Goal: Task Accomplishment & Management: Manage account settings

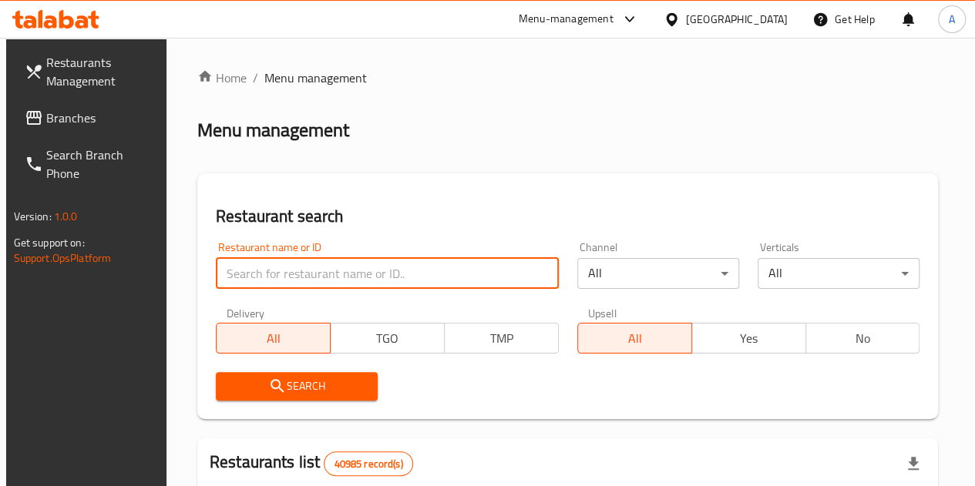
click at [273, 274] on input "search" at bounding box center [387, 273] width 343 height 31
paste input "772973"
type input "772973"
click button "Search" at bounding box center [297, 386] width 162 height 29
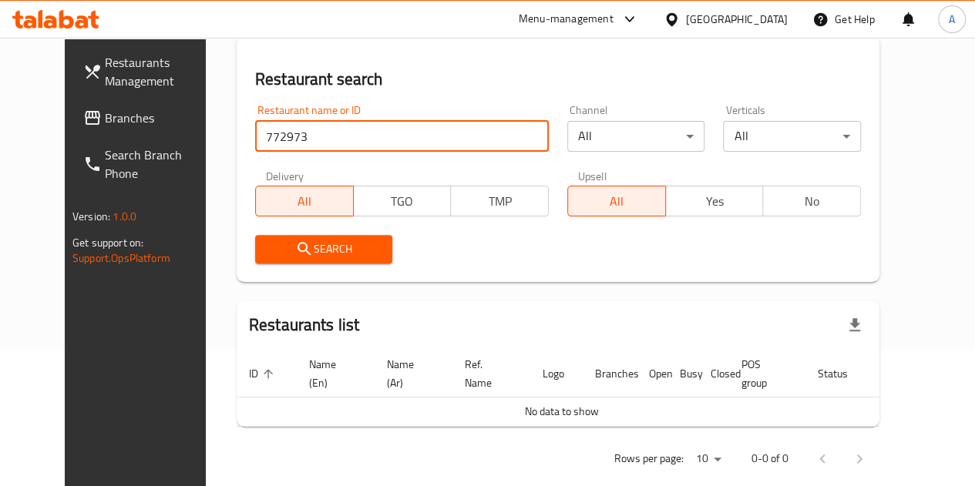
scroll to position [142, 0]
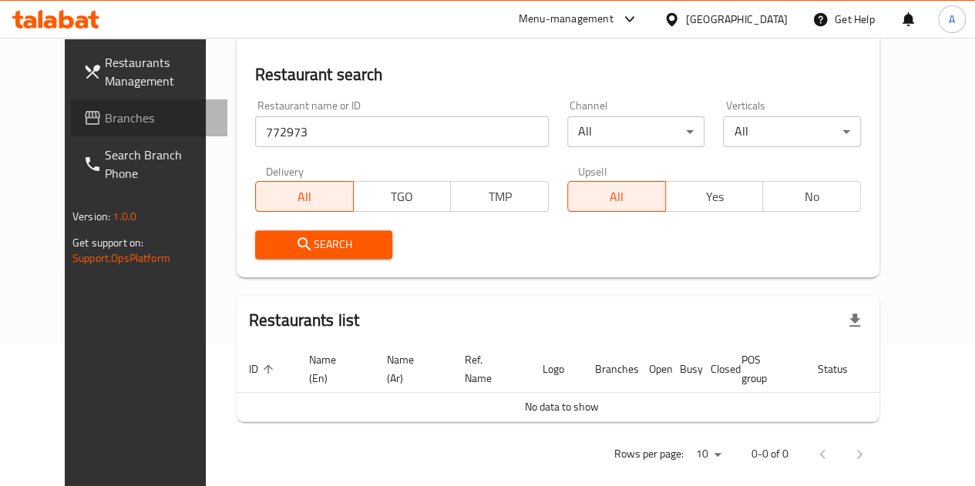
click at [105, 119] on span "Branches" at bounding box center [160, 118] width 110 height 19
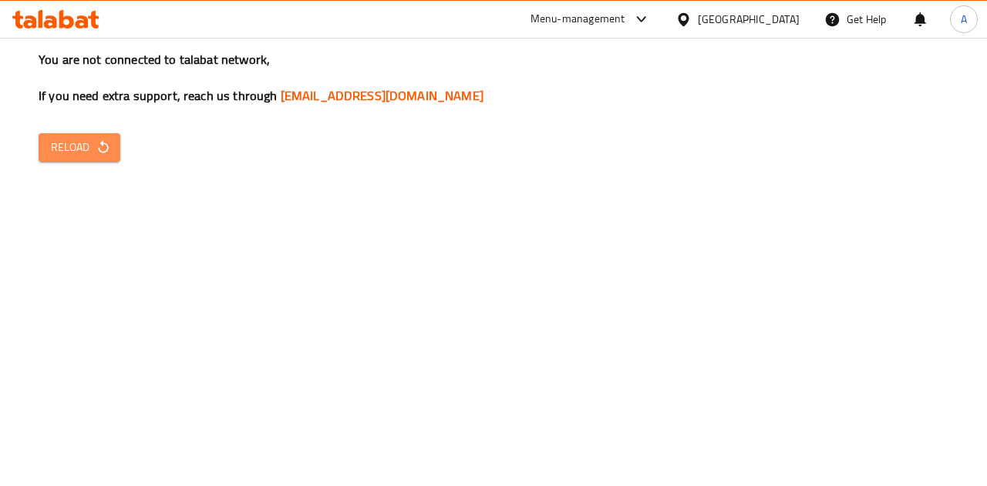
click at [73, 149] on span "Reload" at bounding box center [79, 147] width 57 height 19
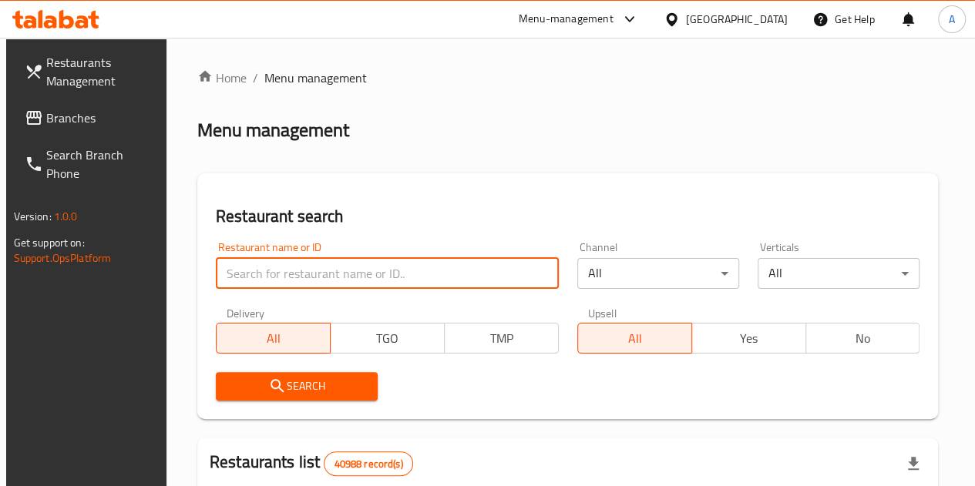
click at [330, 264] on input "search" at bounding box center [387, 273] width 343 height 31
paste input "679415"
type input "679415"
click button "Search" at bounding box center [297, 386] width 162 height 29
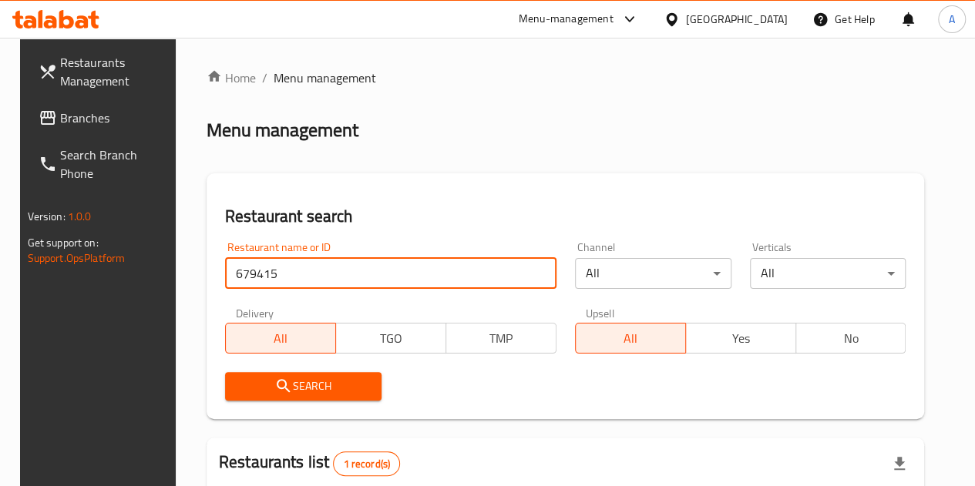
scroll to position [240, 0]
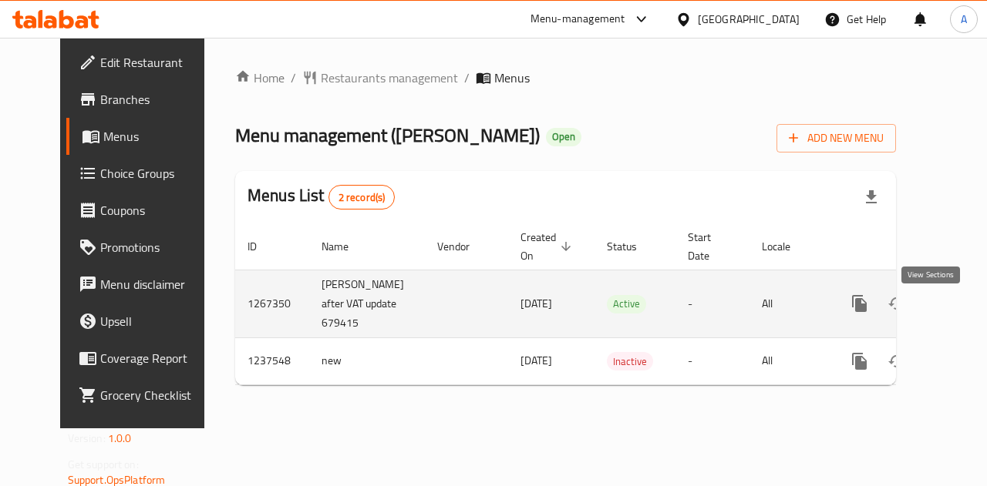
click at [952, 322] on link "enhanced table" at bounding box center [970, 303] width 37 height 37
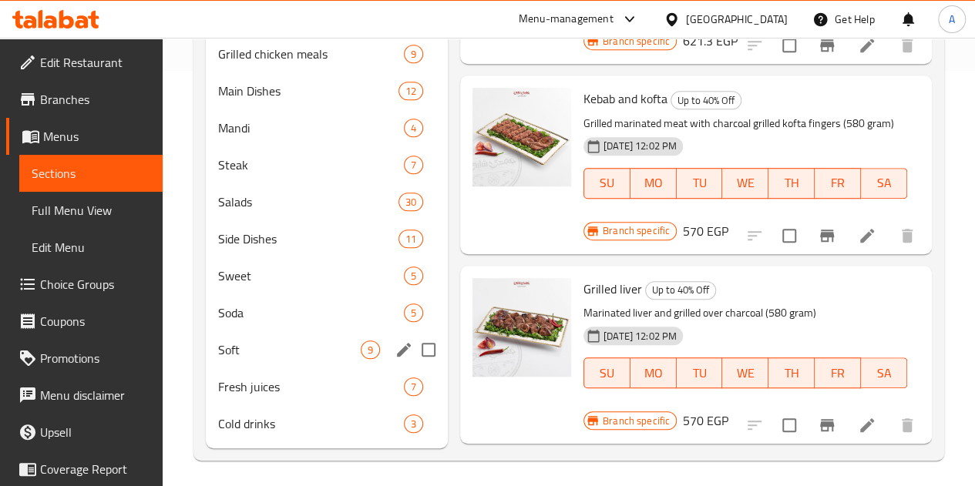
scroll to position [443, 0]
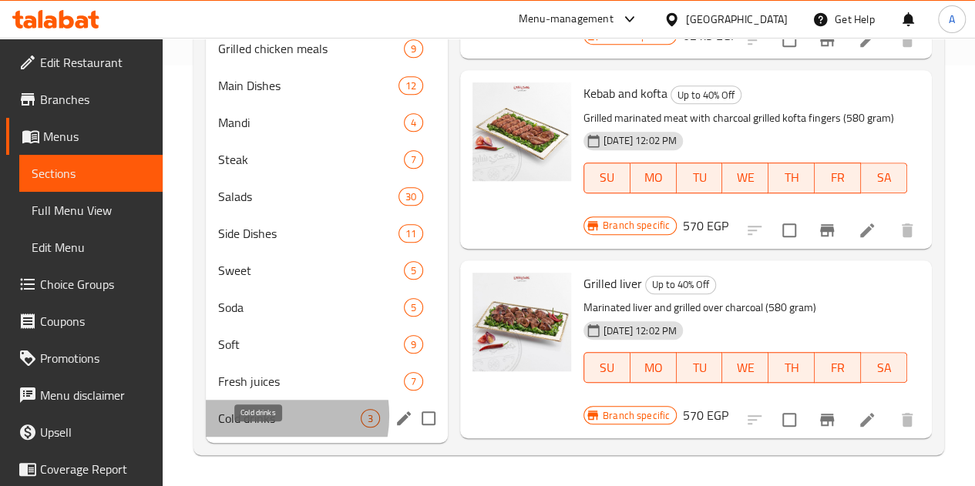
click at [263, 417] on span "Cold drinks" at bounding box center [289, 418] width 143 height 19
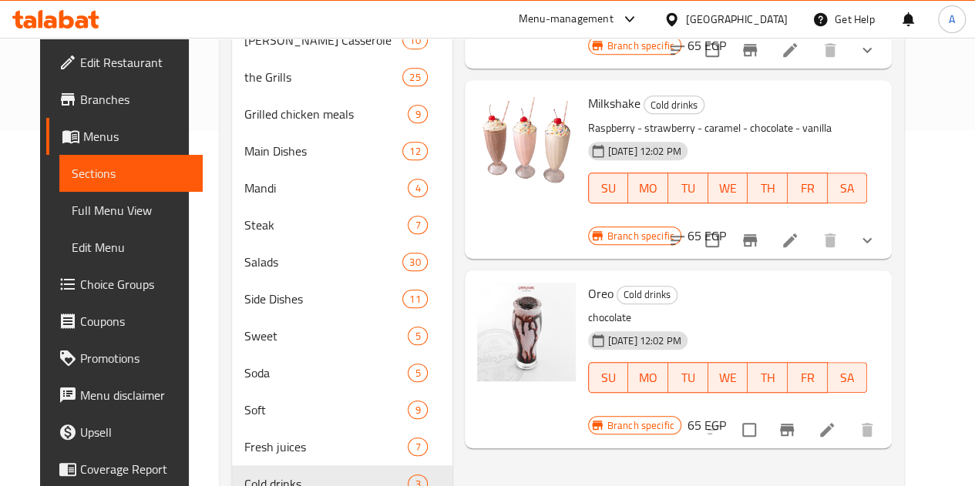
scroll to position [443, 0]
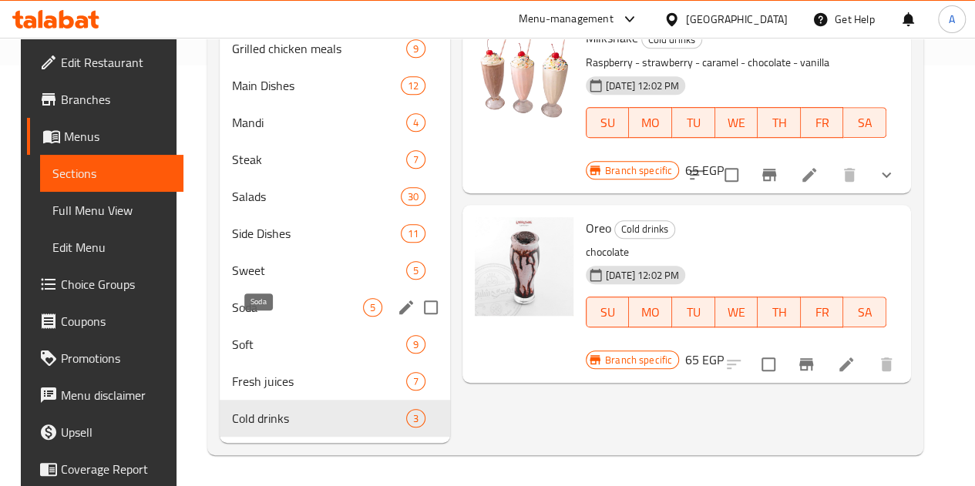
click at [244, 309] on span "Soda" at bounding box center [297, 307] width 131 height 19
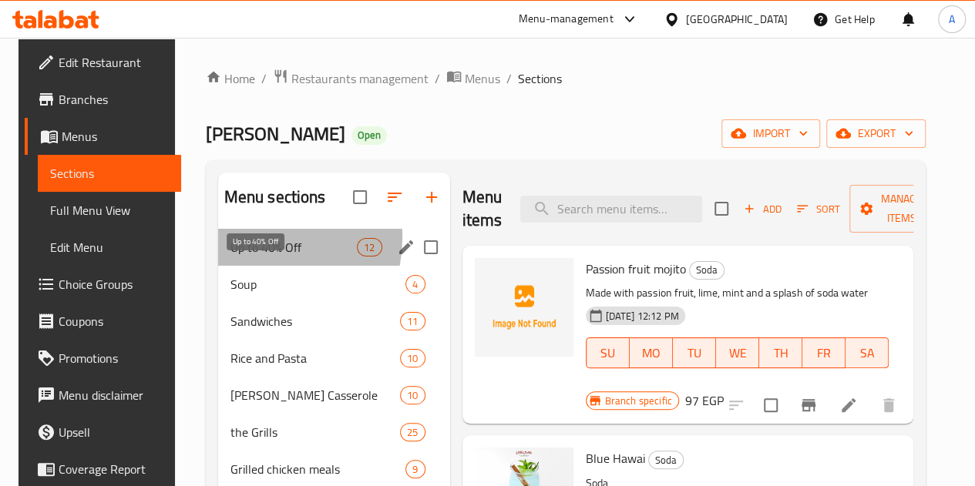
click at [249, 257] on span "Up to 40% Off" at bounding box center [293, 247] width 127 height 19
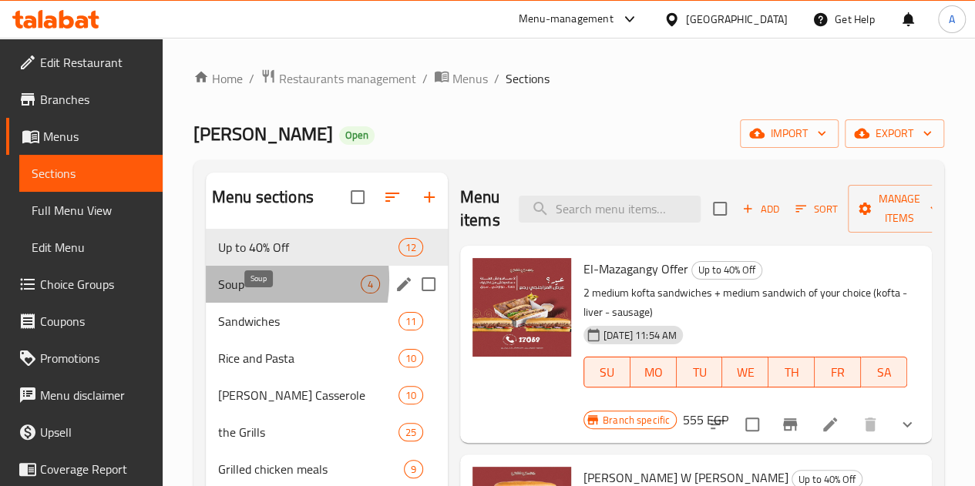
click at [245, 294] on span "Soup" at bounding box center [289, 284] width 143 height 19
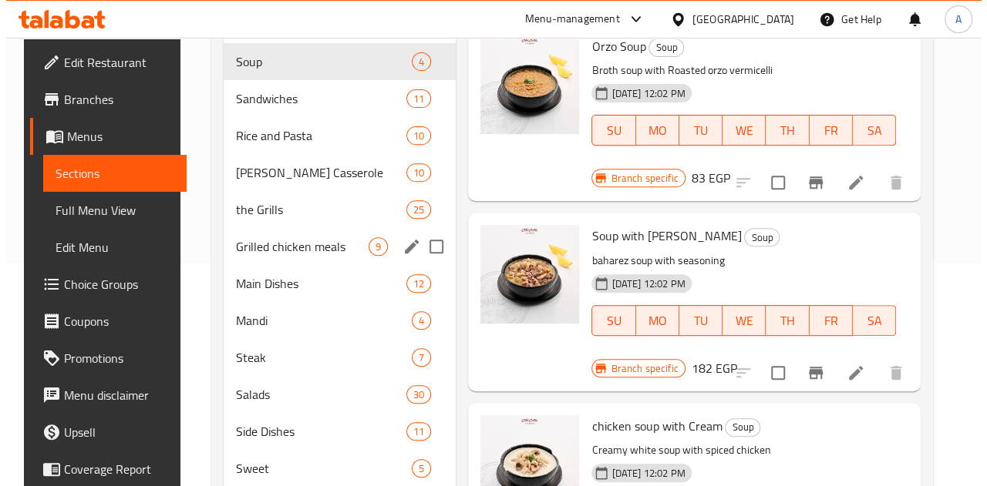
scroll to position [220, 0]
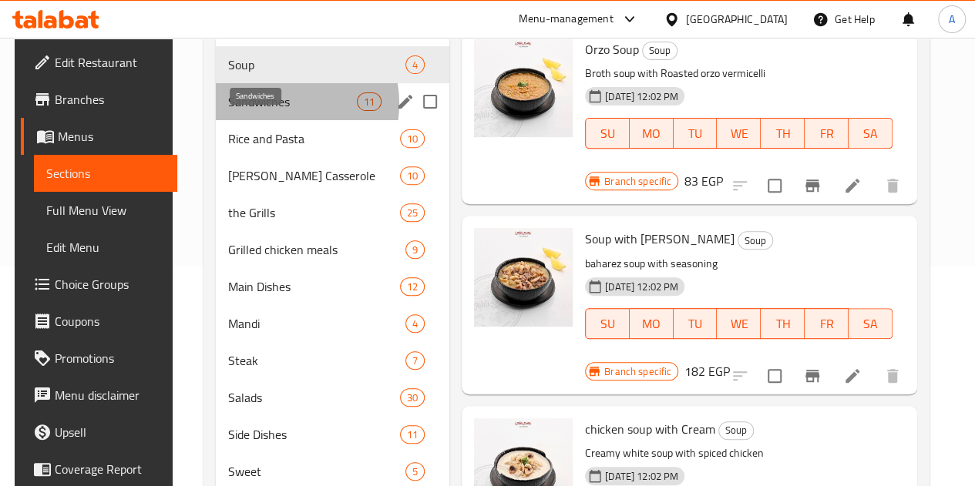
click at [267, 111] on span "Sandwiches" at bounding box center [292, 102] width 129 height 19
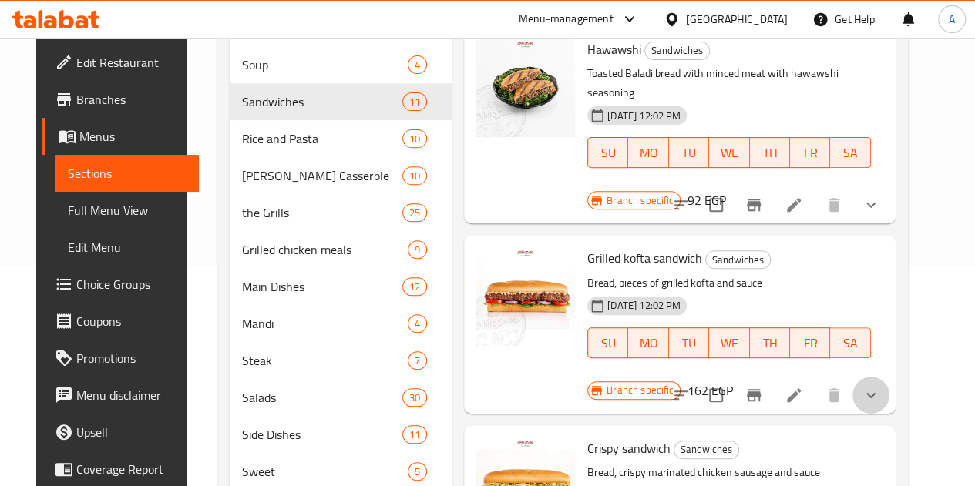
click at [890, 377] on button "show more" at bounding box center [871, 395] width 37 height 37
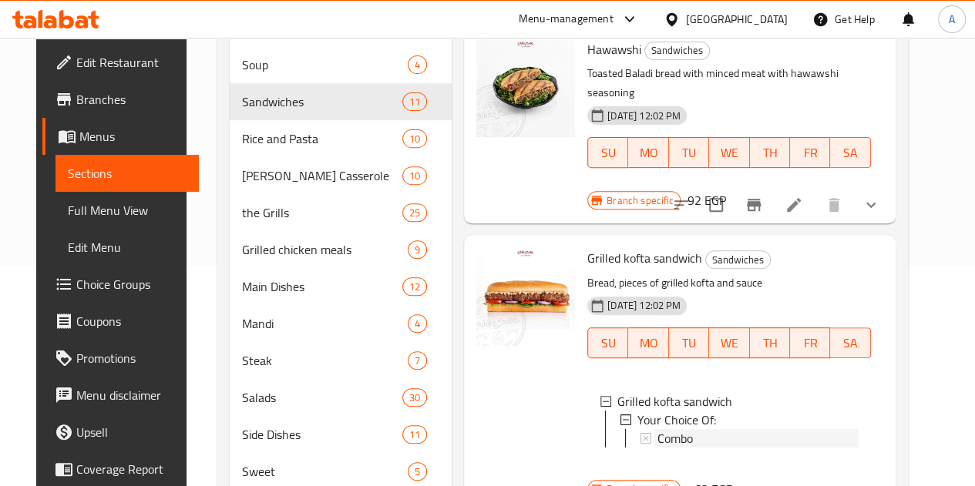
click at [686, 429] on div "Combo" at bounding box center [758, 438] width 201 height 19
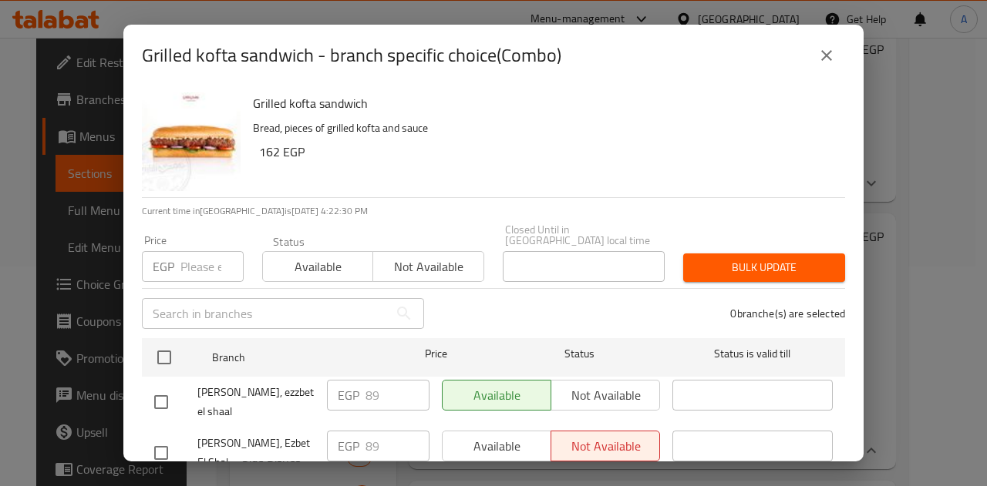
scroll to position [46, 0]
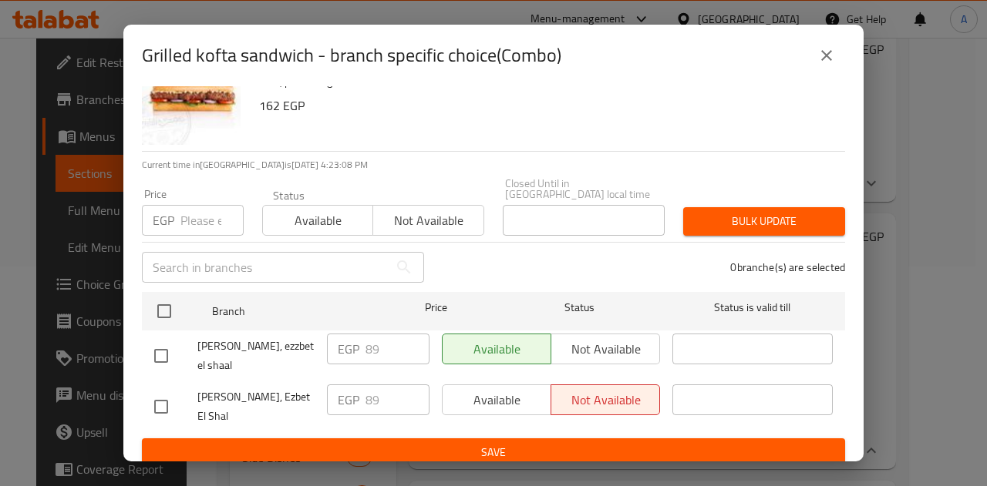
click at [167, 348] on input "checkbox" at bounding box center [161, 356] width 32 height 32
checkbox input "true"
click at [376, 340] on input "89" at bounding box center [397, 349] width 64 height 31
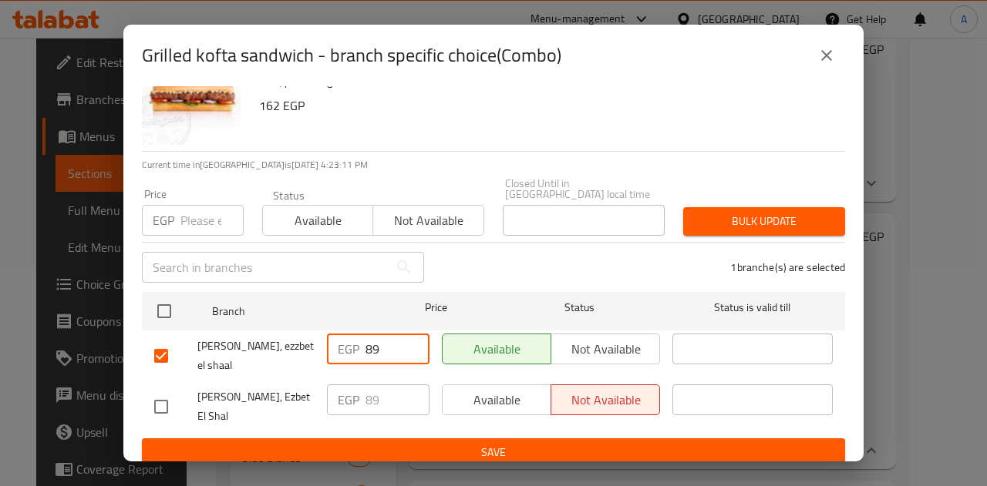
paste input "97.90"
type input "97.90"
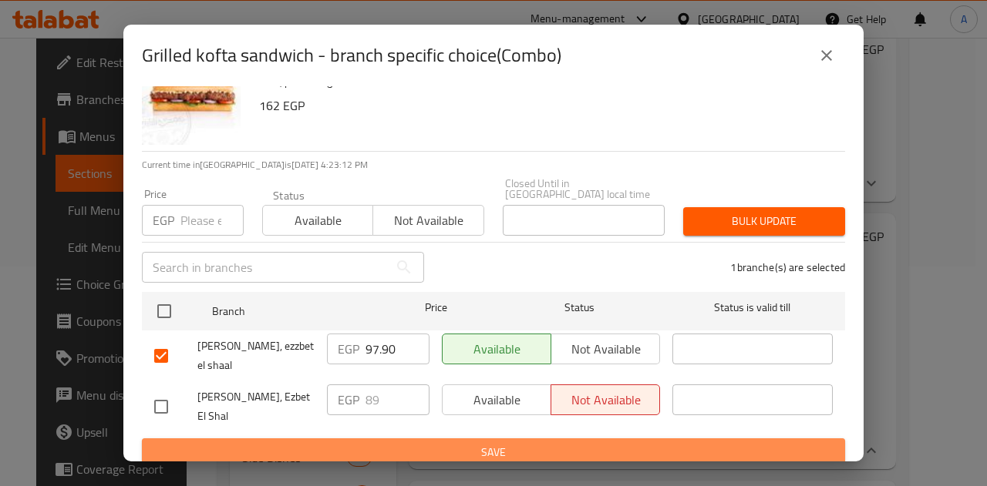
click at [506, 443] on span "Save" at bounding box center [493, 452] width 678 height 19
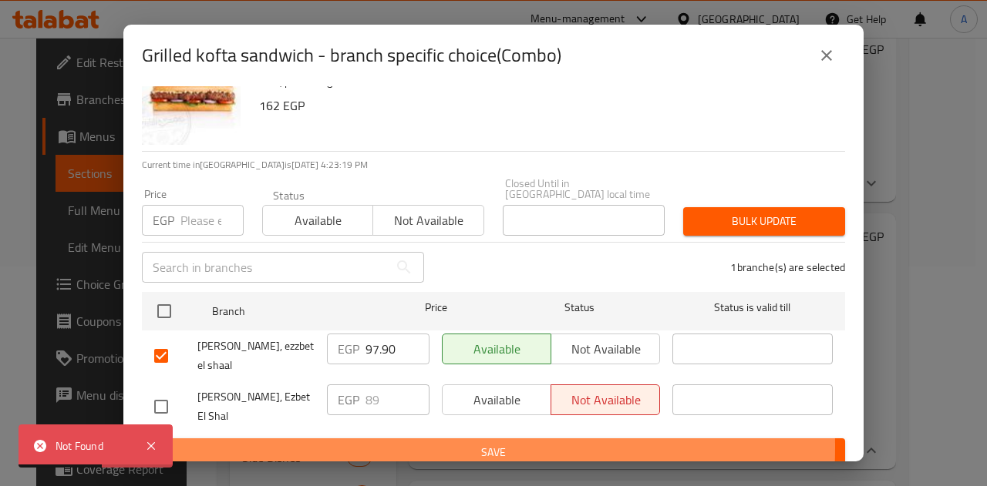
click at [318, 443] on span "Save" at bounding box center [493, 452] width 678 height 19
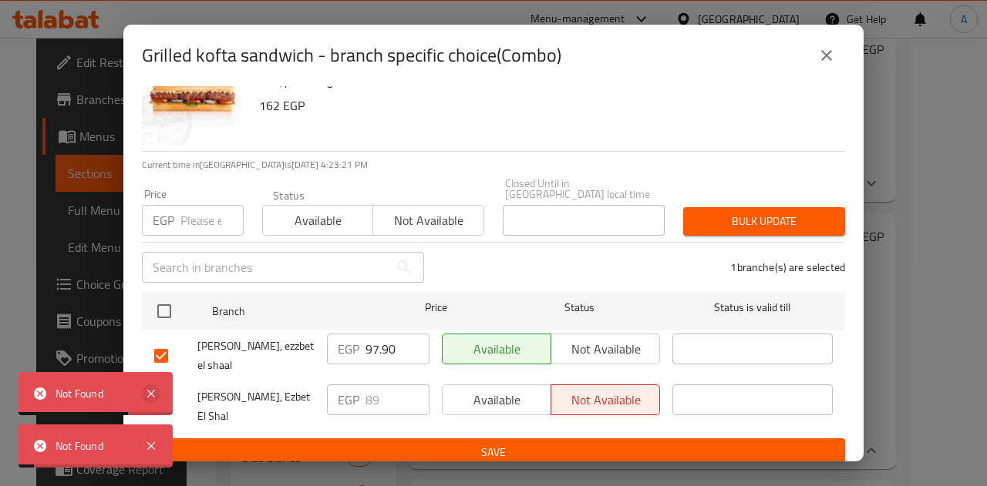
click at [152, 400] on icon at bounding box center [151, 394] width 19 height 19
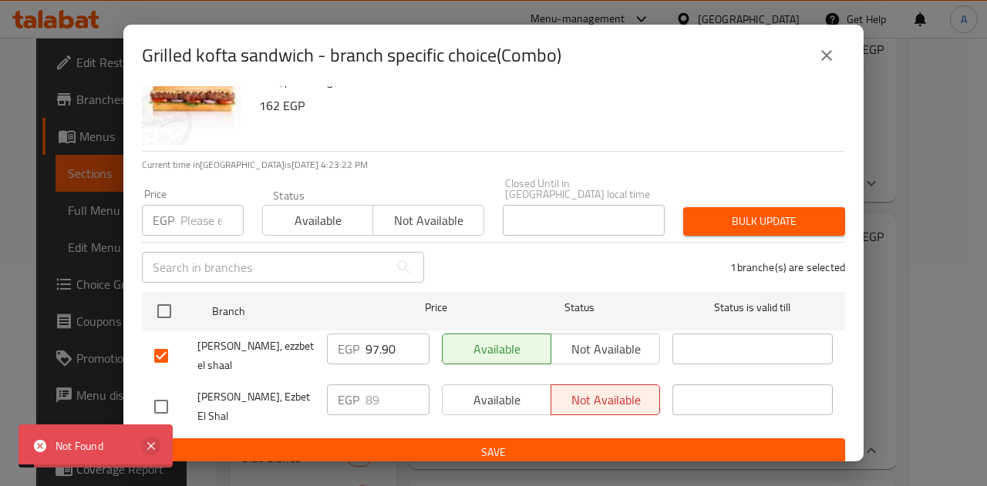
click at [151, 439] on icon at bounding box center [151, 446] width 19 height 19
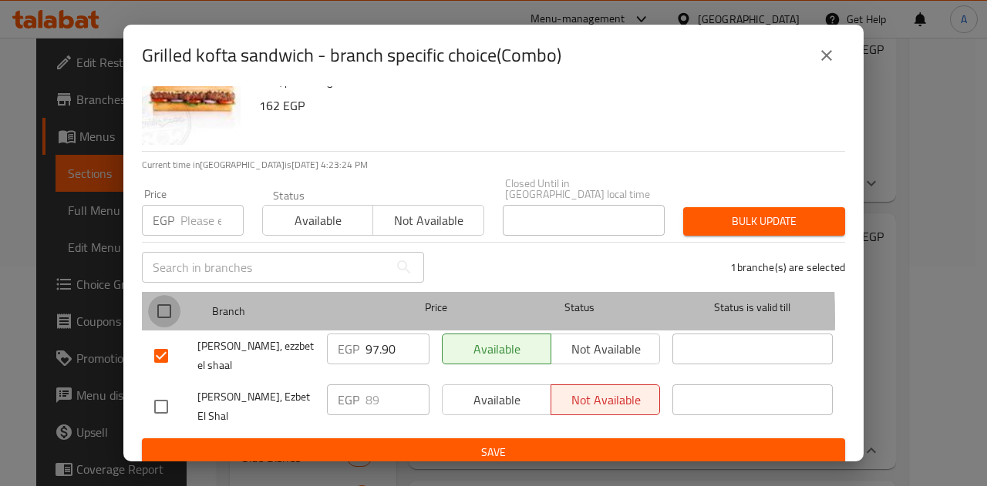
click at [161, 308] on input "checkbox" at bounding box center [164, 311] width 32 height 32
checkbox input "true"
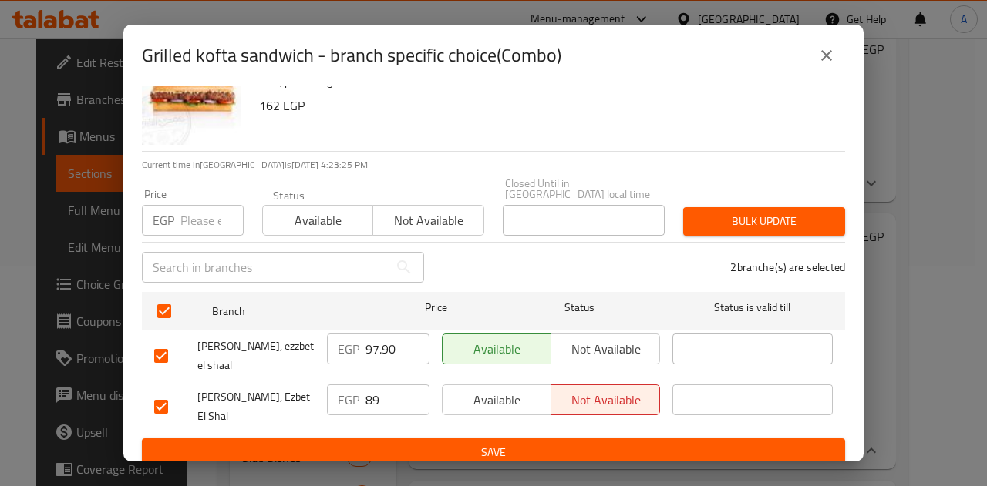
click at [163, 393] on input "checkbox" at bounding box center [161, 407] width 32 height 32
checkbox input "false"
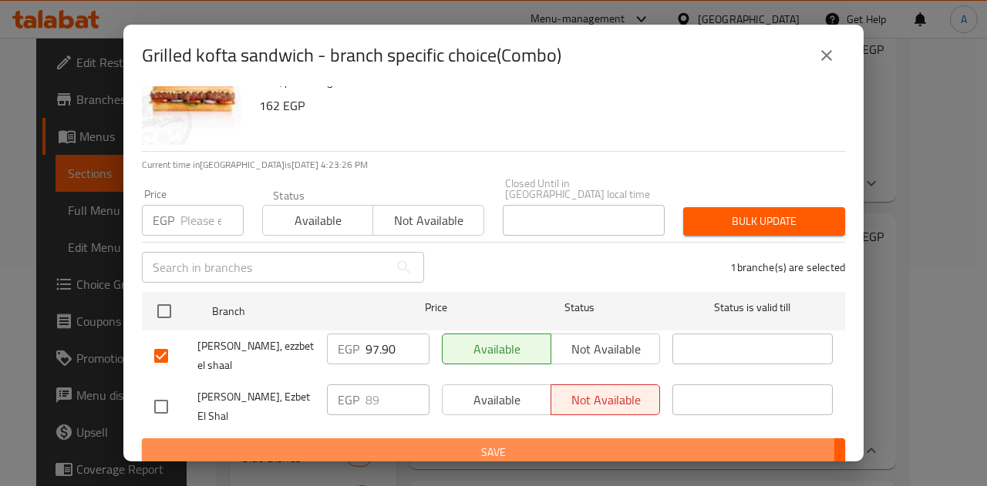
click at [271, 443] on span "Save" at bounding box center [493, 452] width 678 height 19
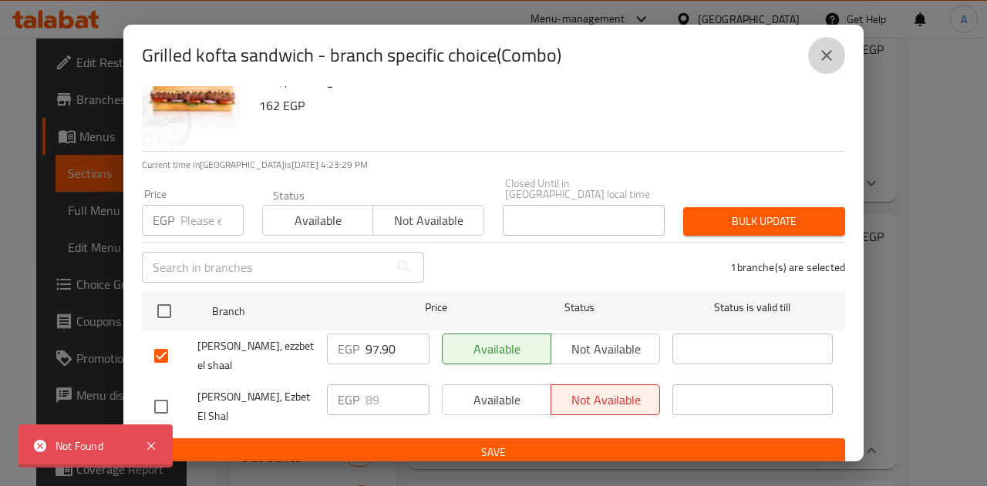
click at [822, 50] on icon "close" at bounding box center [826, 55] width 11 height 11
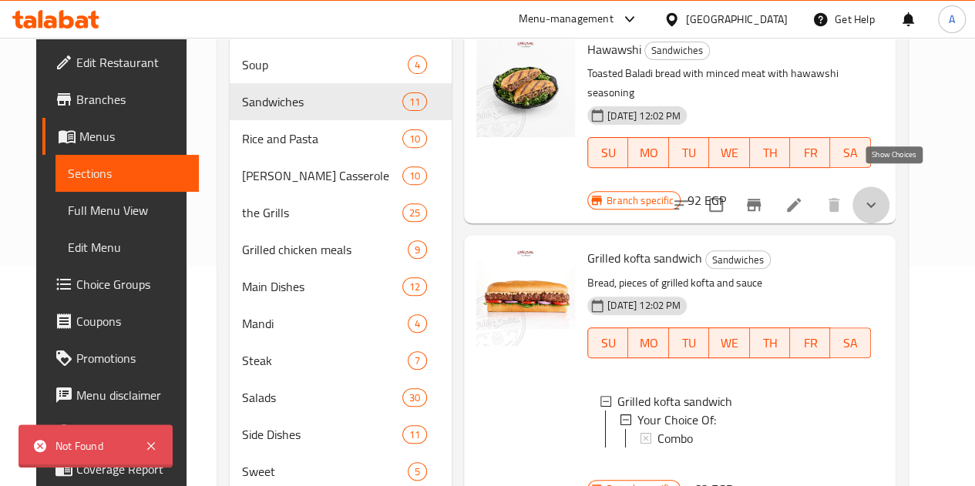
click at [880, 196] on icon "show more" at bounding box center [871, 205] width 19 height 19
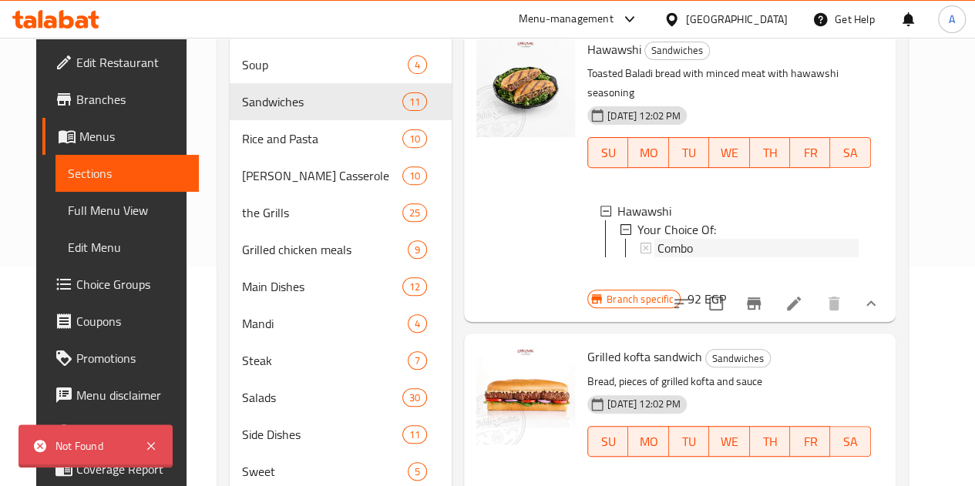
click at [658, 250] on div "Combo" at bounding box center [758, 248] width 201 height 19
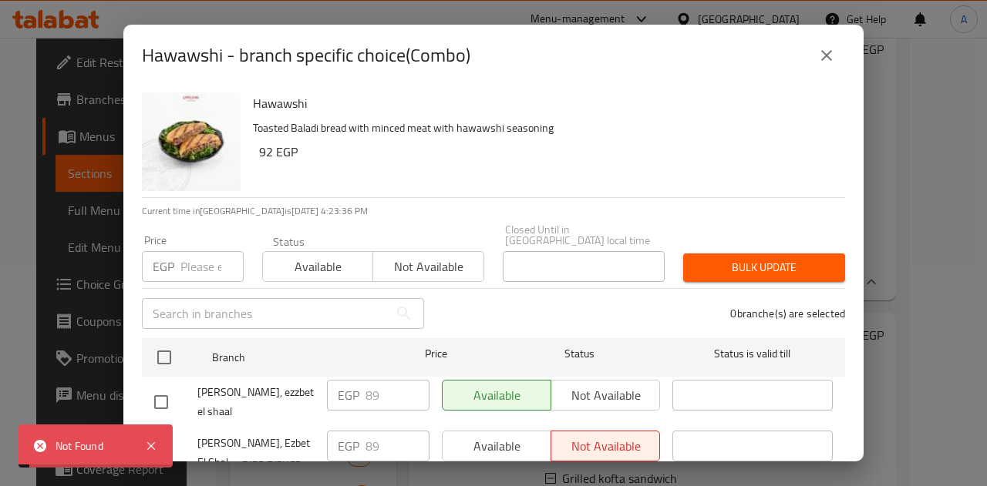
click at [160, 395] on input "checkbox" at bounding box center [161, 402] width 32 height 32
checkbox input "true"
click at [378, 386] on input "89" at bounding box center [397, 395] width 64 height 31
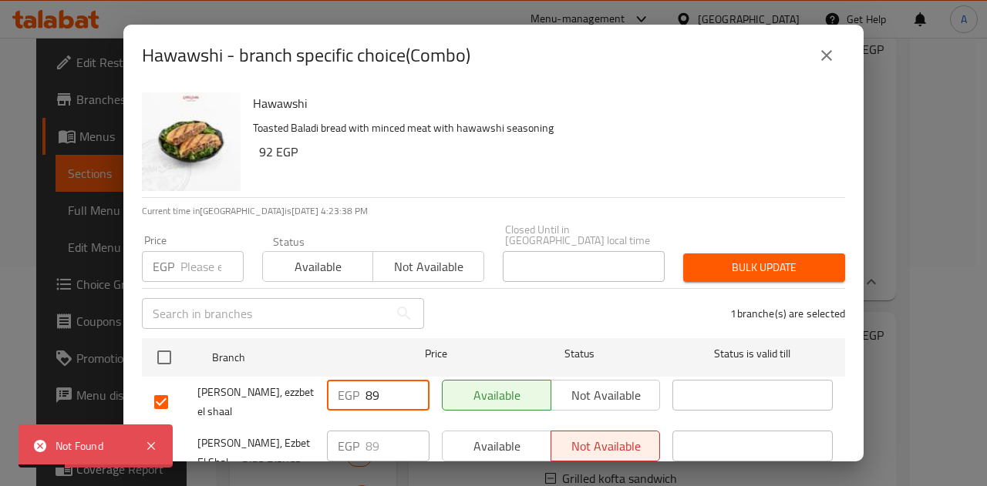
paste input "97.90"
click at [378, 386] on input "97.90" at bounding box center [397, 395] width 64 height 31
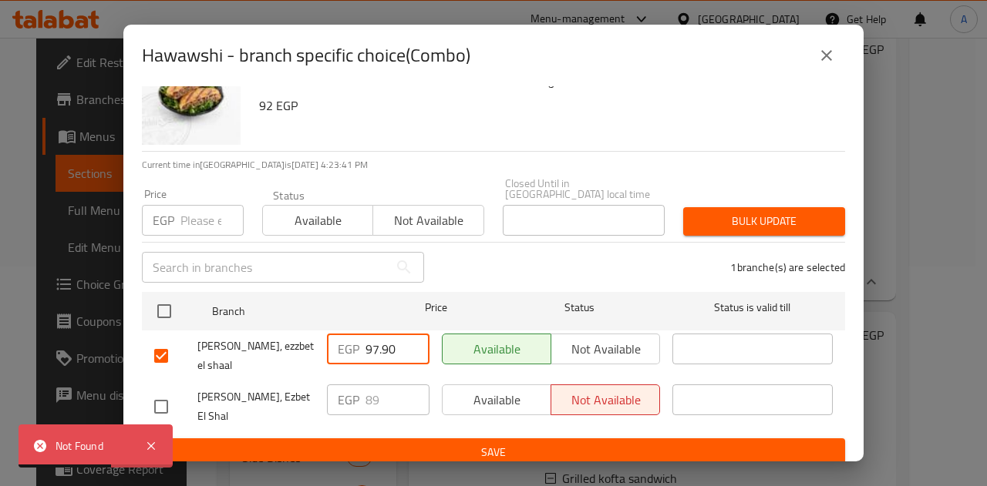
type input "97.90"
click at [532, 444] on span "Save" at bounding box center [493, 452] width 678 height 19
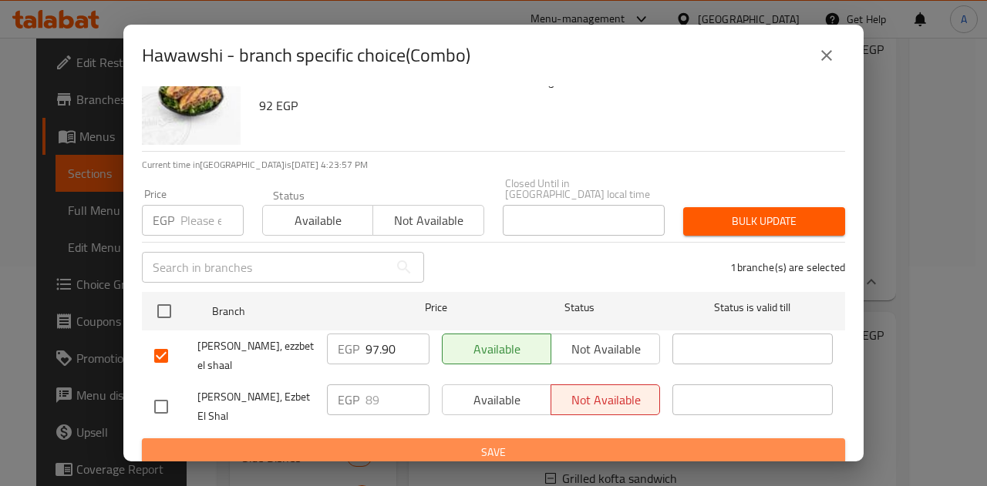
click at [535, 446] on span "Save" at bounding box center [493, 452] width 678 height 19
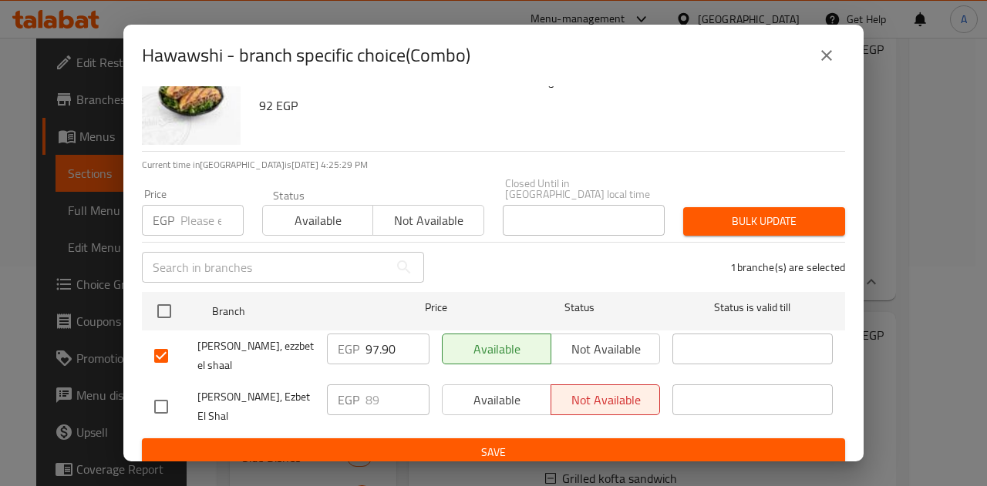
click at [705, 289] on div "Status is valid till" at bounding box center [752, 311] width 173 height 45
click at [671, 138] on div "Hawawshi Toasted Baladi bread with minced meat with hawawshi seasoning 92 EGP" at bounding box center [543, 95] width 592 height 111
click at [826, 56] on icon "close" at bounding box center [826, 55] width 11 height 11
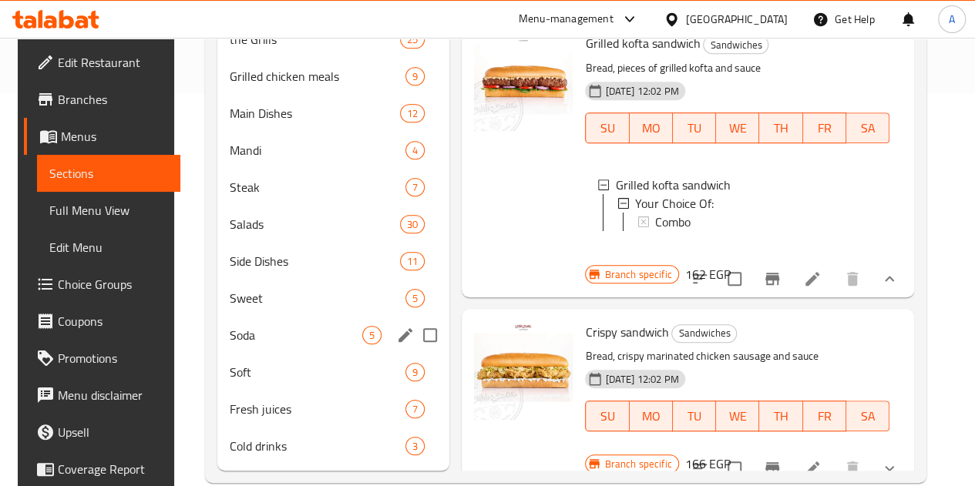
scroll to position [394, 0]
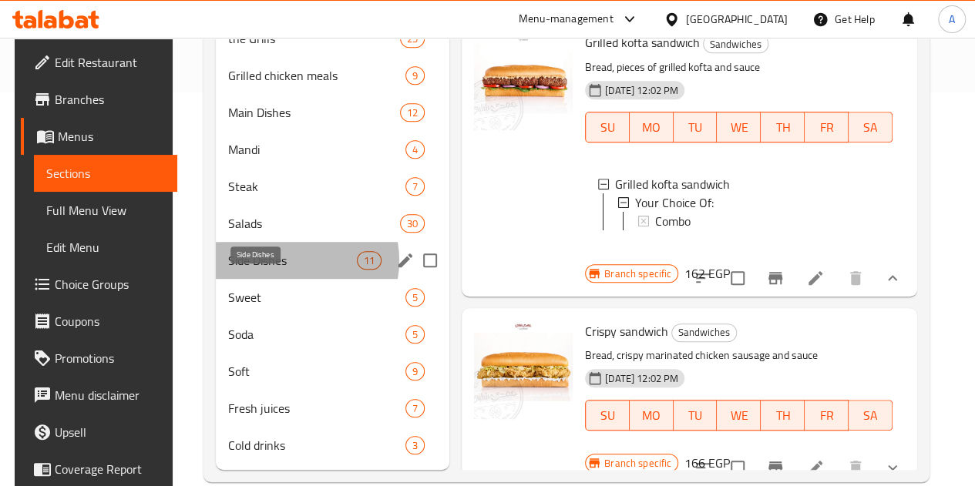
click at [280, 270] on span "Side Dishes" at bounding box center [292, 260] width 129 height 19
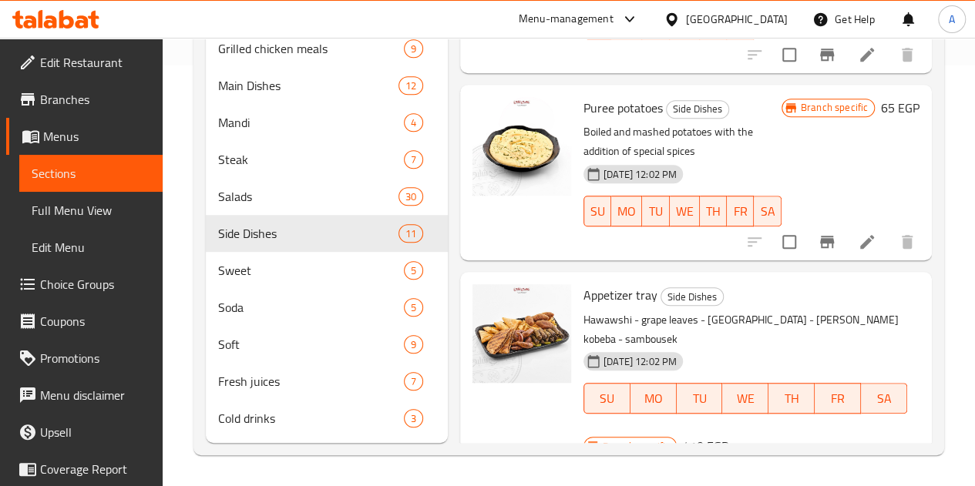
scroll to position [1334, 0]
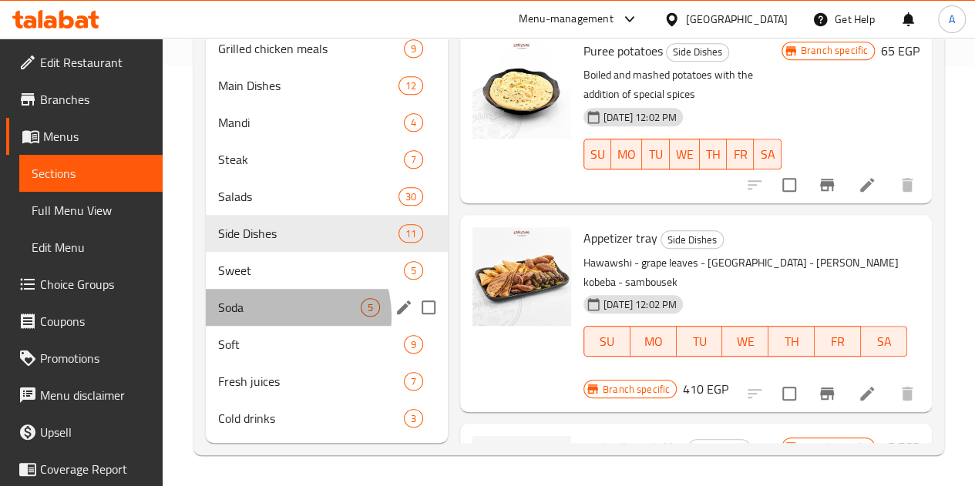
click at [284, 317] on div "Soda 5" at bounding box center [327, 307] width 242 height 37
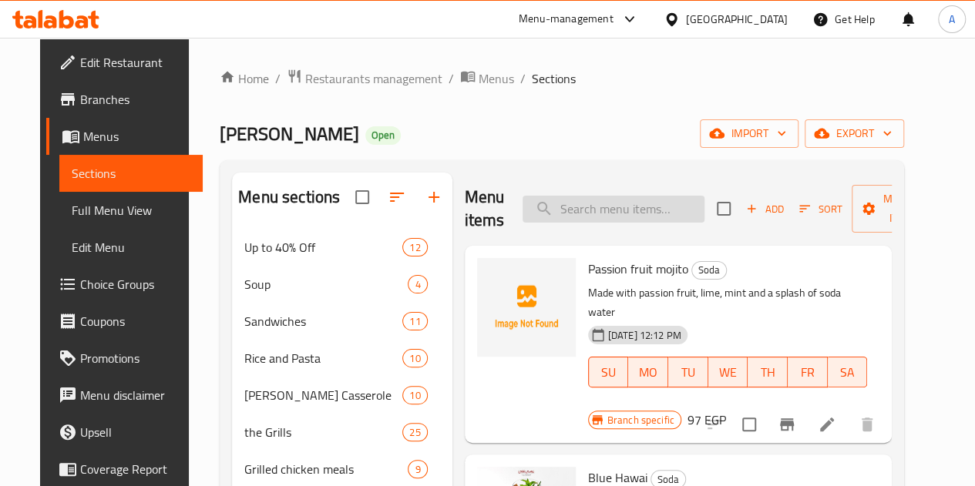
click at [563, 204] on input "search" at bounding box center [614, 209] width 182 height 27
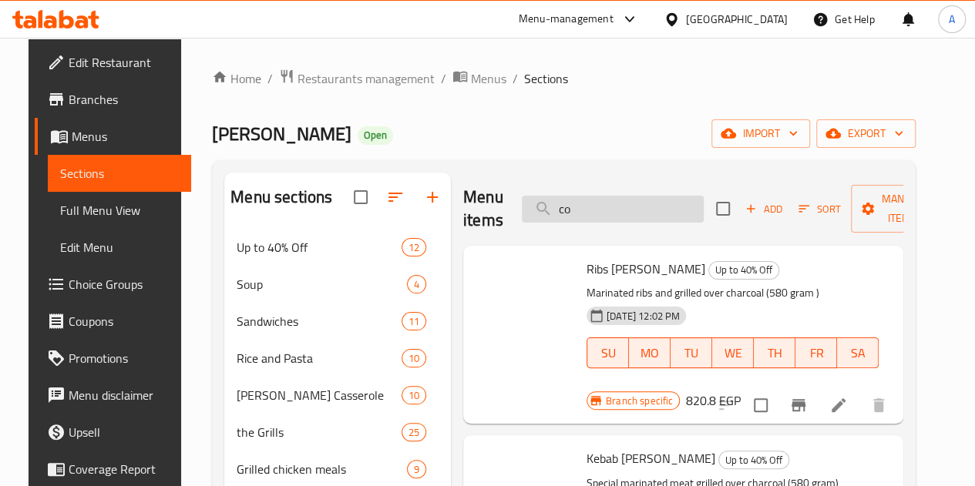
type input "c"
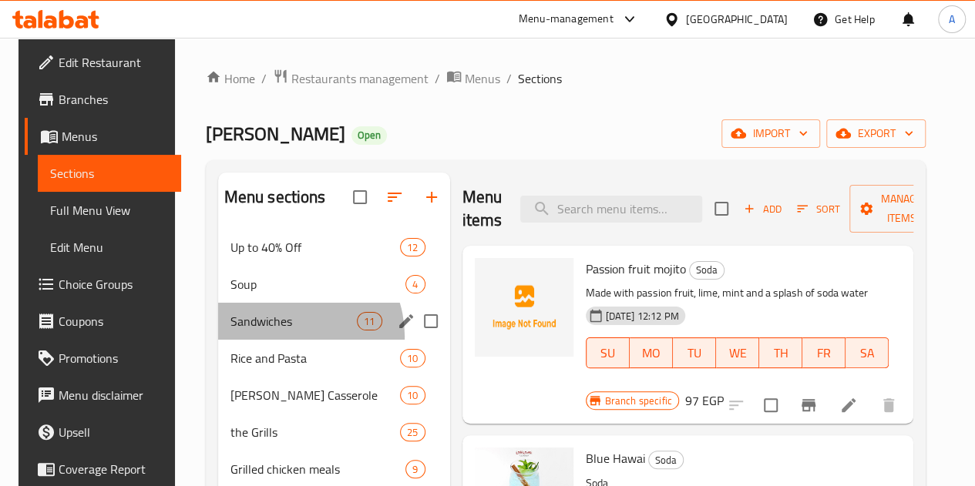
click at [275, 340] on div "Sandwiches 11" at bounding box center [334, 321] width 232 height 37
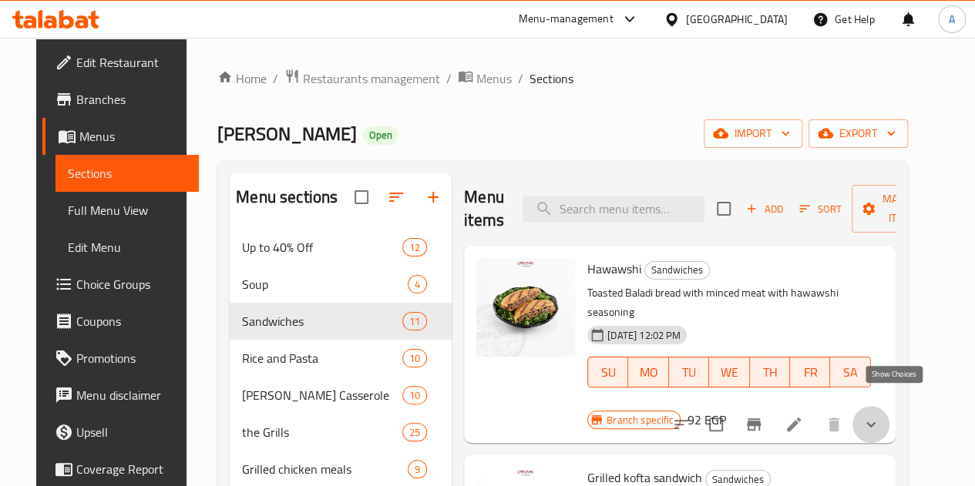
click at [880, 415] on icon "show more" at bounding box center [871, 424] width 19 height 19
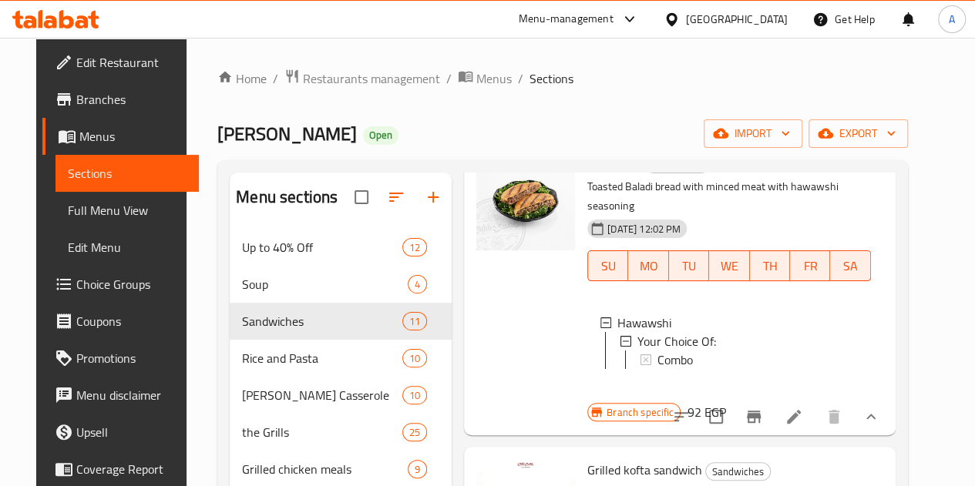
scroll to position [112, 0]
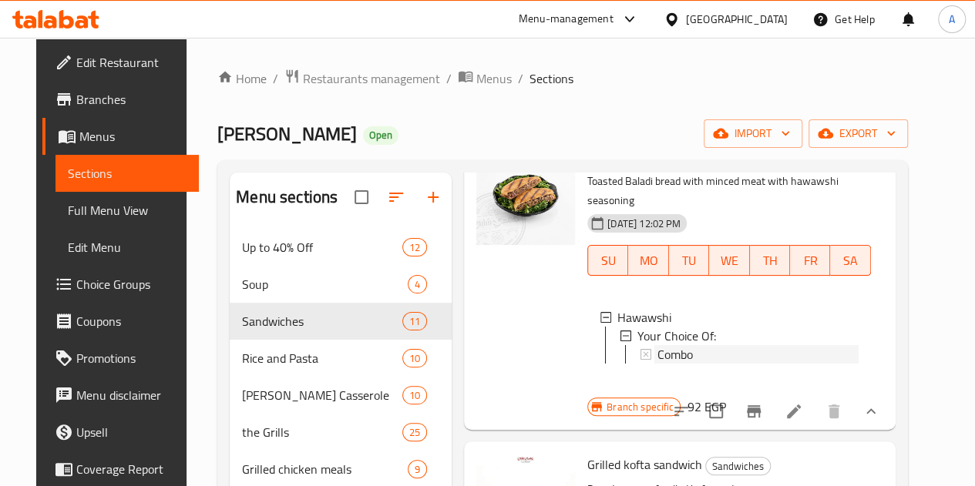
click at [664, 346] on div "Combo" at bounding box center [758, 354] width 201 height 19
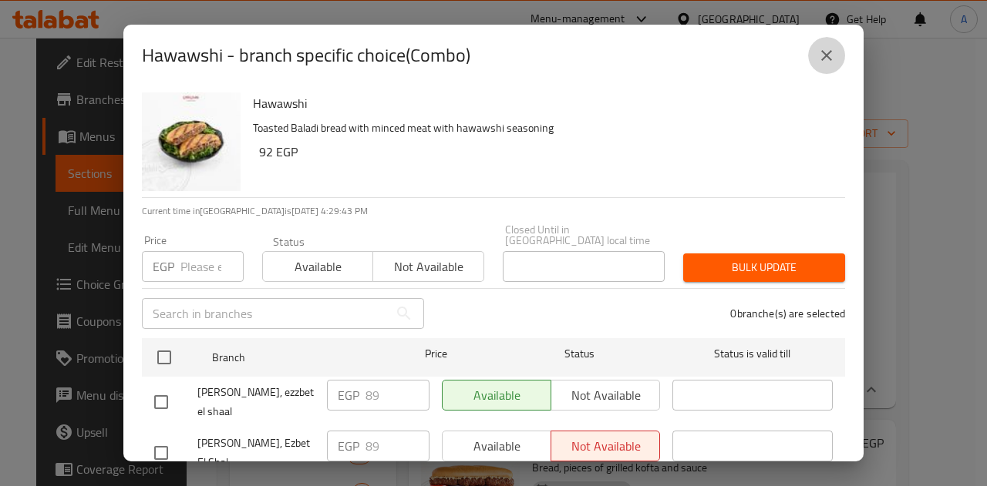
click at [824, 62] on icon "close" at bounding box center [826, 55] width 19 height 19
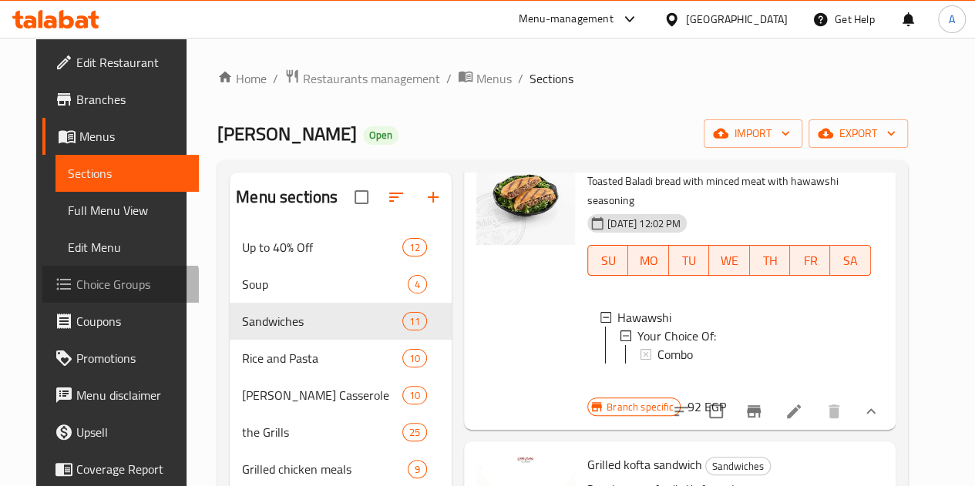
click at [83, 286] on span "Choice Groups" at bounding box center [131, 284] width 110 height 19
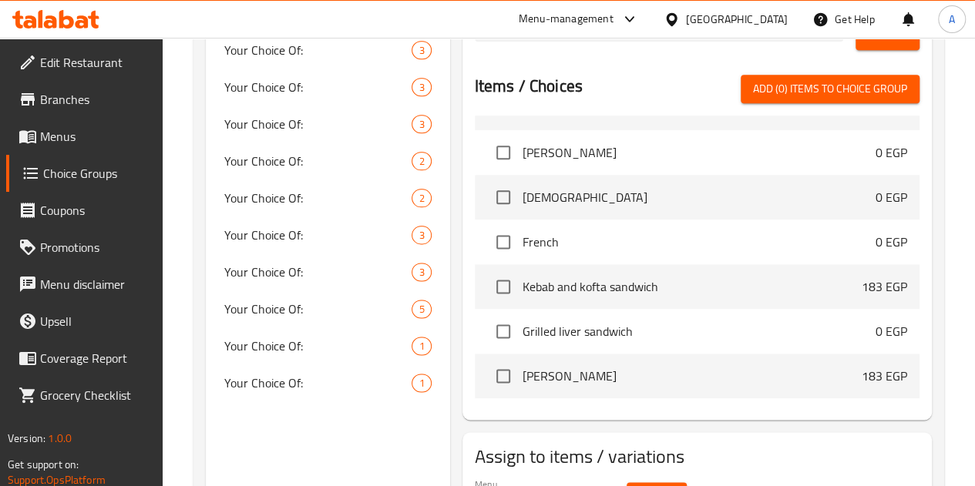
scroll to position [947, 0]
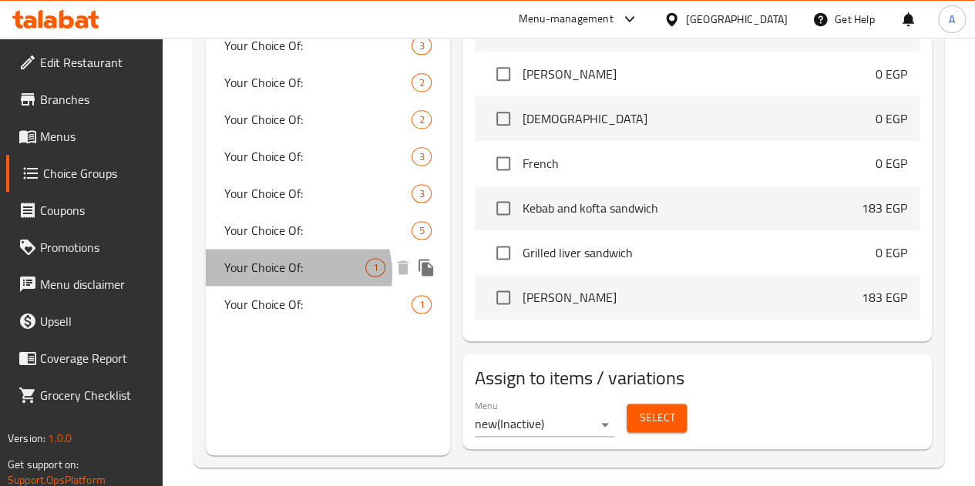
click at [291, 274] on span "Your Choice Of:" at bounding box center [295, 267] width 142 height 19
type input "Your Choice Of:"
type input "إختيارك من:"
type input "0"
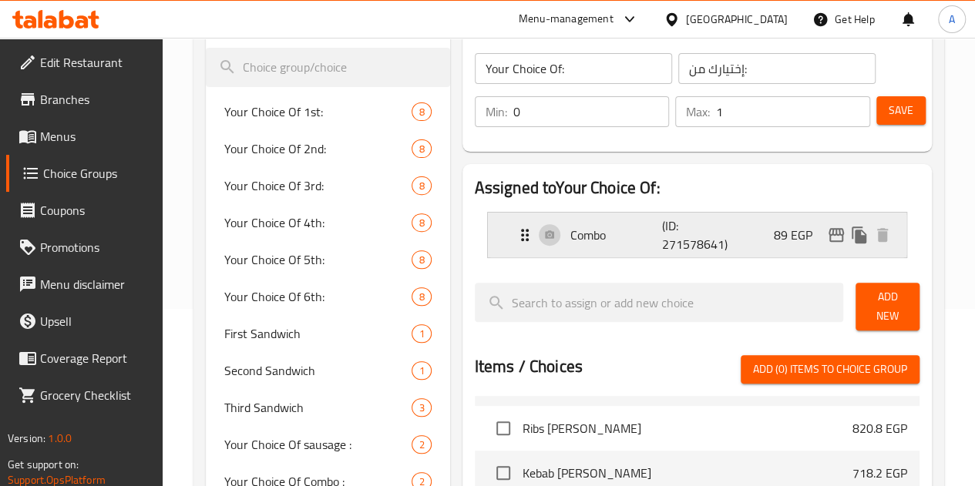
scroll to position [177, 0]
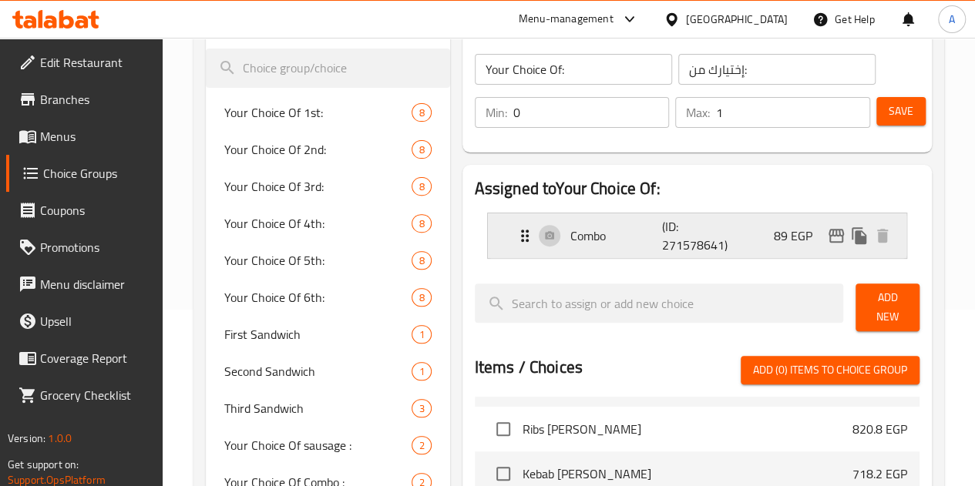
click at [772, 251] on div "Combo (ID: 271578641) 89 EGP" at bounding box center [702, 236] width 372 height 45
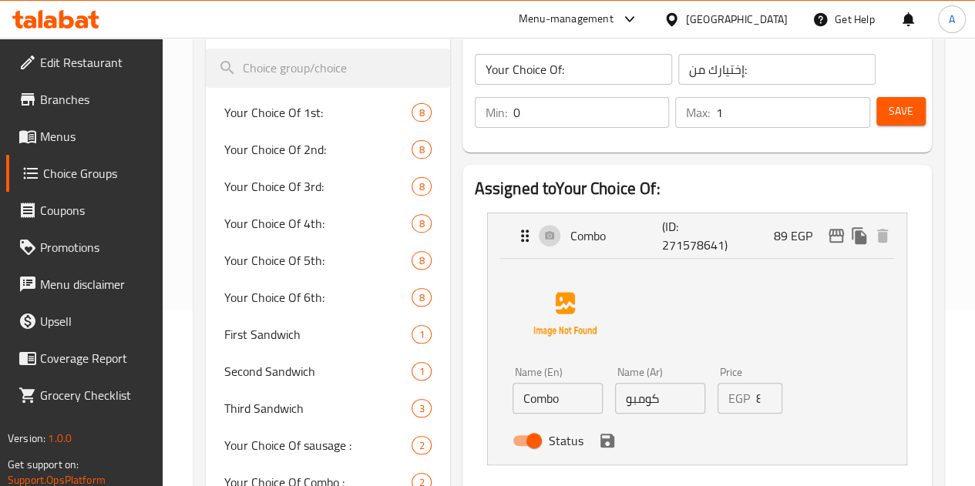
click at [756, 402] on input "89" at bounding box center [769, 398] width 26 height 31
paste input "97.90"
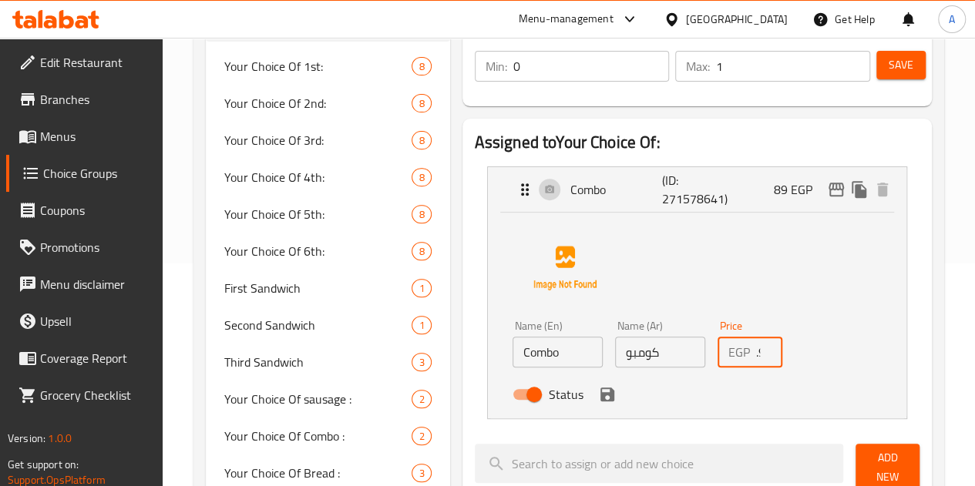
scroll to position [224, 0]
click at [598, 396] on icon "save" at bounding box center [607, 394] width 19 height 19
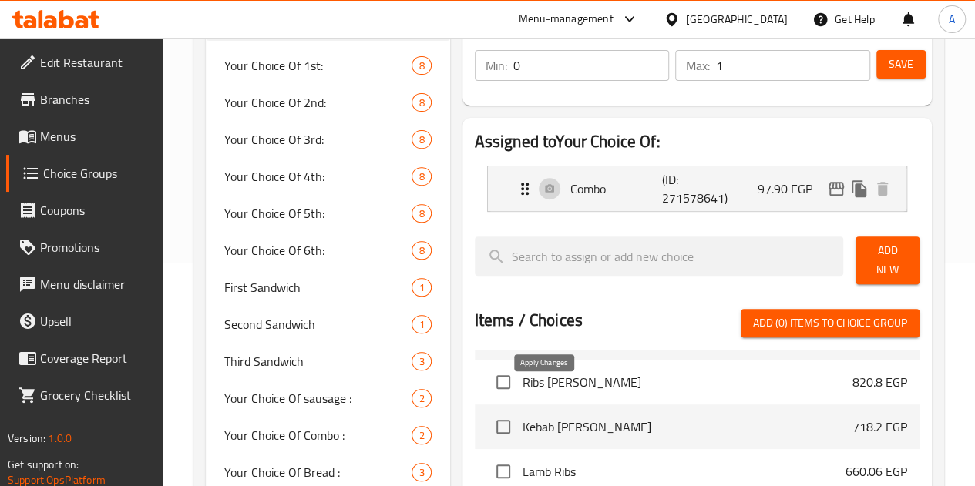
type input "97.90"
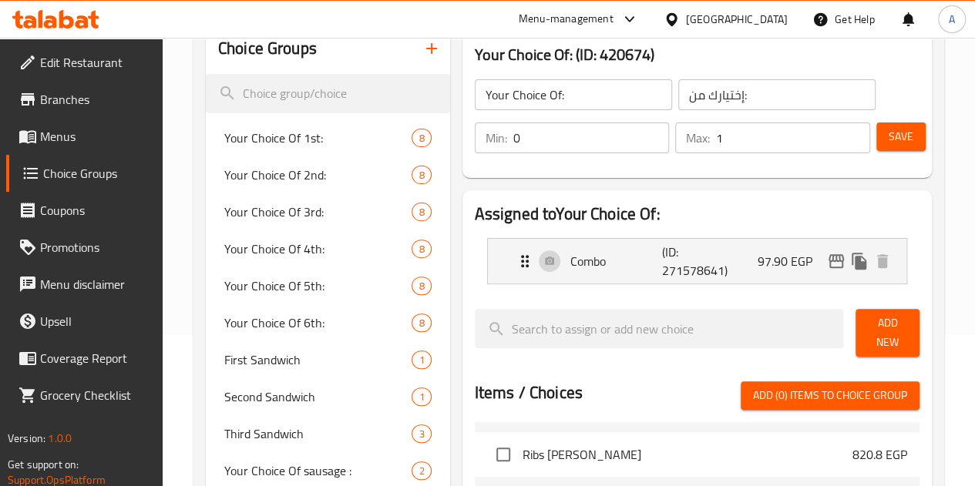
scroll to position [133, 0]
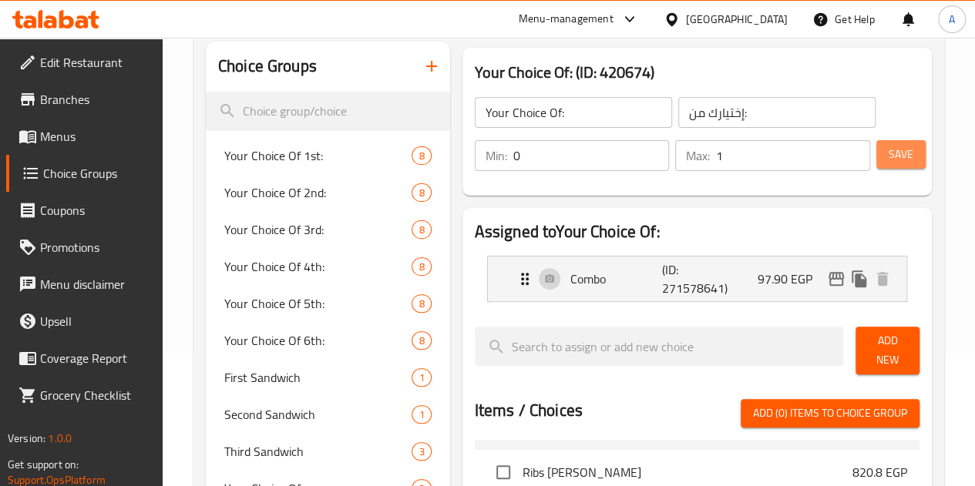
click at [895, 152] on span "Save" at bounding box center [901, 154] width 25 height 19
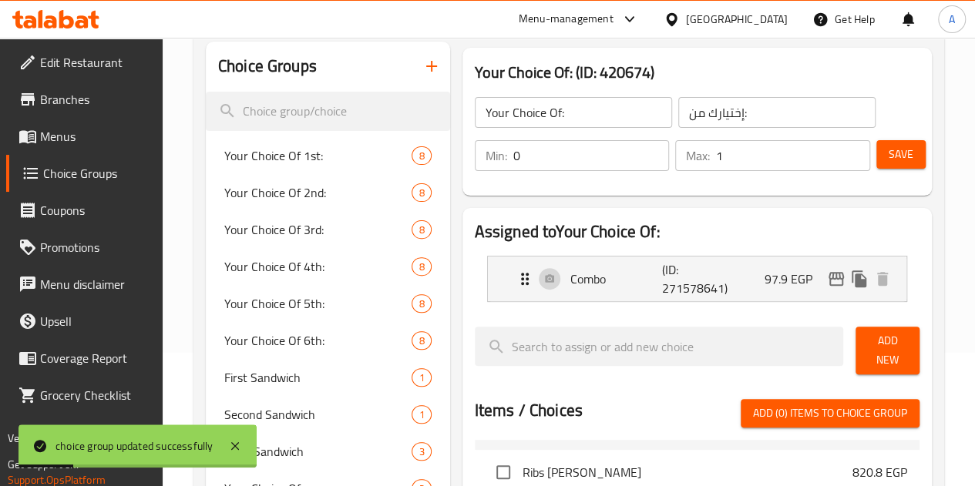
scroll to position [0, 0]
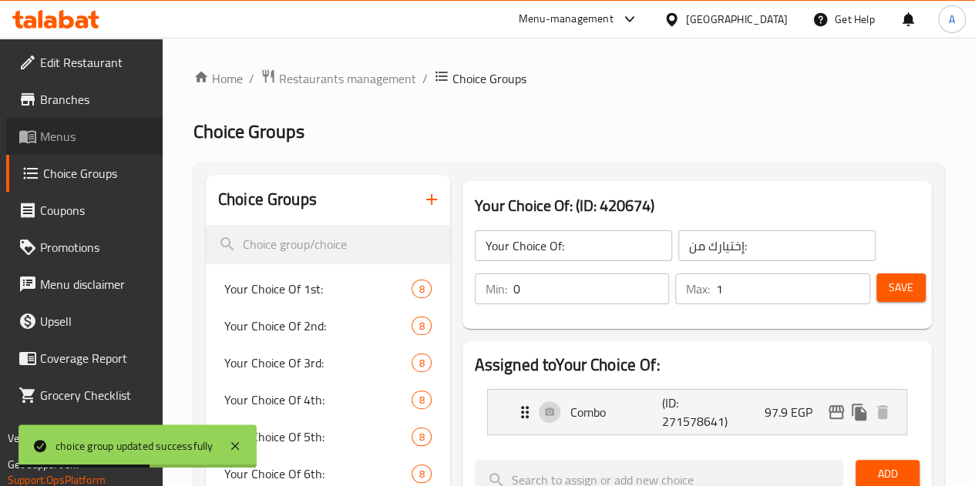
click at [69, 132] on span "Menus" at bounding box center [95, 136] width 110 height 19
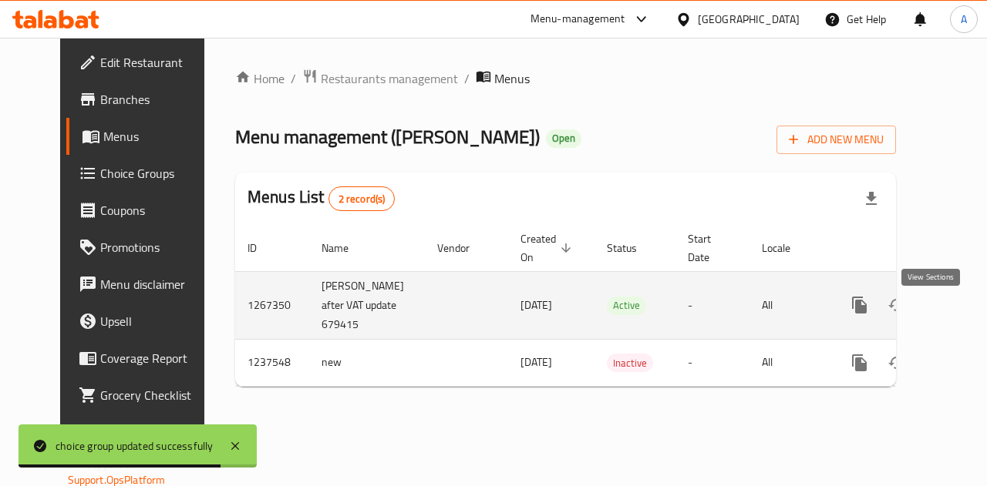
click at [964, 312] on icon "enhanced table" at bounding box center [971, 305] width 14 height 14
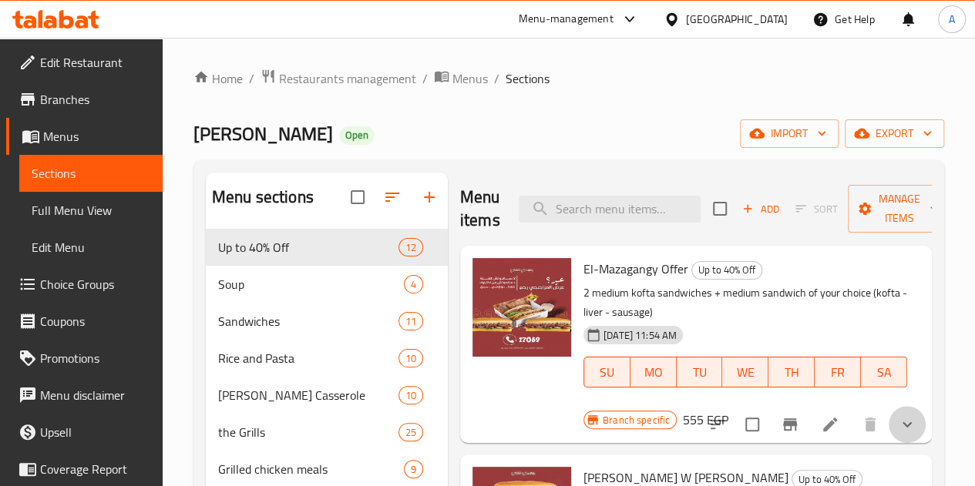
click at [889, 406] on button "show more" at bounding box center [907, 424] width 37 height 37
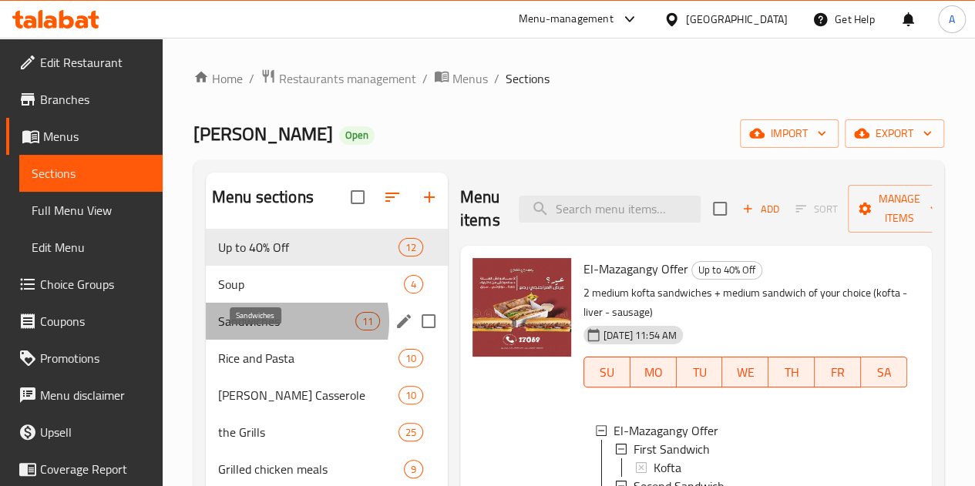
click at [284, 331] on span "Sandwiches" at bounding box center [286, 321] width 137 height 19
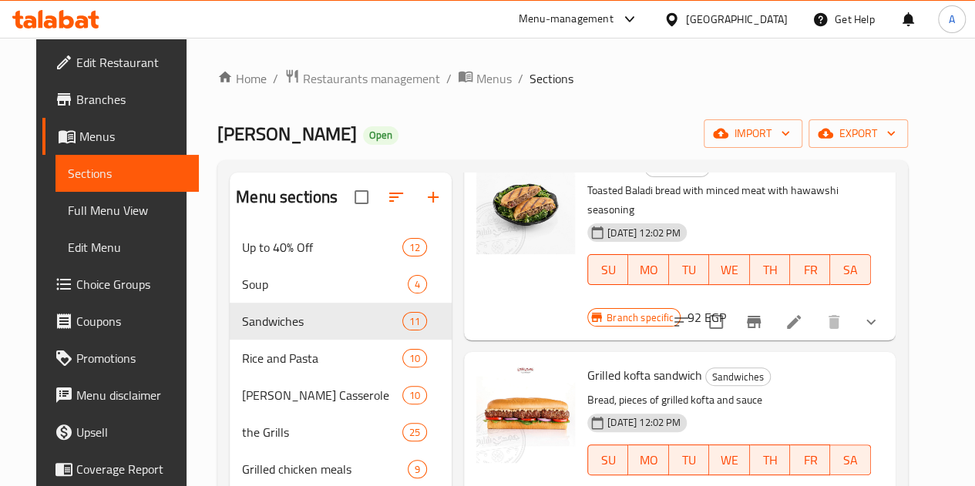
scroll to position [105, 0]
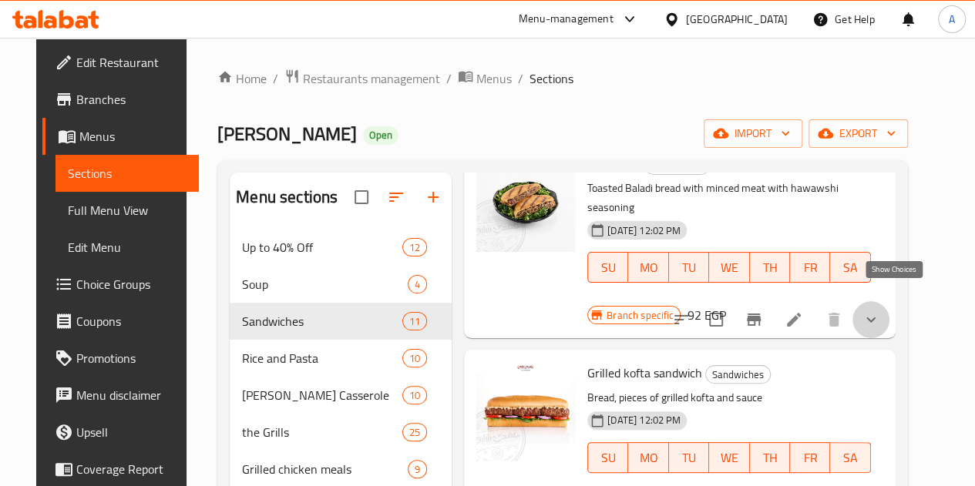
click at [880, 311] on icon "show more" at bounding box center [871, 320] width 19 height 19
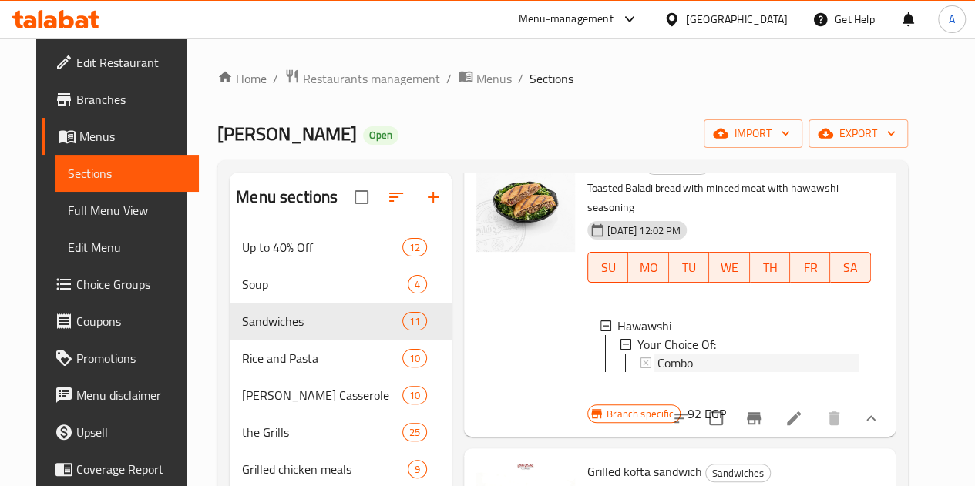
click at [658, 359] on span "Combo" at bounding box center [675, 363] width 35 height 19
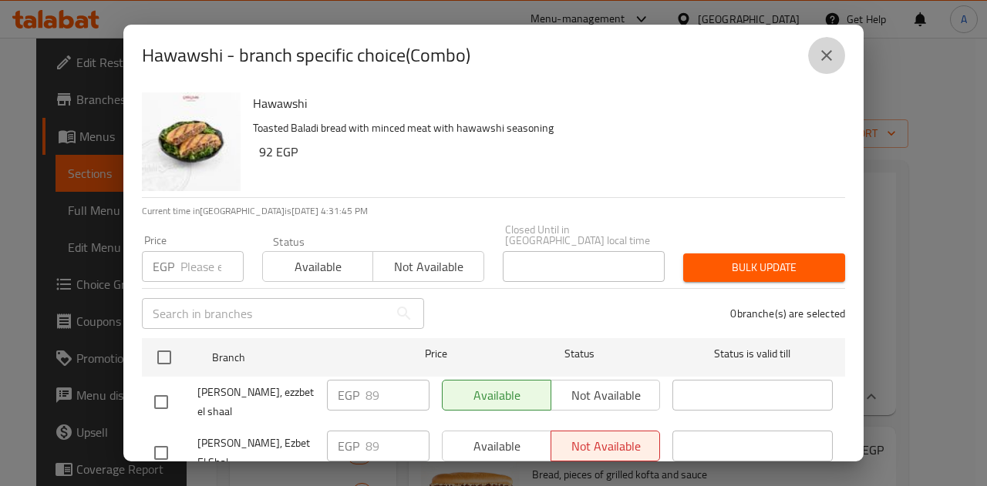
click at [817, 62] on icon "close" at bounding box center [826, 55] width 19 height 19
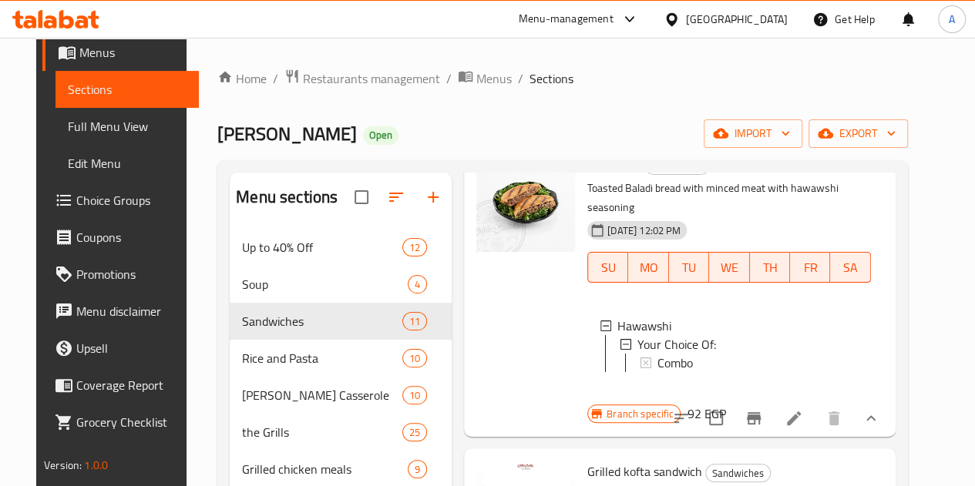
scroll to position [85, 0]
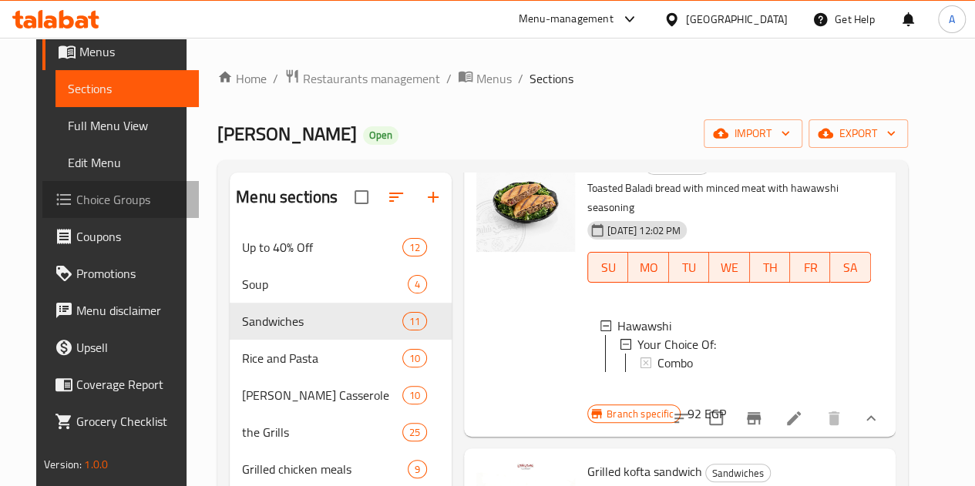
click at [85, 190] on span "Choice Groups" at bounding box center [131, 199] width 110 height 19
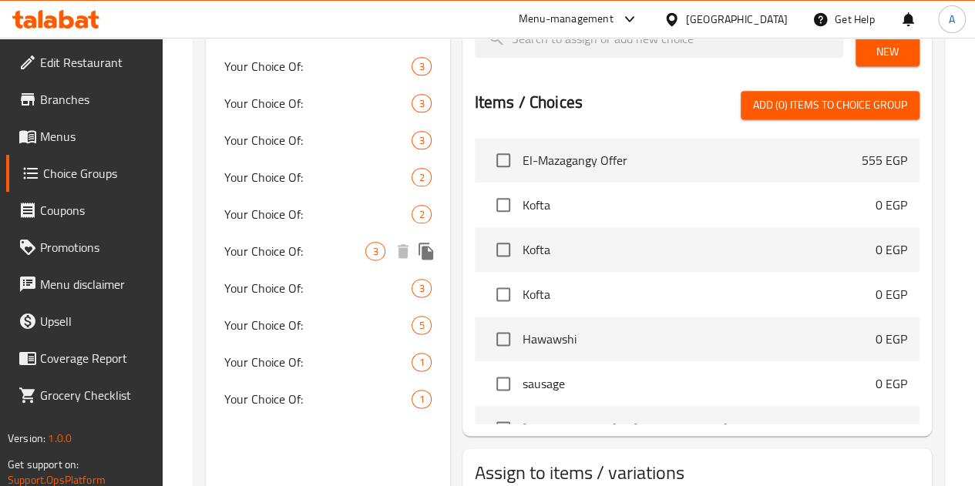
scroll to position [947, 0]
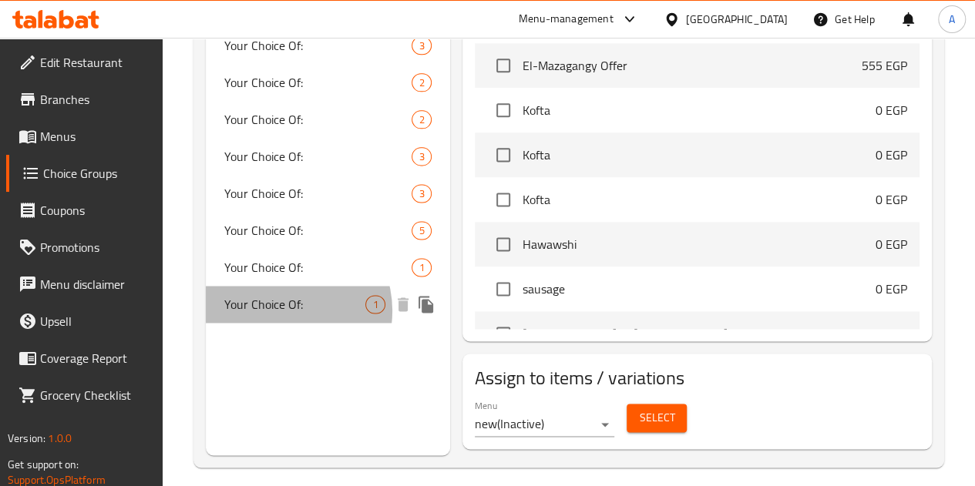
click at [282, 311] on span "Your Choice Of:" at bounding box center [295, 304] width 142 height 19
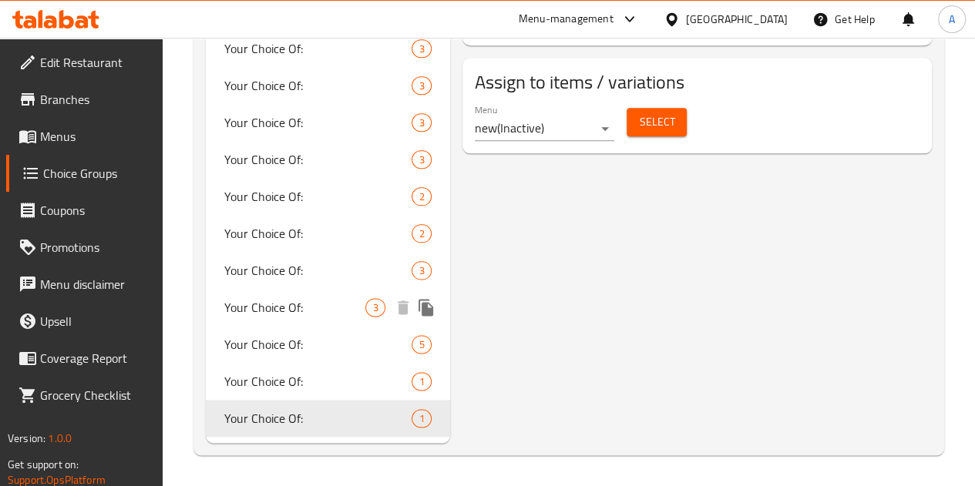
type input "Your Choice Of:"
type input "إختيارك من:"
type input "0"
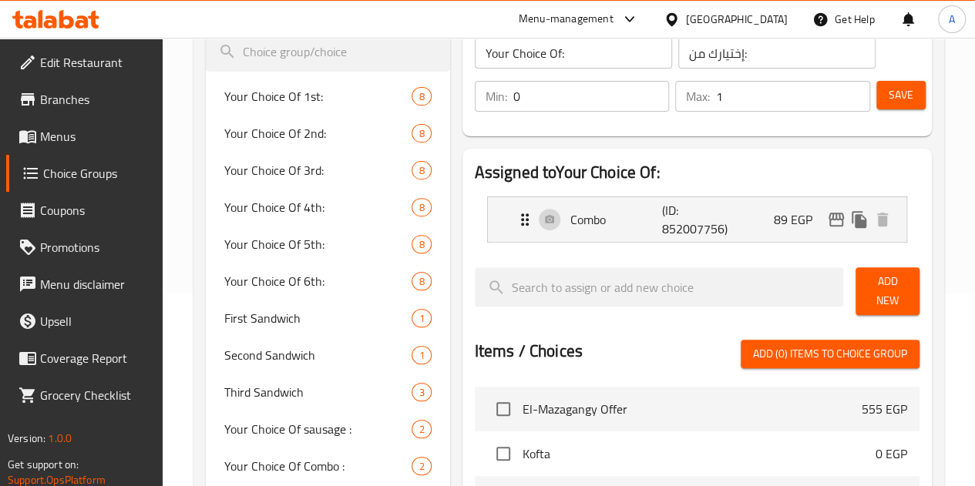
scroll to position [156, 0]
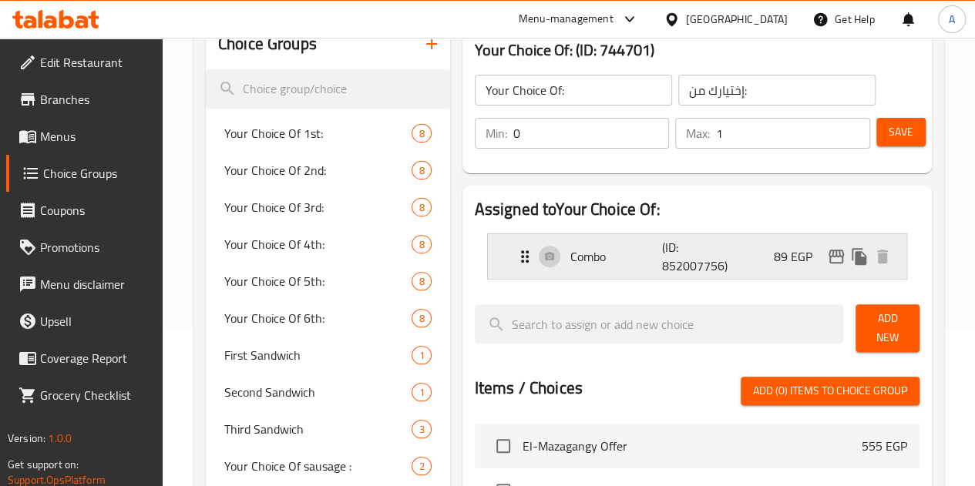
click at [749, 244] on div "Combo (ID: 852007756) 89 EGP" at bounding box center [702, 256] width 372 height 45
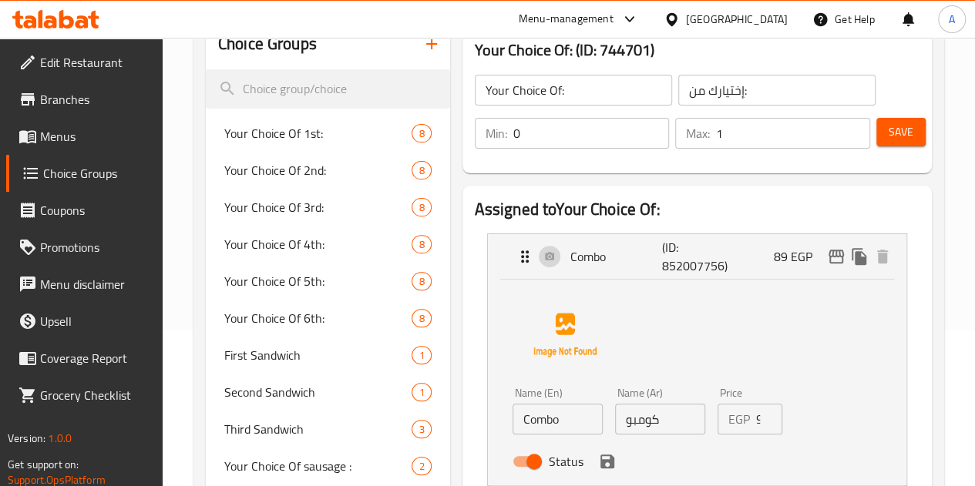
click at [756, 419] on input "90" at bounding box center [769, 419] width 26 height 31
click at [756, 419] on input "91" at bounding box center [769, 419] width 26 height 31
click at [756, 419] on input "92" at bounding box center [769, 419] width 26 height 31
type input "9"
paste input "97.90"
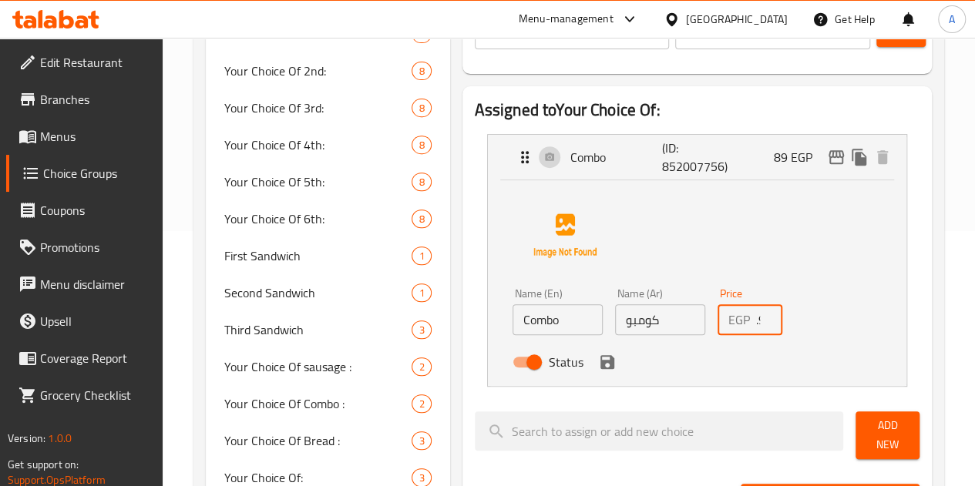
scroll to position [256, 0]
click at [598, 369] on icon "save" at bounding box center [607, 361] width 19 height 19
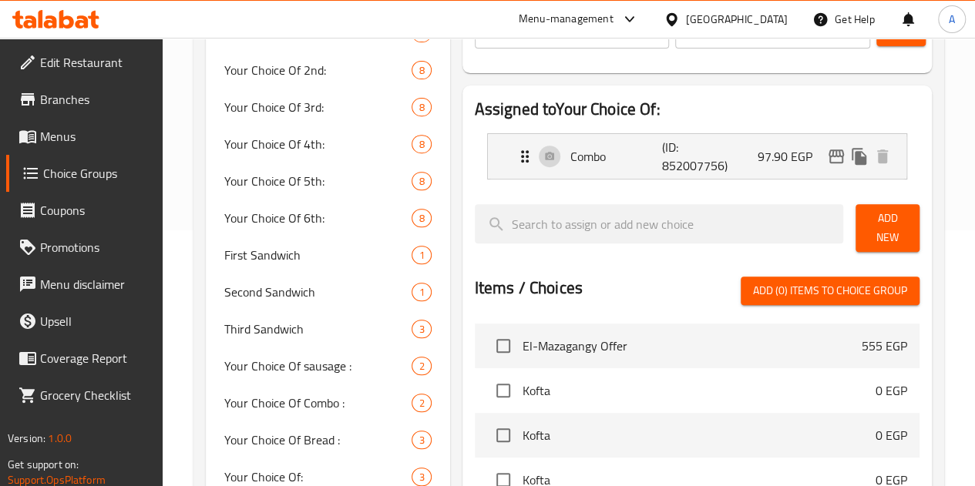
type input "97.90"
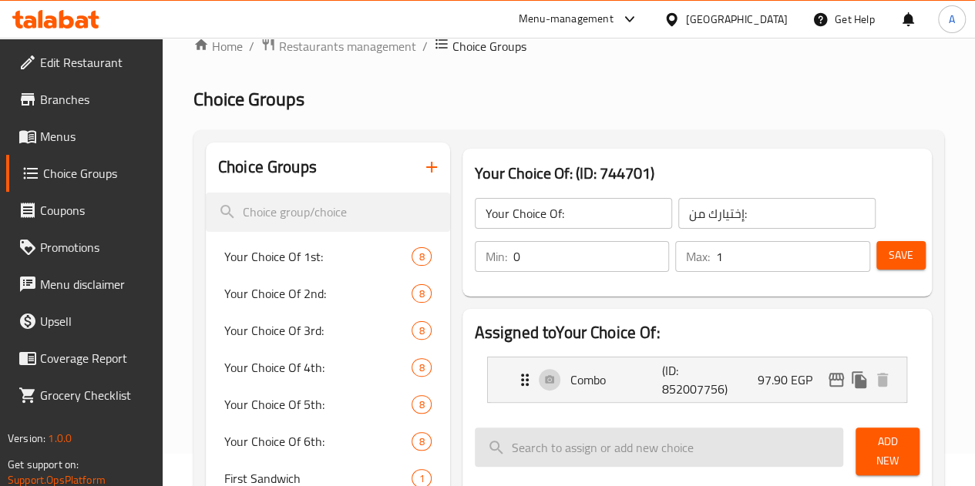
scroll to position [32, 0]
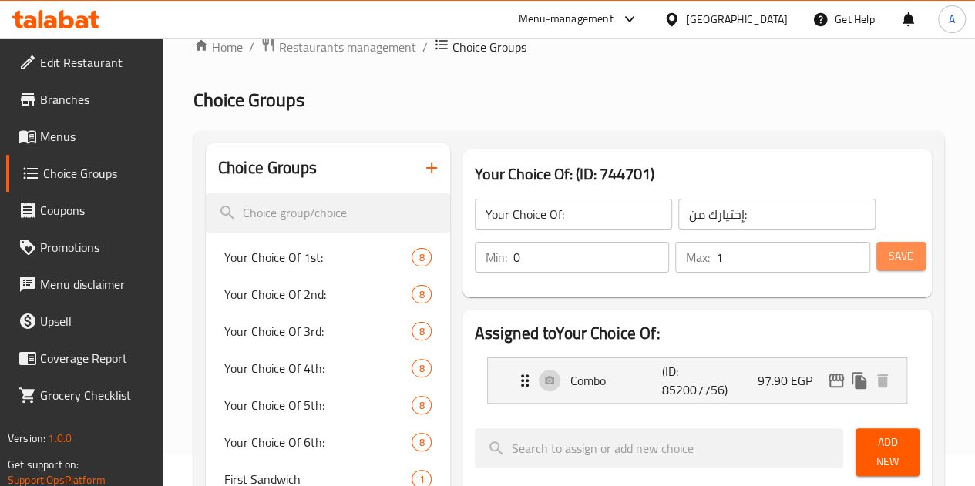
click at [900, 259] on span "Save" at bounding box center [901, 256] width 25 height 19
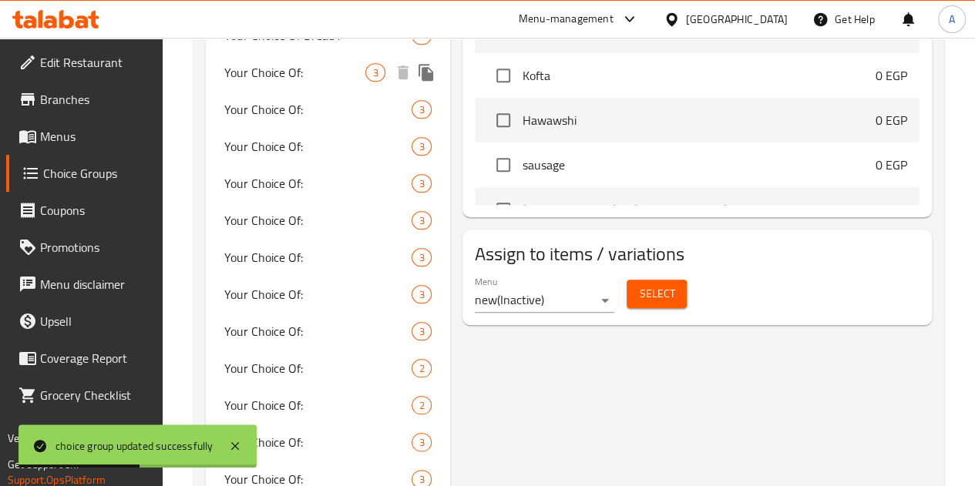
scroll to position [833, 0]
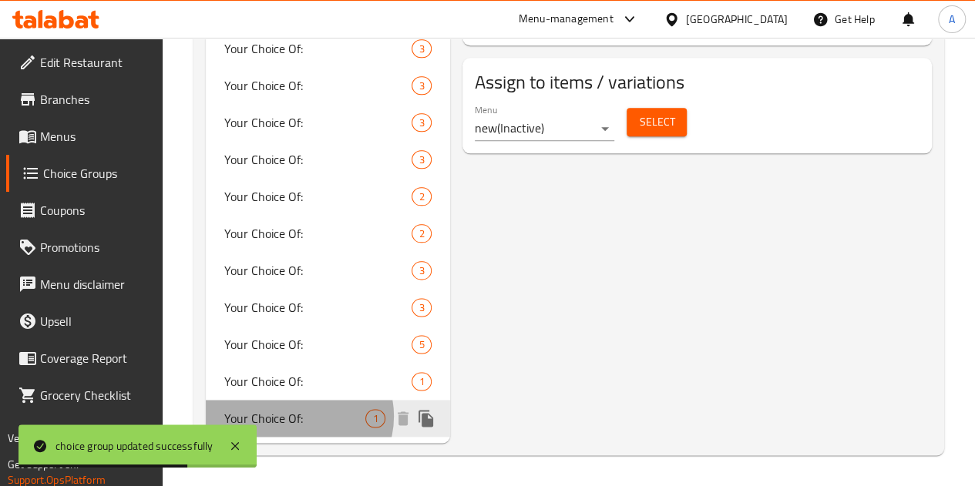
click at [298, 417] on span "Your Choice Of:" at bounding box center [295, 418] width 142 height 19
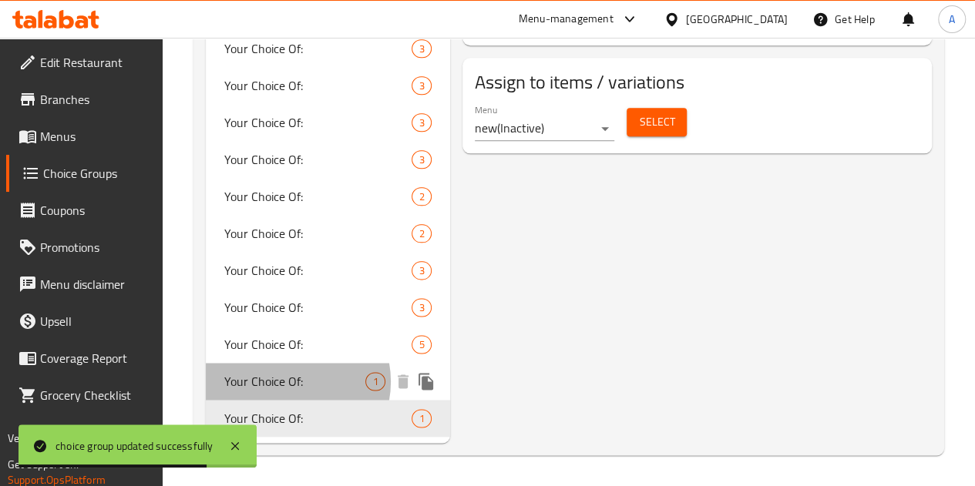
click at [286, 382] on span "Your Choice Of:" at bounding box center [295, 381] width 142 height 19
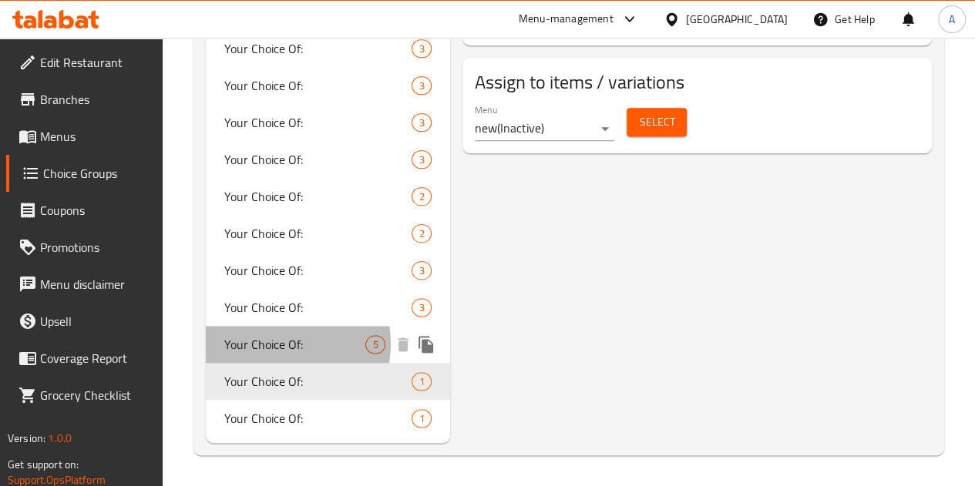
click at [278, 345] on span "Your Choice Of:" at bounding box center [295, 344] width 142 height 19
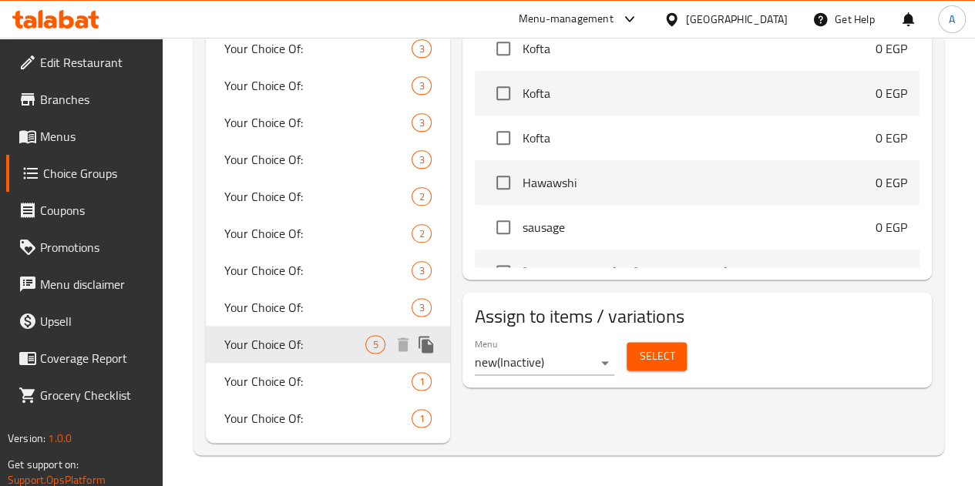
type input "1"
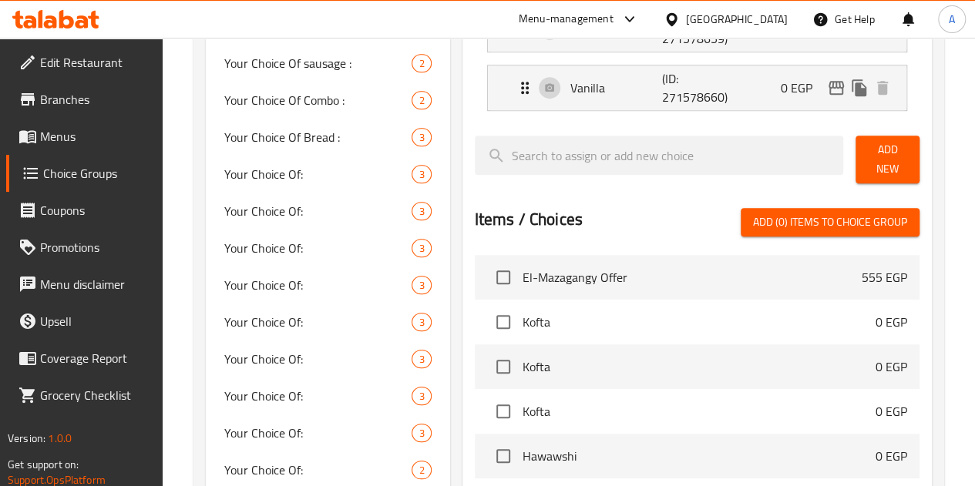
scroll to position [0, 0]
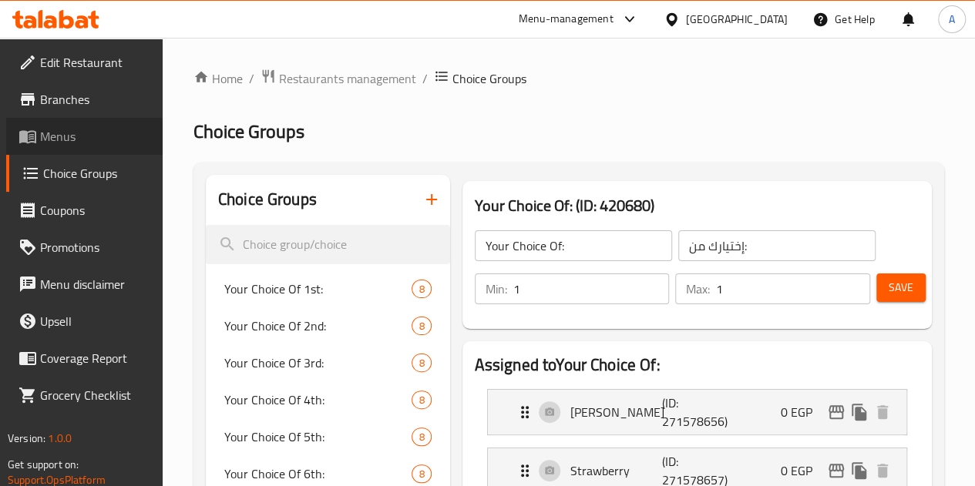
click at [59, 138] on span "Menus" at bounding box center [95, 136] width 110 height 19
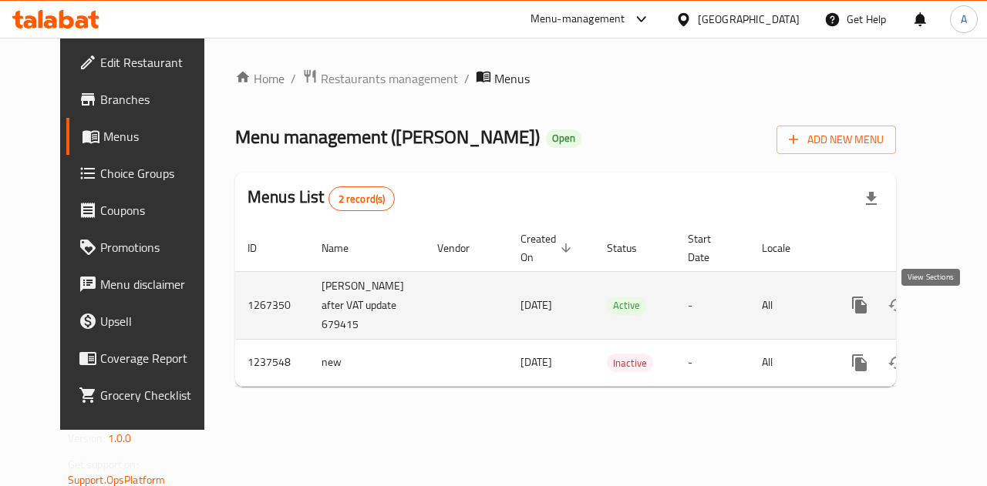
click at [961, 306] on icon "enhanced table" at bounding box center [970, 305] width 19 height 19
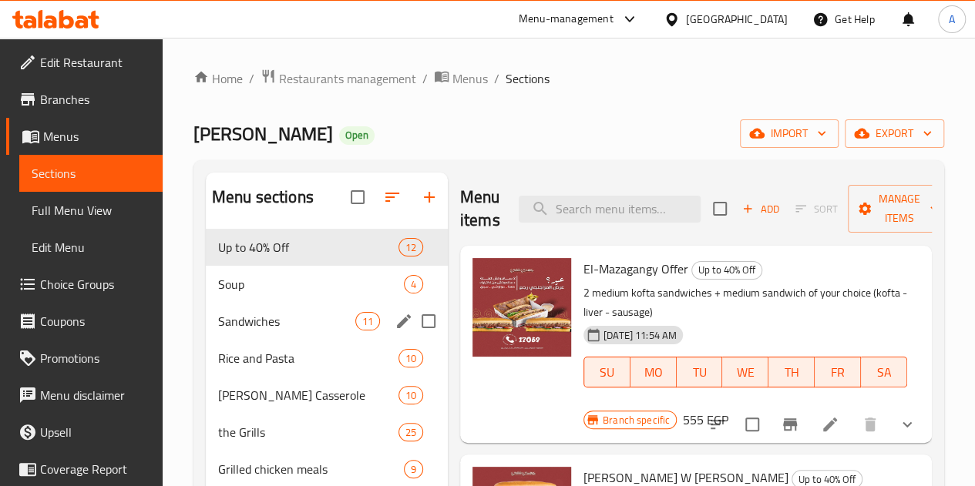
scroll to position [151, 0]
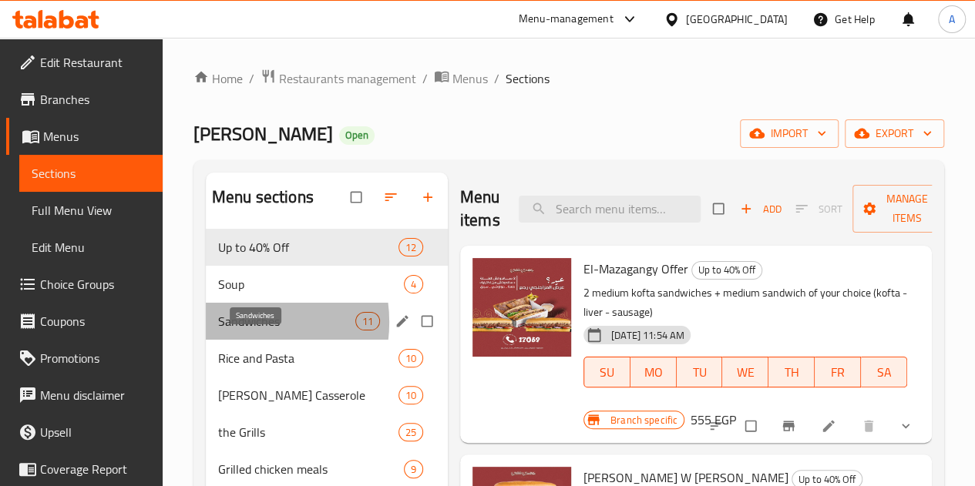
click at [239, 331] on span "Sandwiches" at bounding box center [286, 321] width 137 height 19
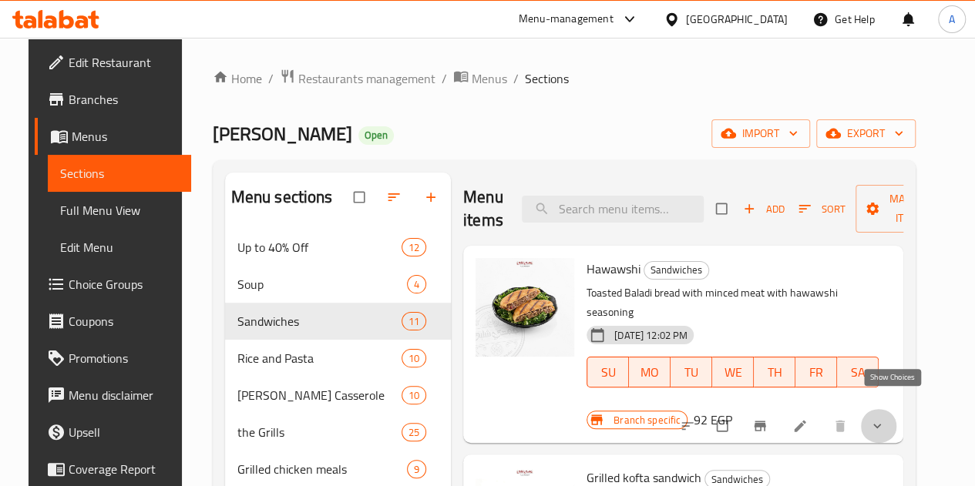
click at [885, 419] on icon "show more" at bounding box center [877, 426] width 15 height 15
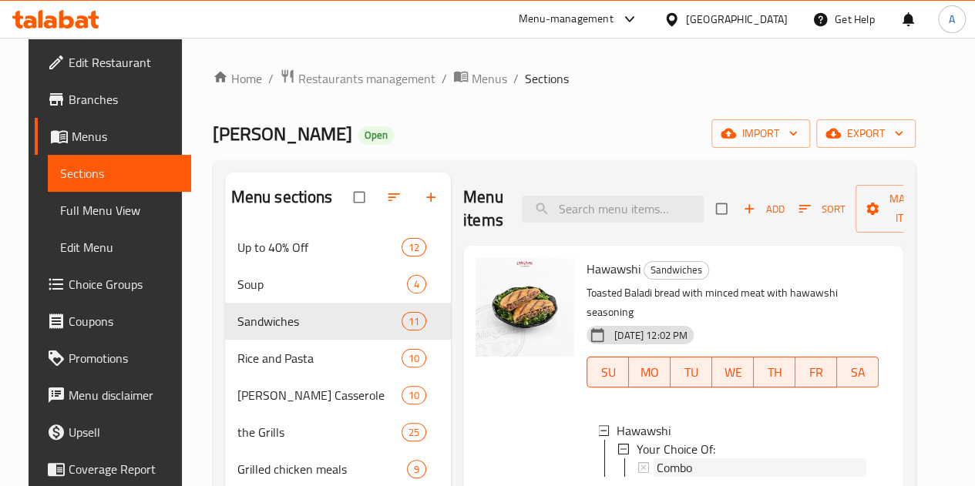
click at [657, 462] on span "Combo" at bounding box center [674, 468] width 35 height 19
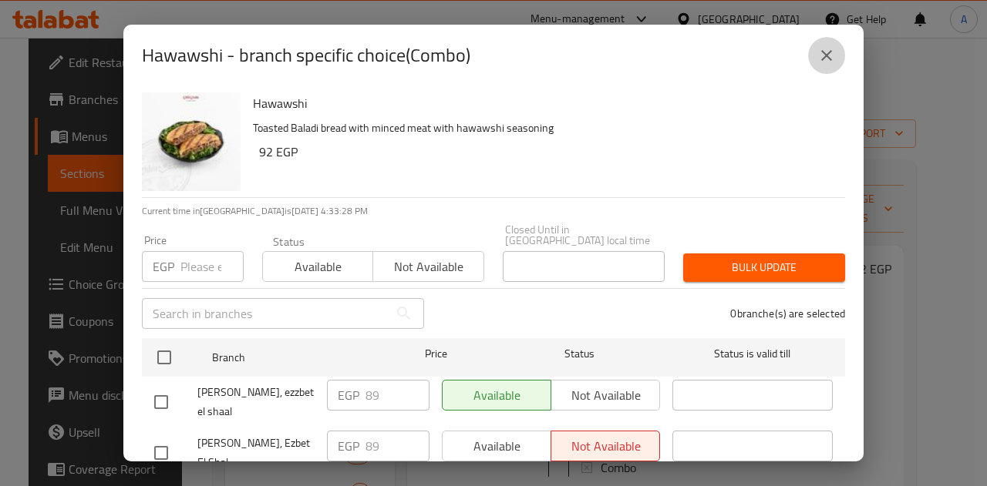
click at [828, 59] on icon "close" at bounding box center [826, 55] width 19 height 19
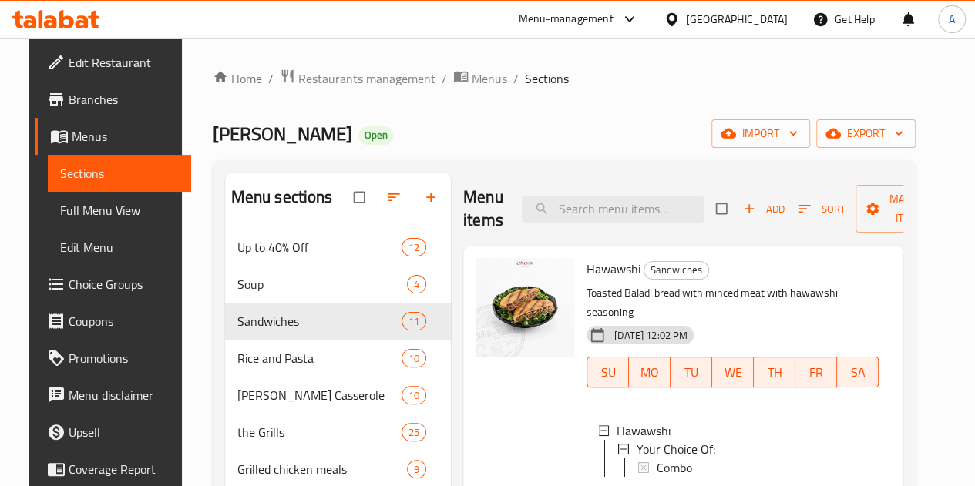
scroll to position [164, 0]
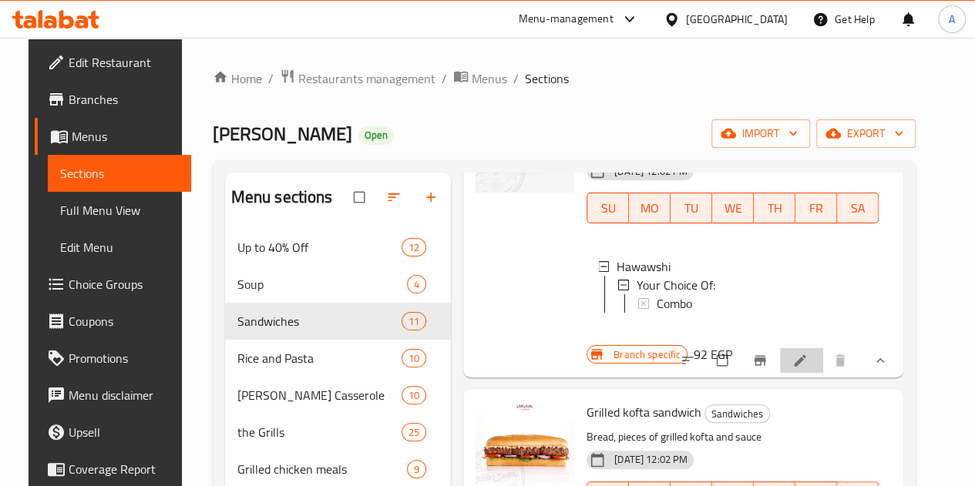
click at [823, 355] on li at bounding box center [801, 360] width 43 height 25
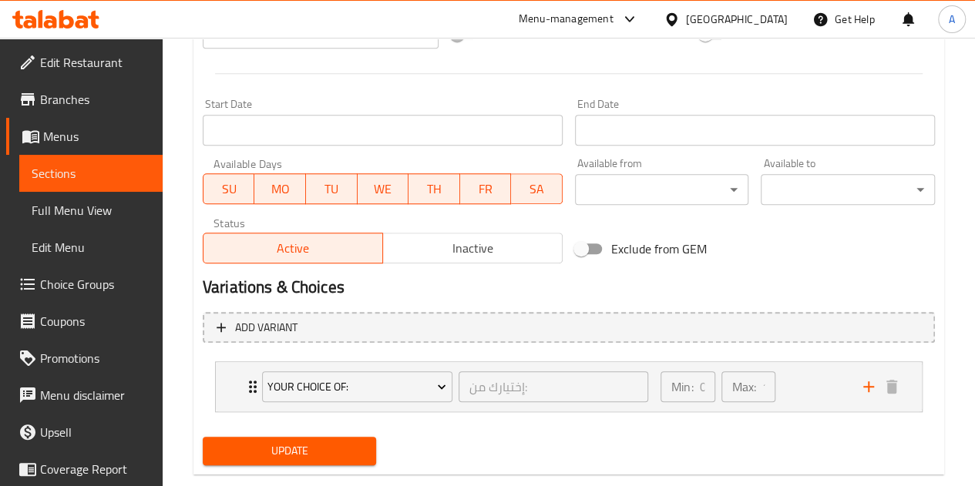
scroll to position [650, 0]
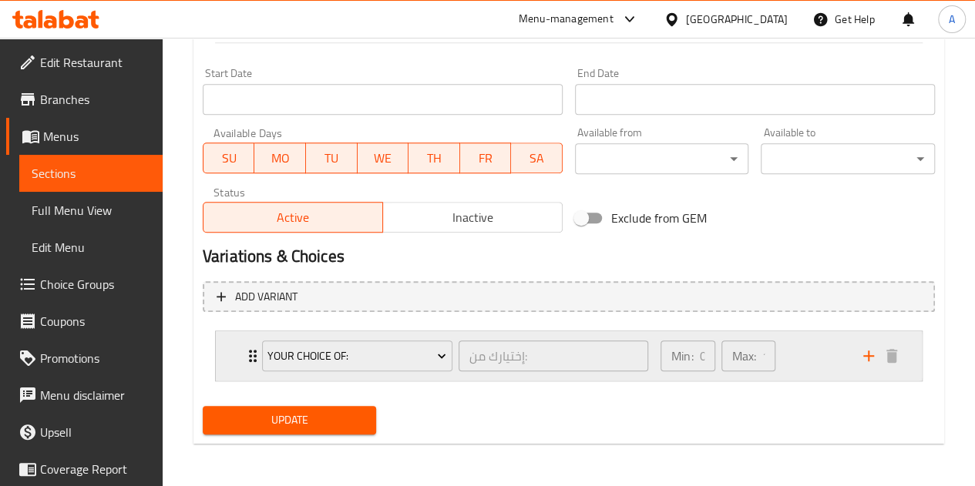
click at [822, 365] on div "Min: 0 ​ Max: 1 ​" at bounding box center [752, 355] width 203 height 49
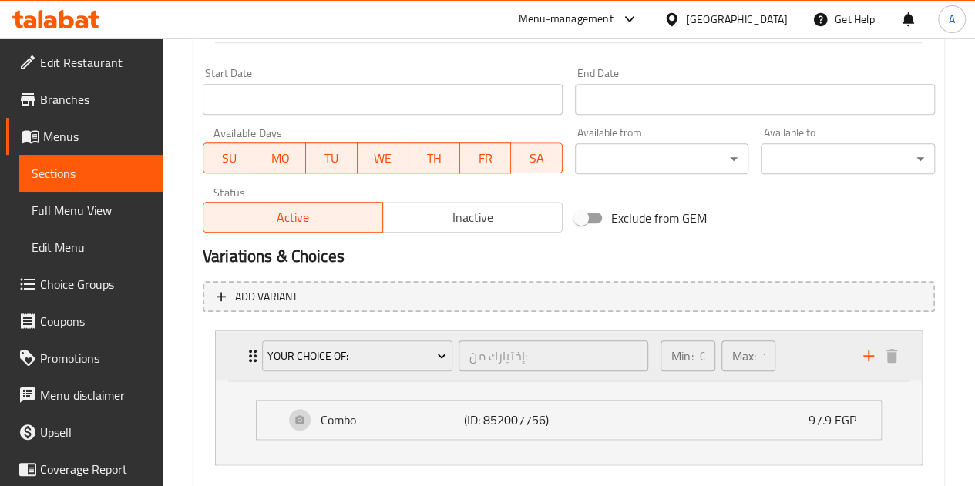
scroll to position [725, 0]
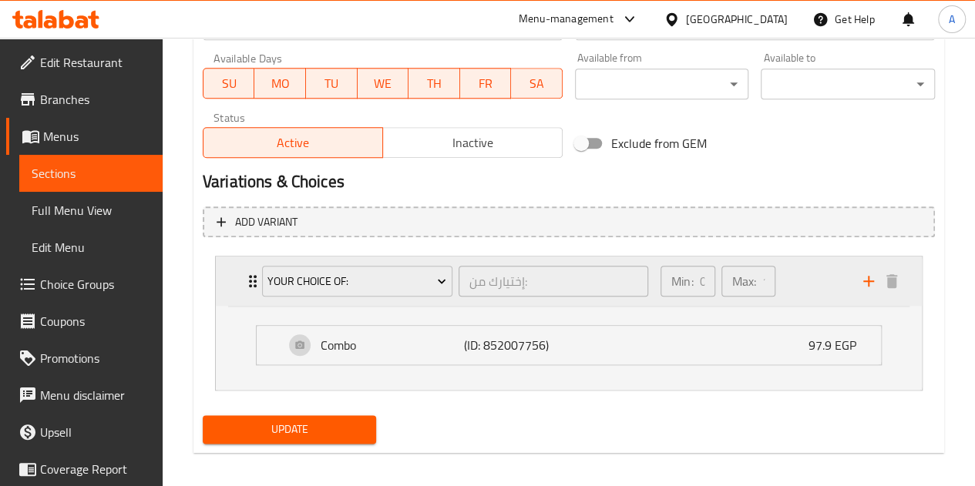
click at [812, 296] on div "Min: 0 ​ Max: 1 ​" at bounding box center [752, 281] width 203 height 49
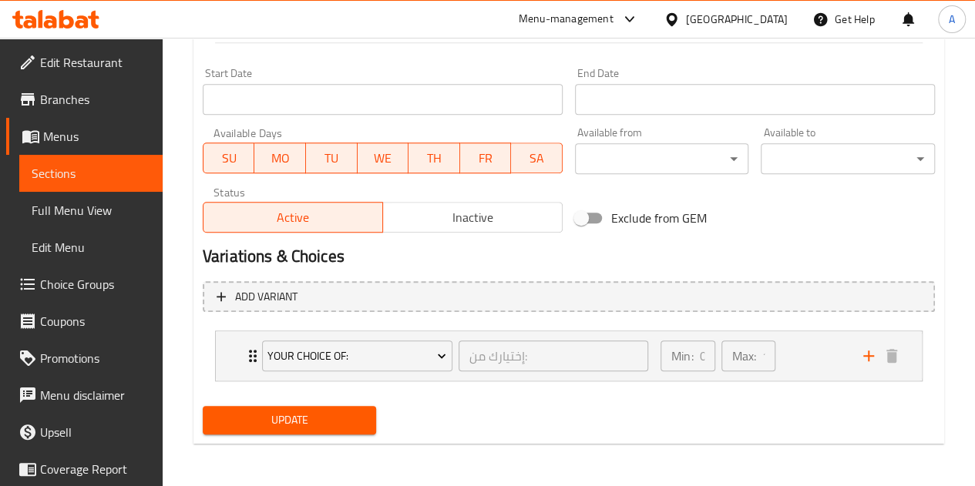
scroll to position [0, 0]
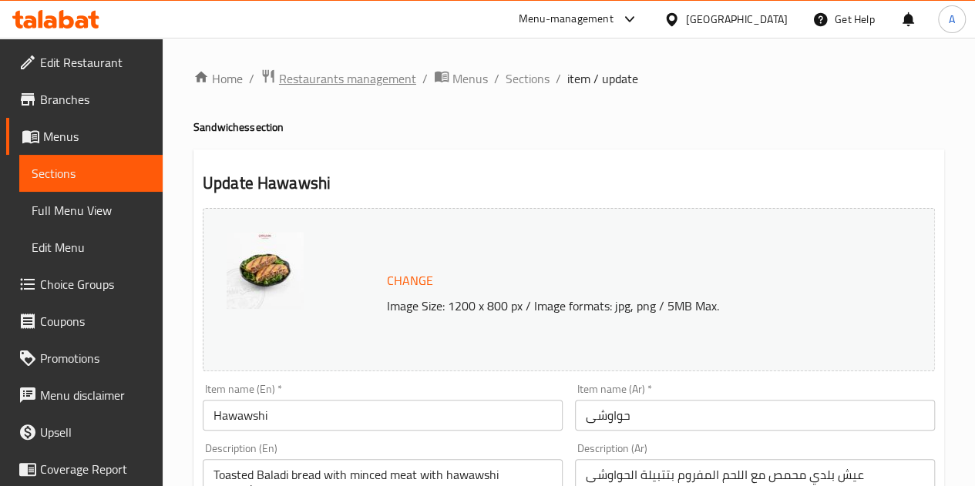
click at [364, 76] on span "Restaurants management" at bounding box center [347, 78] width 137 height 19
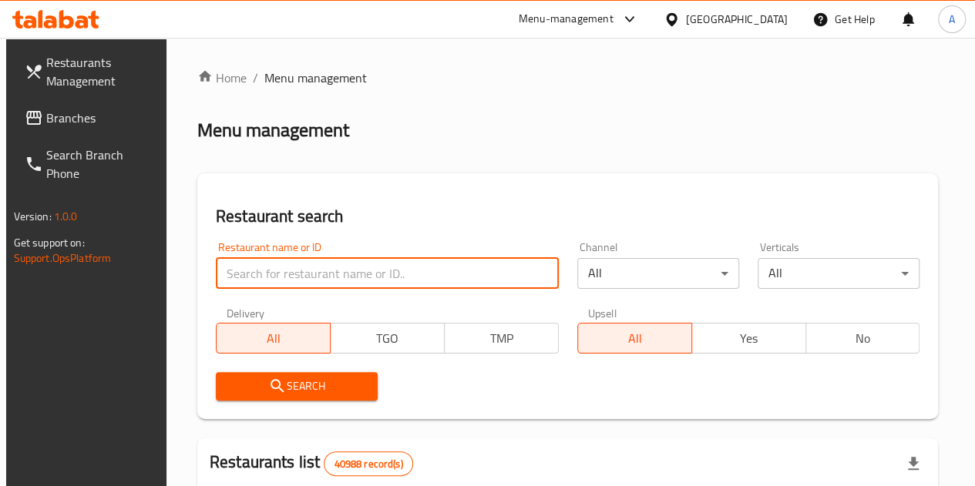
click at [324, 286] on input "search" at bounding box center [387, 273] width 343 height 31
paste input "97.90"
type input "9"
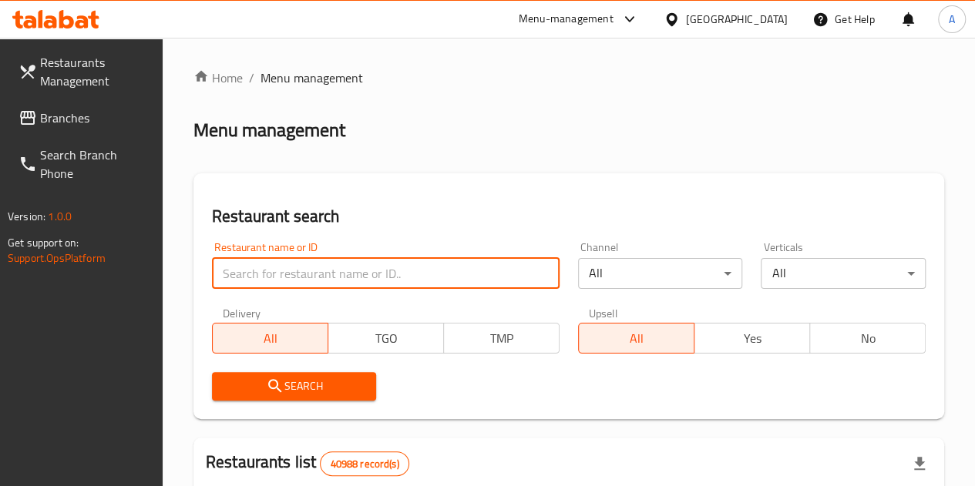
click at [302, 265] on input "search" at bounding box center [386, 273] width 348 height 31
type input "[PERSON_NAME]"
click button "Search" at bounding box center [294, 386] width 165 height 29
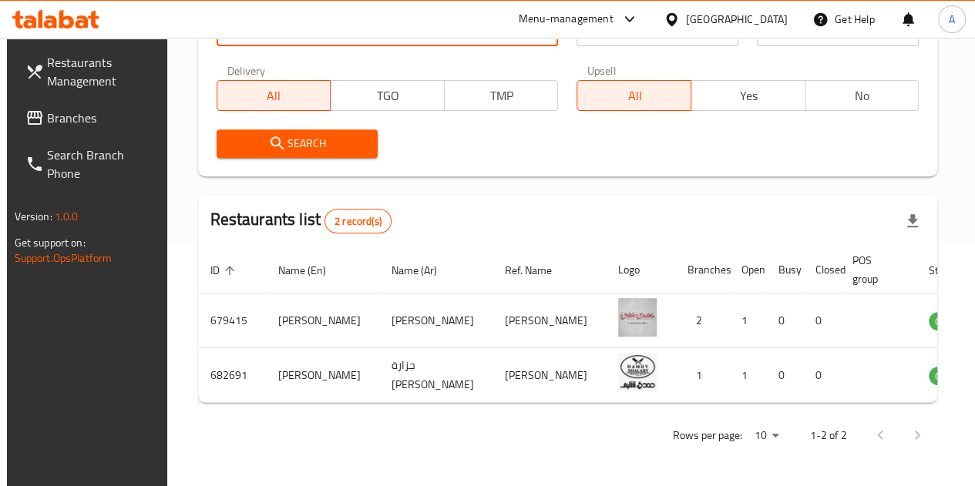
scroll to position [345, 0]
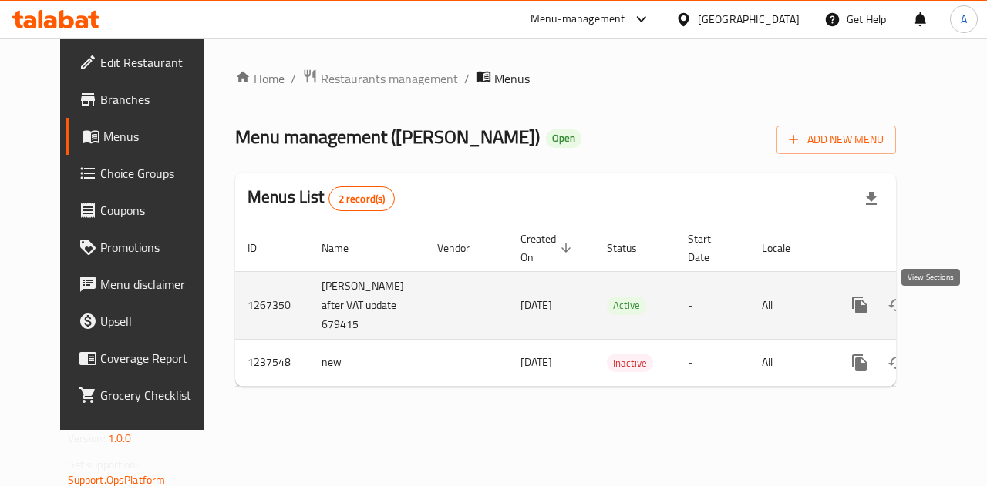
click at [964, 312] on icon "enhanced table" at bounding box center [971, 305] width 14 height 14
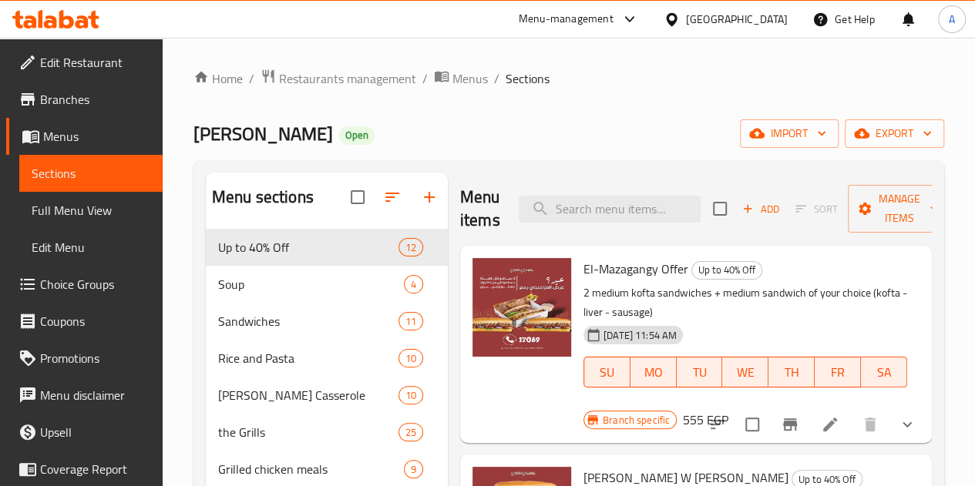
click at [62, 283] on span "Choice Groups" at bounding box center [95, 284] width 110 height 19
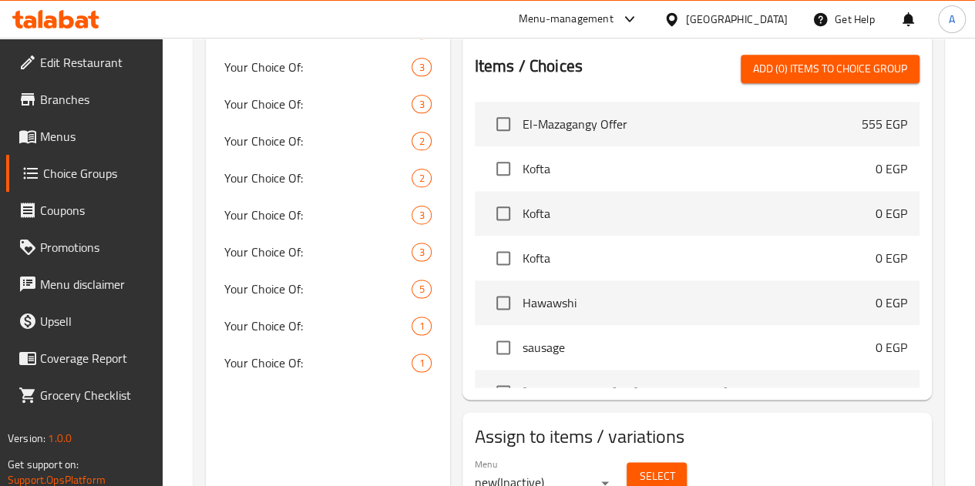
scroll to position [947, 0]
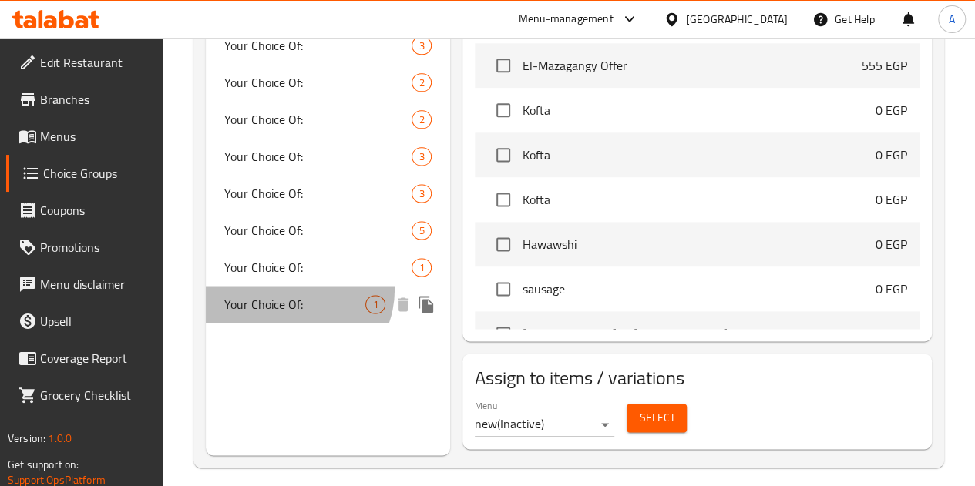
click at [292, 291] on div "Your Choice Of: 1" at bounding box center [328, 304] width 244 height 37
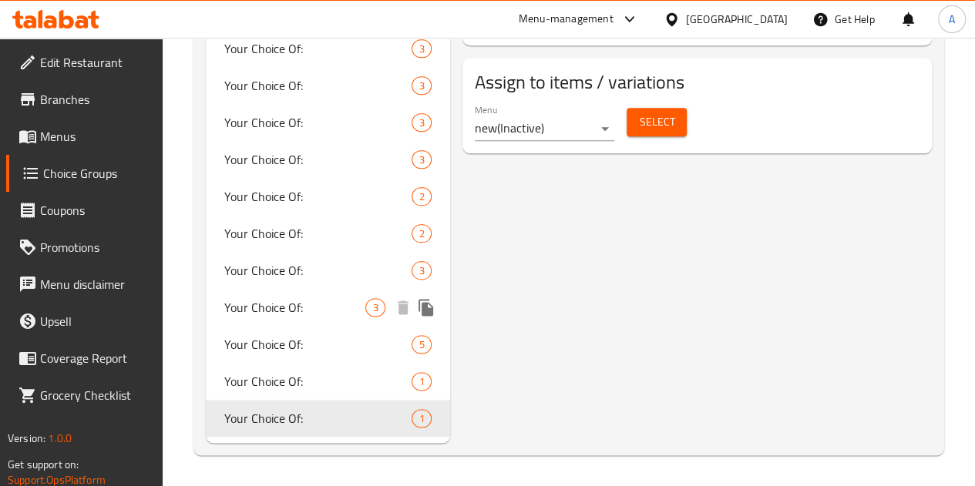
type input "Your Choice Of:"
type input "إختيارك من:"
type input "0"
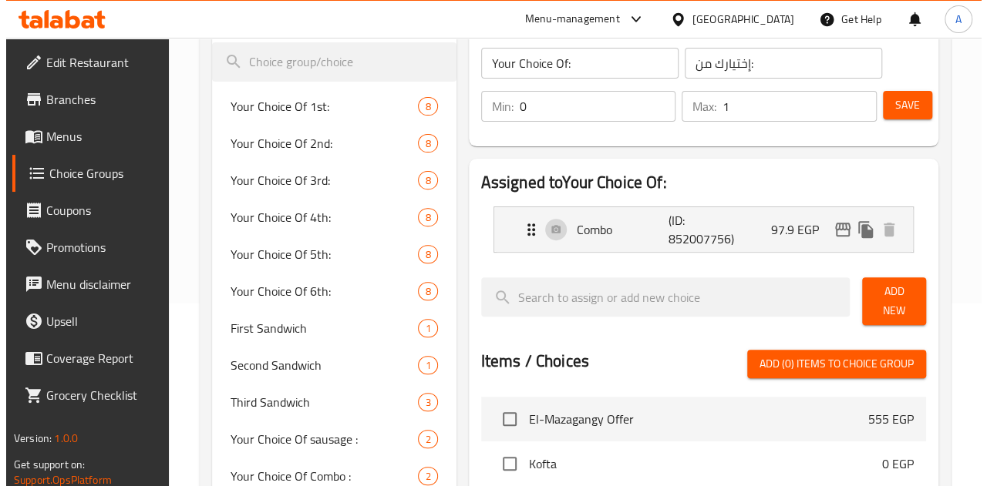
scroll to position [147, 0]
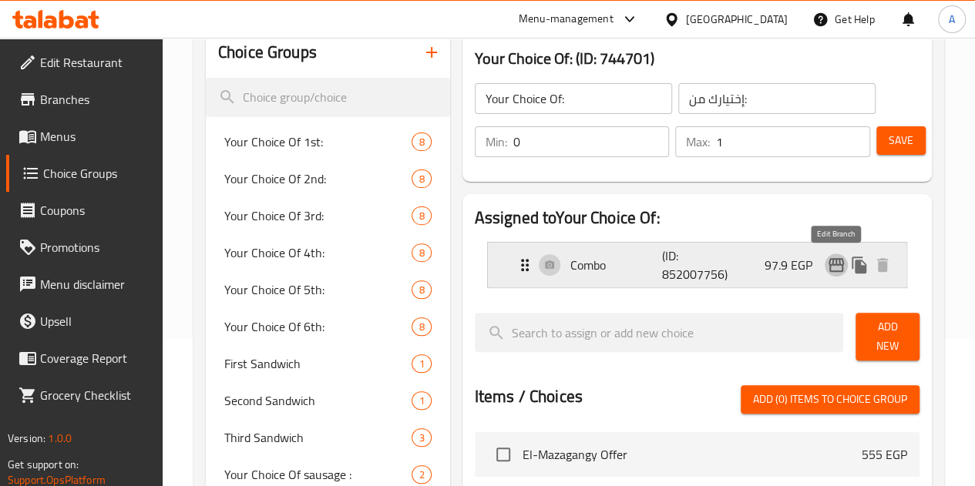
click at [829, 261] on icon "edit" at bounding box center [836, 265] width 15 height 14
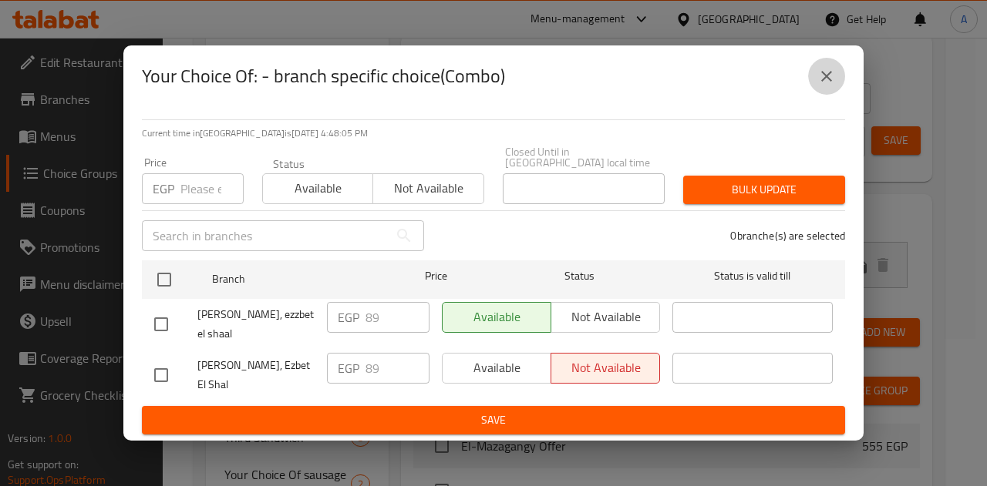
click at [829, 78] on icon "close" at bounding box center [826, 76] width 11 height 11
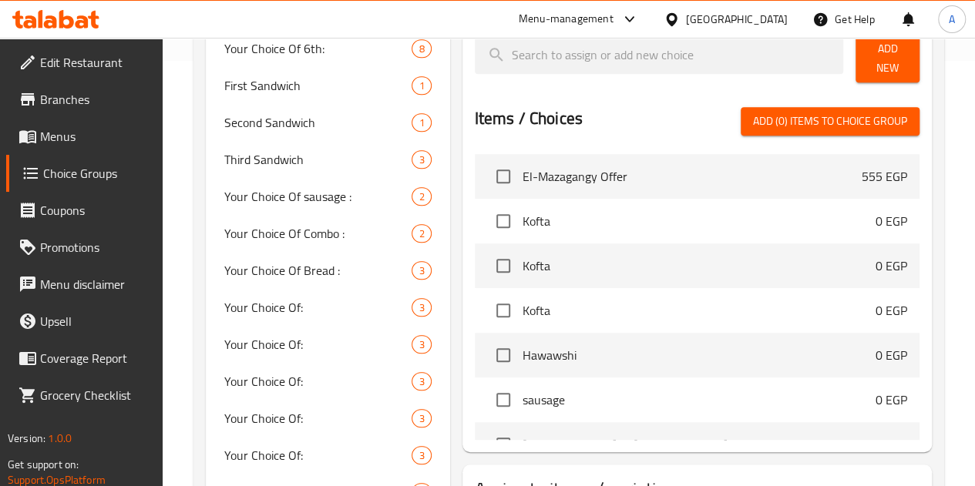
scroll to position [0, 0]
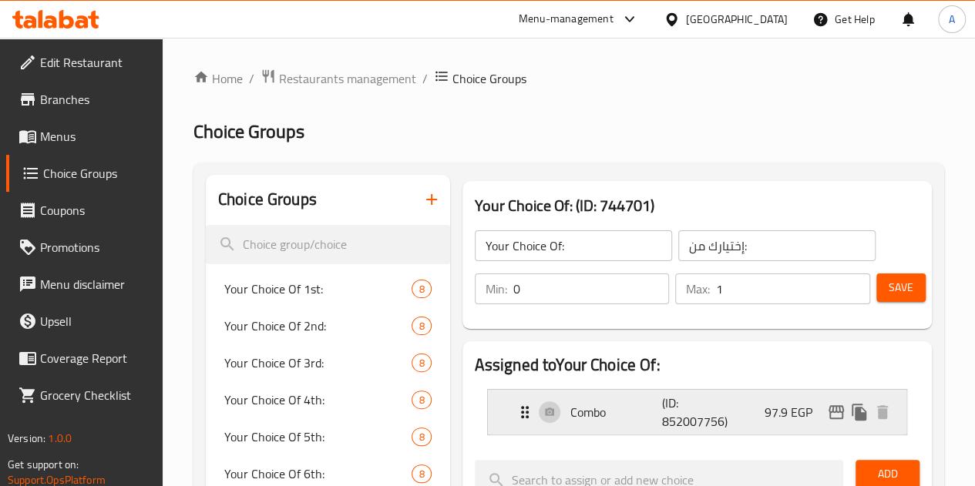
click at [697, 409] on div "Combo (ID: 852007756) 97.9 EGP" at bounding box center [702, 412] width 372 height 45
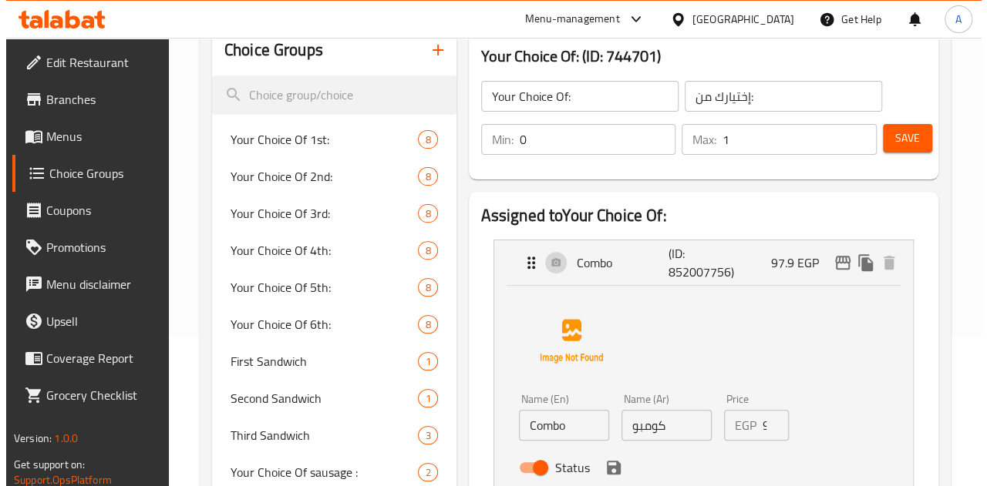
scroll to position [153, 0]
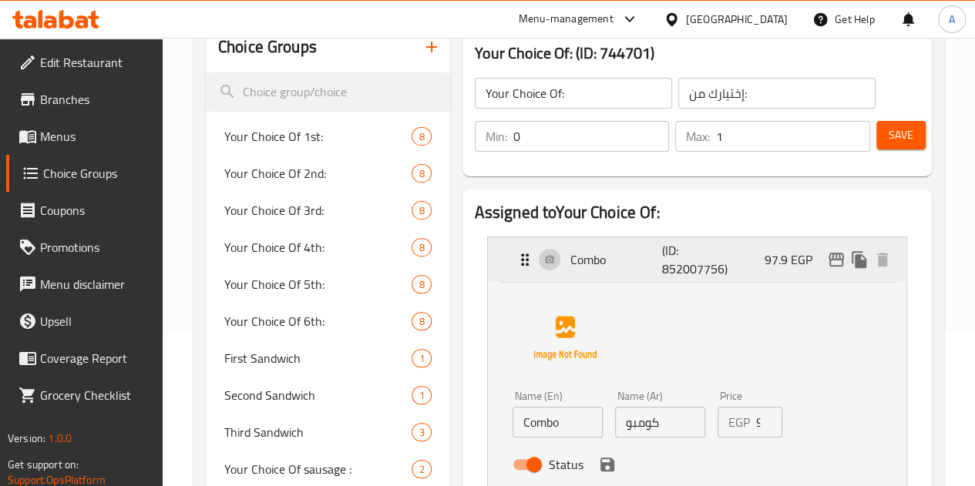
click at [834, 246] on div "Combo (ID: 852007756) 97.9 EGP" at bounding box center [702, 259] width 372 height 45
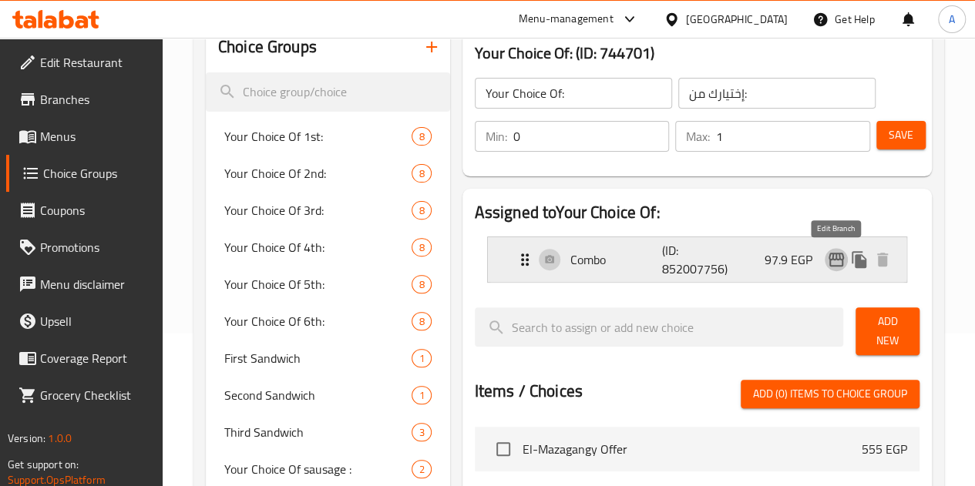
click at [840, 261] on icon "edit" at bounding box center [836, 260] width 19 height 19
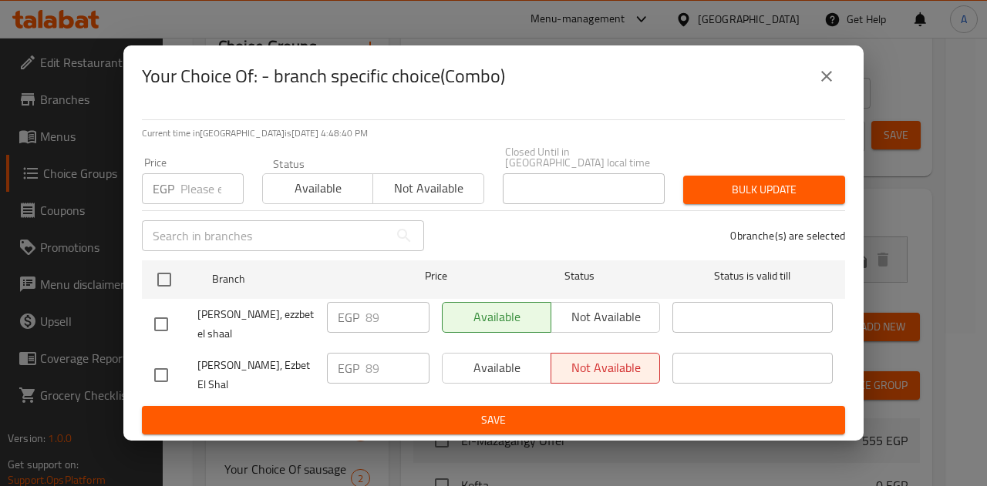
click at [811, 73] on button "close" at bounding box center [826, 76] width 37 height 37
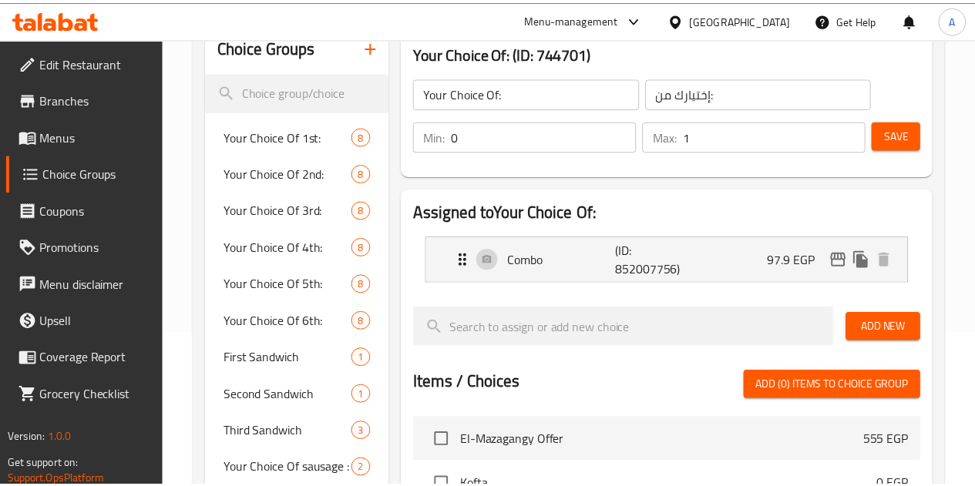
scroll to position [833, 0]
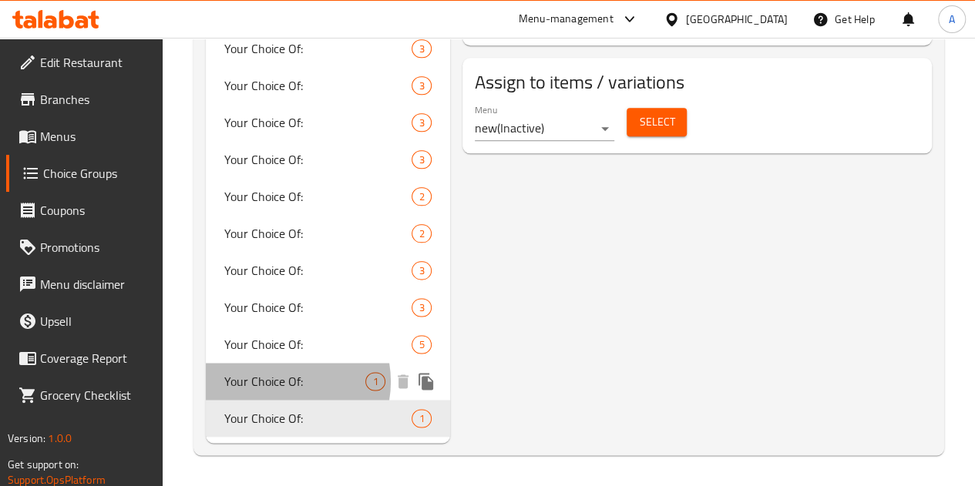
click at [281, 382] on span "Your Choice Of:" at bounding box center [295, 381] width 142 height 19
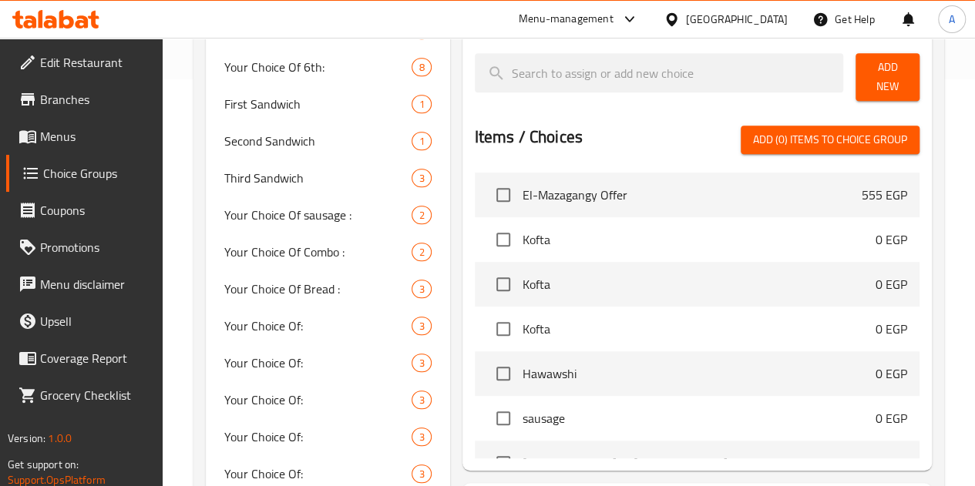
scroll to position [0, 0]
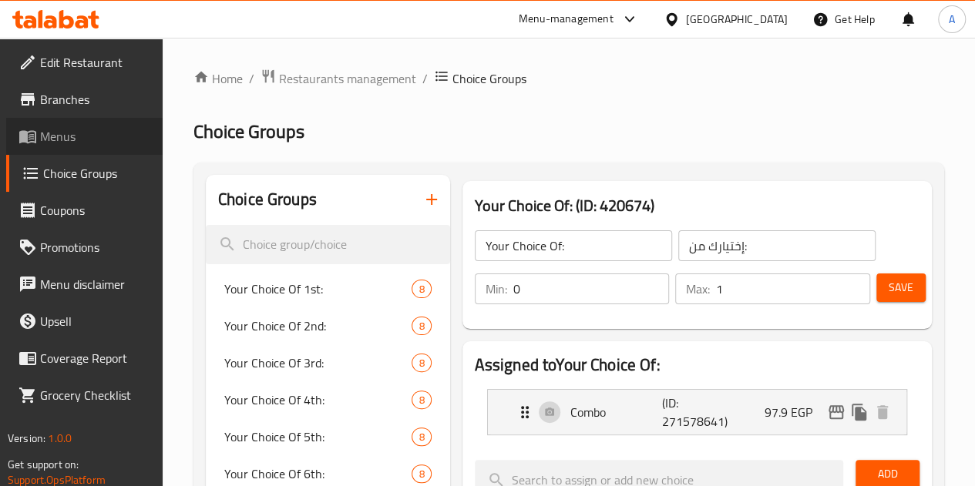
click at [77, 133] on span "Menus" at bounding box center [95, 136] width 110 height 19
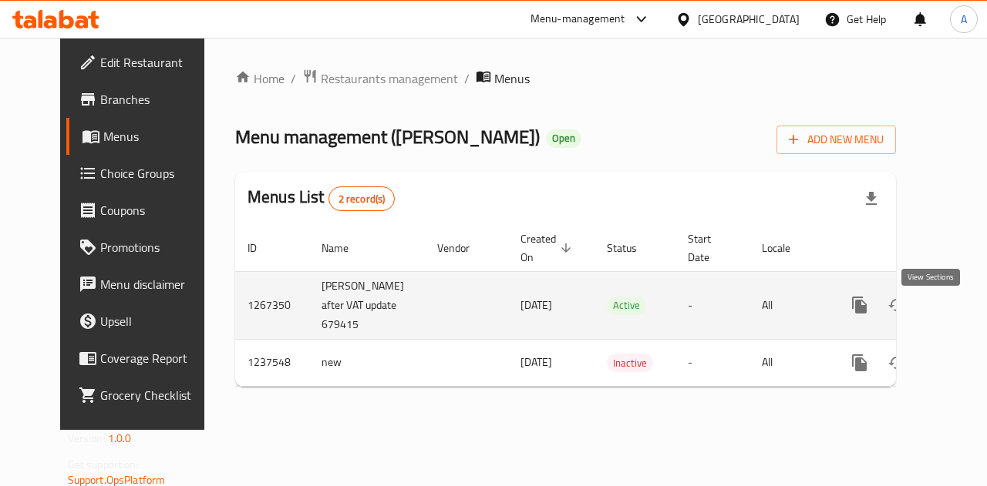
click at [952, 317] on link "enhanced table" at bounding box center [970, 305] width 37 height 37
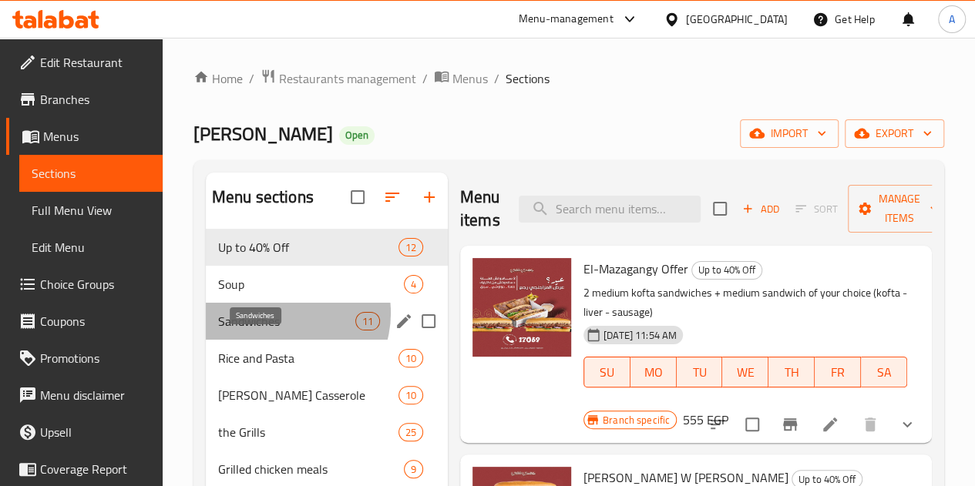
click at [284, 331] on span "Sandwiches" at bounding box center [286, 321] width 137 height 19
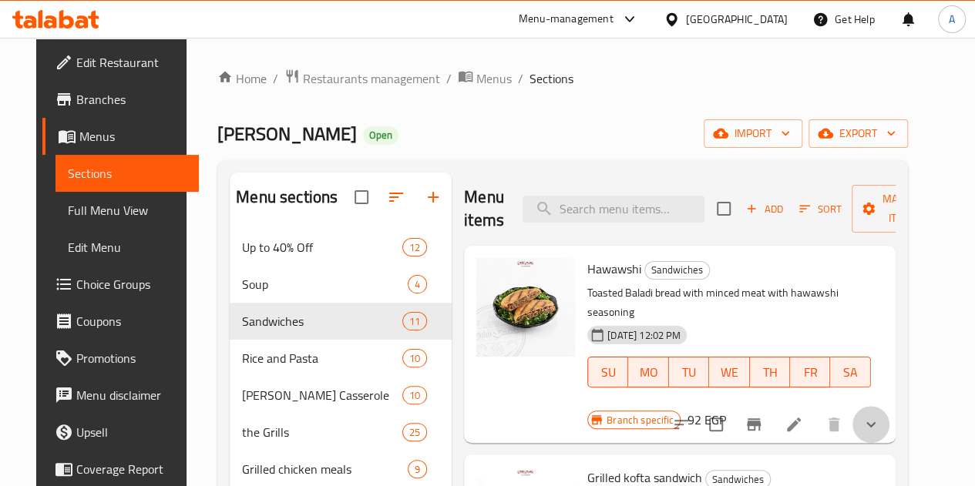
click at [890, 406] on button "show more" at bounding box center [871, 424] width 37 height 37
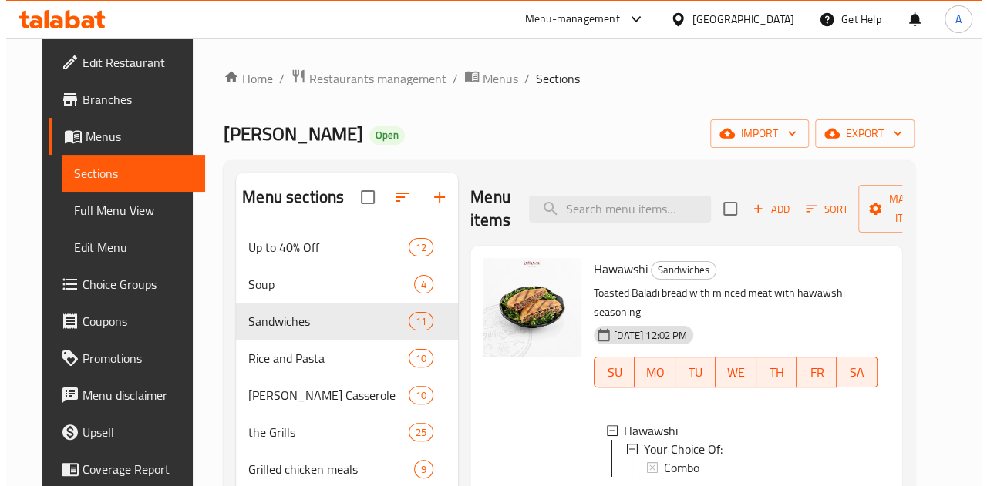
scroll to position [624, 0]
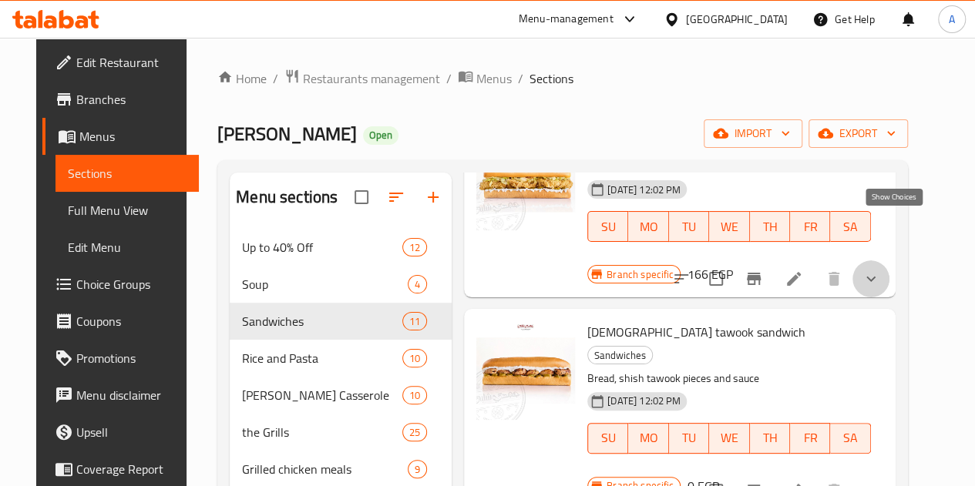
click at [880, 270] on icon "show more" at bounding box center [871, 279] width 19 height 19
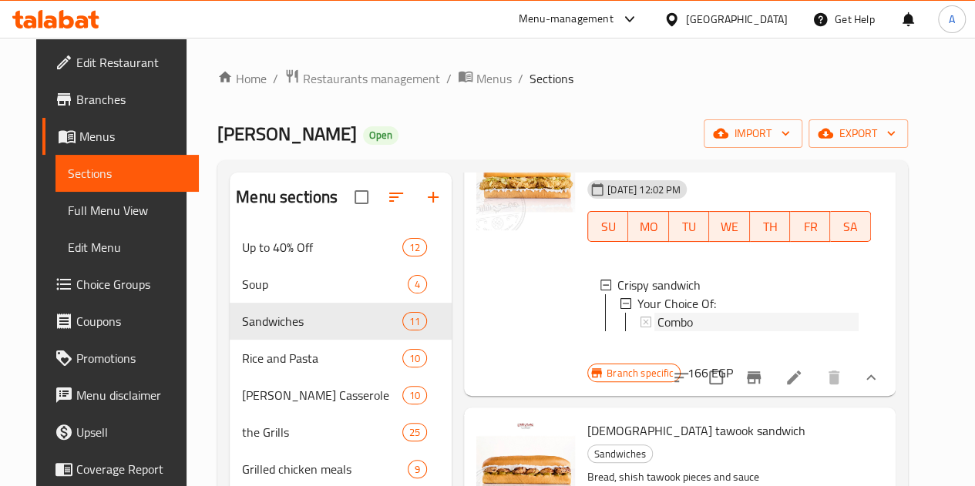
click at [658, 313] on div "Combo" at bounding box center [758, 322] width 201 height 19
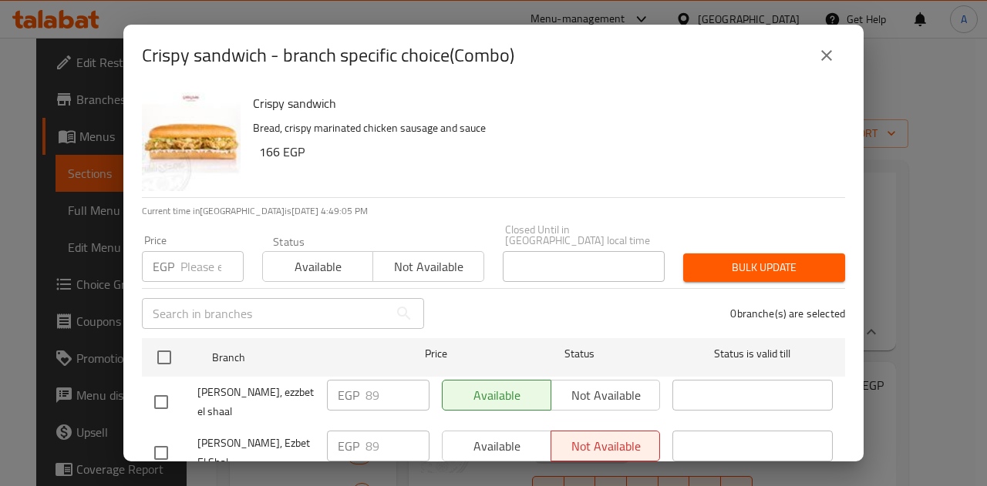
click at [173, 440] on input "checkbox" at bounding box center [161, 453] width 32 height 32
checkbox input "true"
click at [473, 440] on span "Available" at bounding box center [497, 447] width 96 height 22
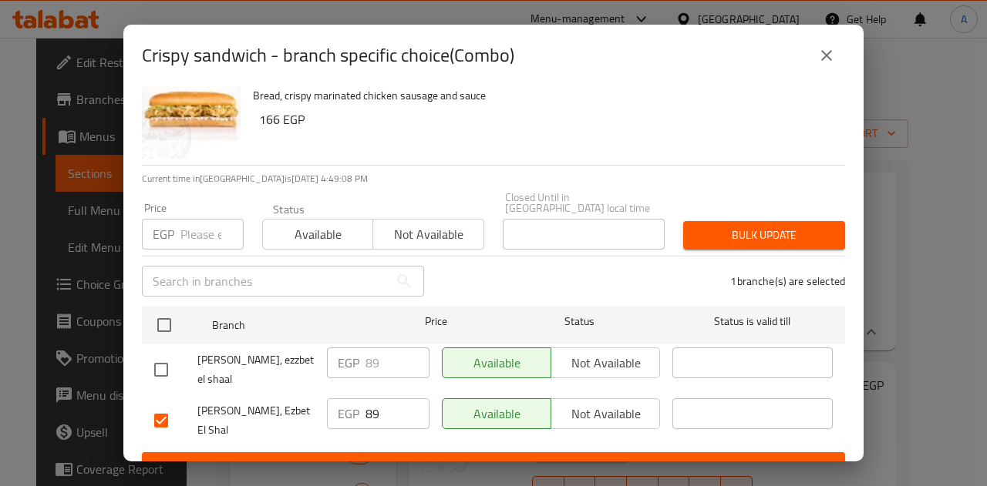
scroll to position [46, 0]
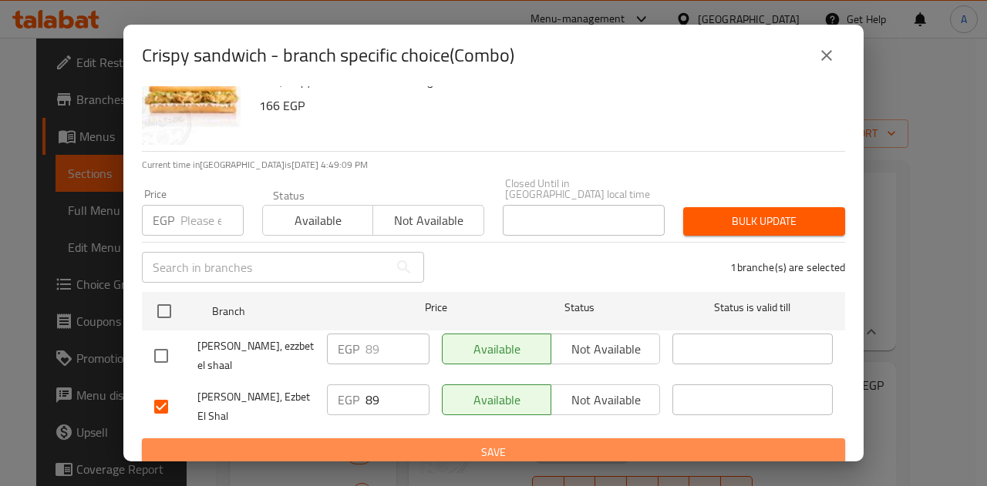
click at [755, 443] on span "Save" at bounding box center [493, 452] width 678 height 19
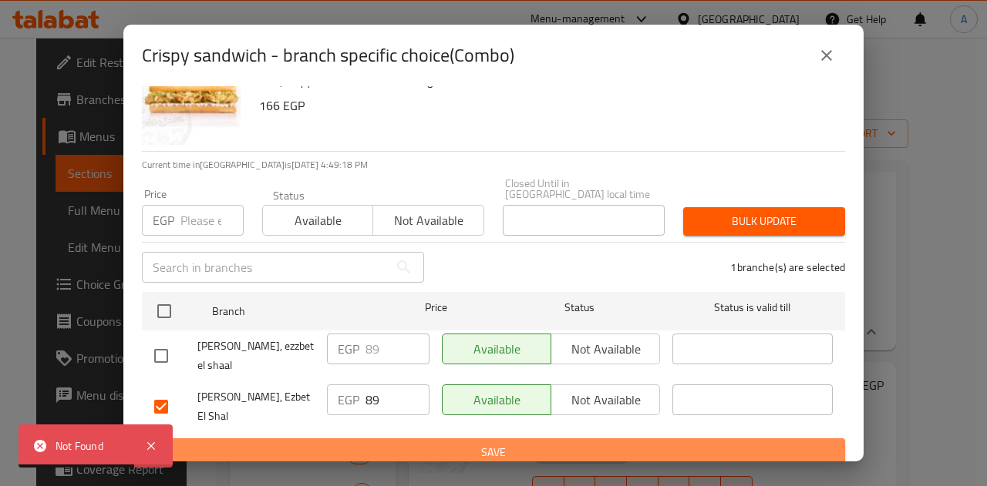
click at [595, 439] on button "Save" at bounding box center [493, 453] width 703 height 29
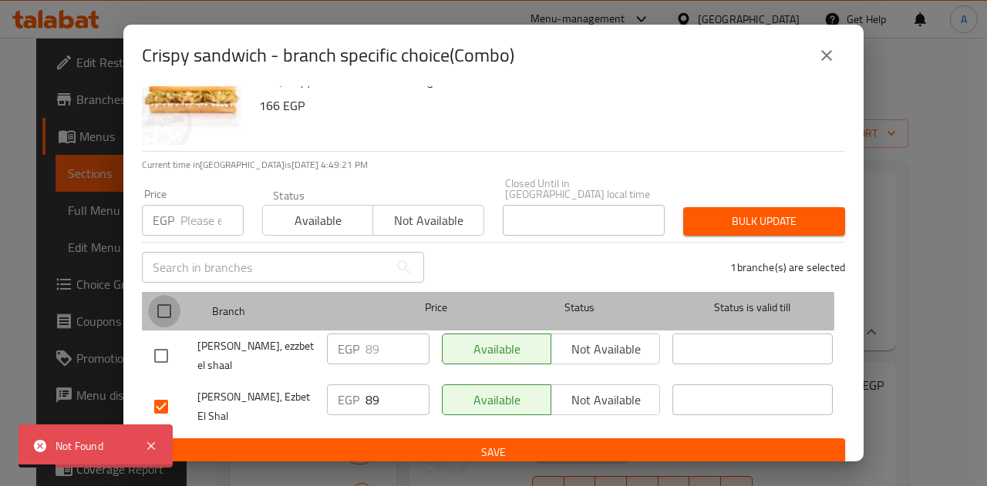
click at [156, 301] on input "checkbox" at bounding box center [164, 311] width 32 height 32
checkbox input "true"
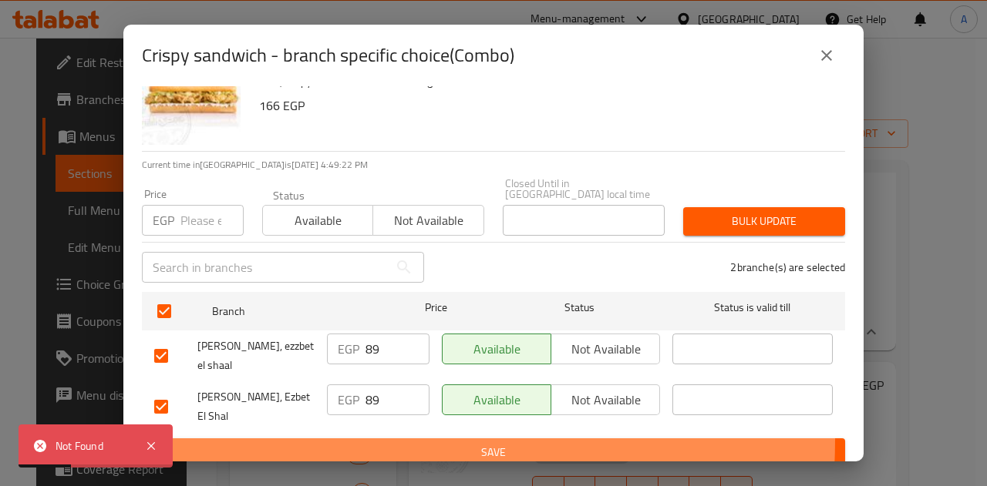
click at [247, 439] on button "Save" at bounding box center [493, 453] width 703 height 29
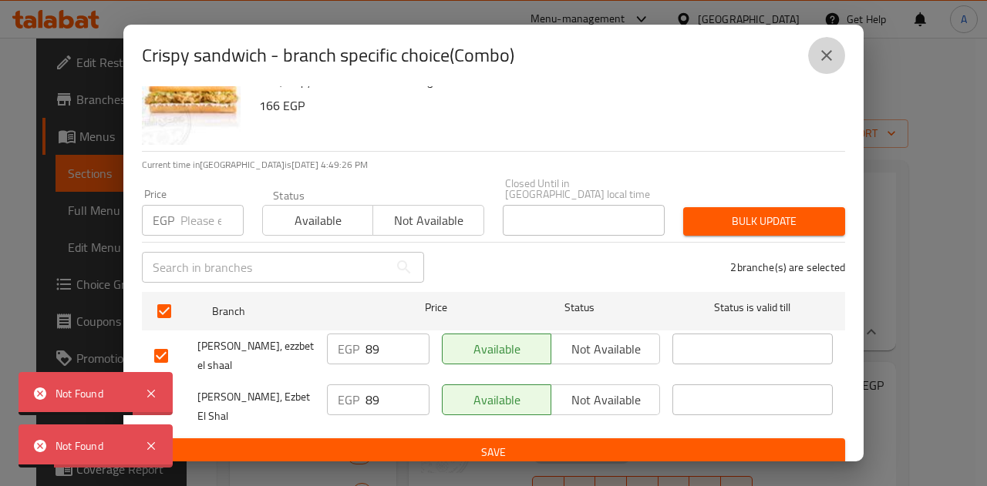
click at [822, 62] on icon "close" at bounding box center [826, 55] width 19 height 19
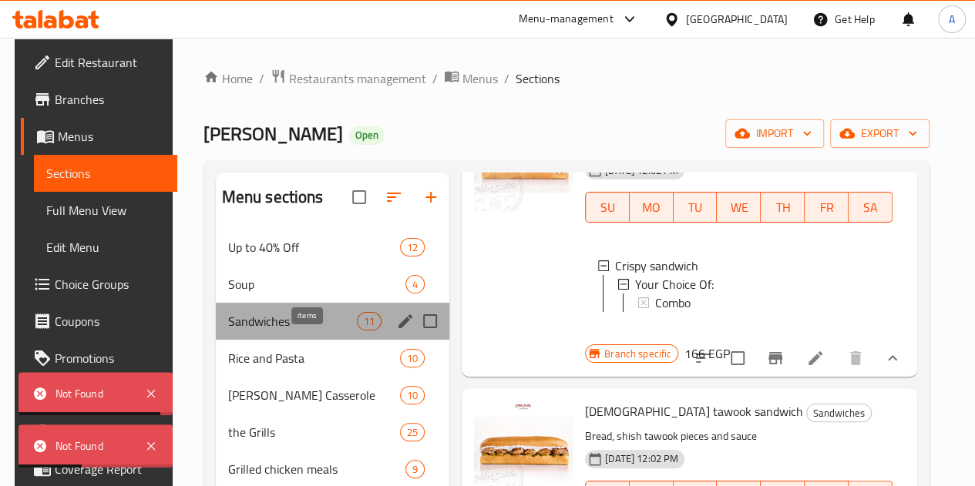
drag, startPoint x: 332, startPoint y: 342, endPoint x: 294, endPoint y: 352, distance: 38.9
click at [294, 340] on div "Sandwiches 11" at bounding box center [333, 321] width 234 height 37
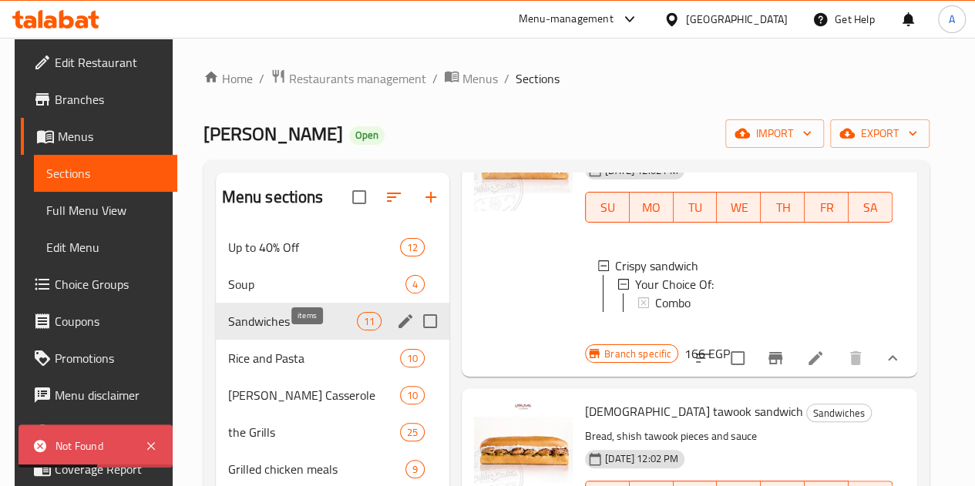
click at [358, 329] on span "11" at bounding box center [369, 322] width 23 height 15
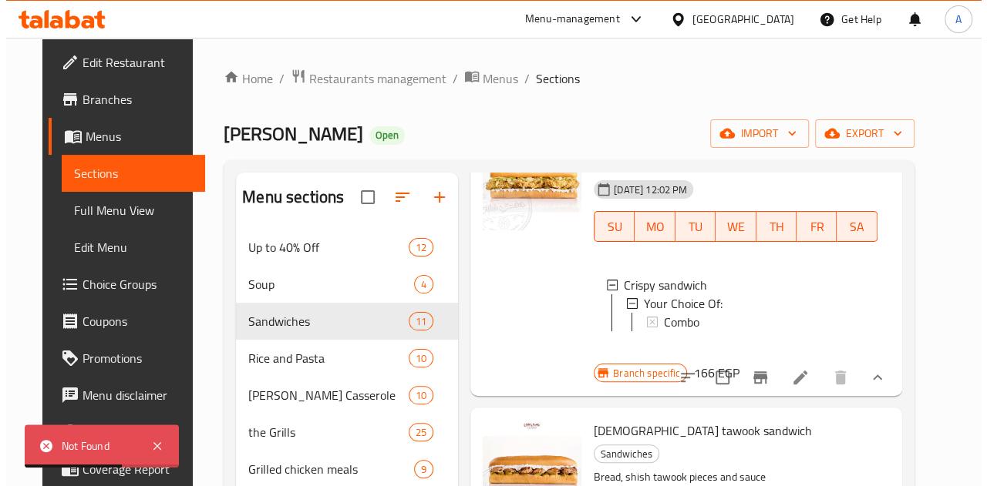
scroll to position [0, 0]
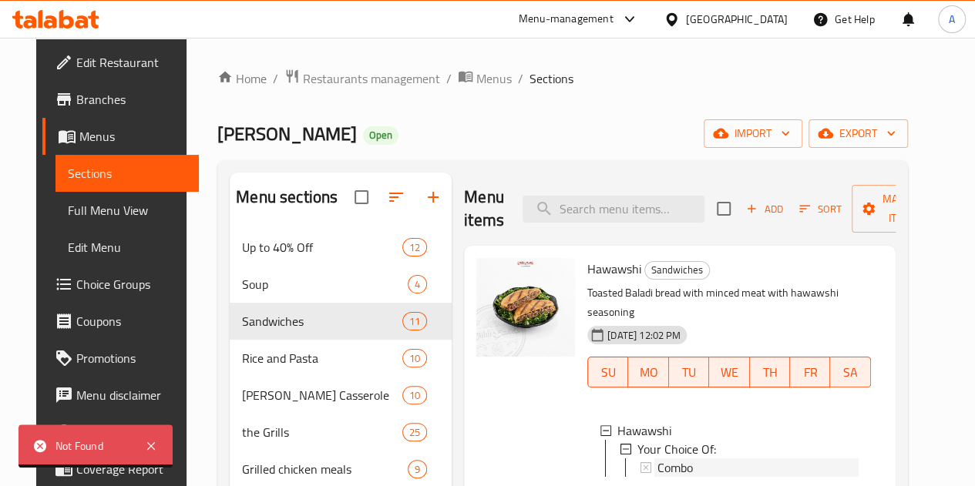
click at [699, 462] on div "Combo" at bounding box center [758, 468] width 201 height 19
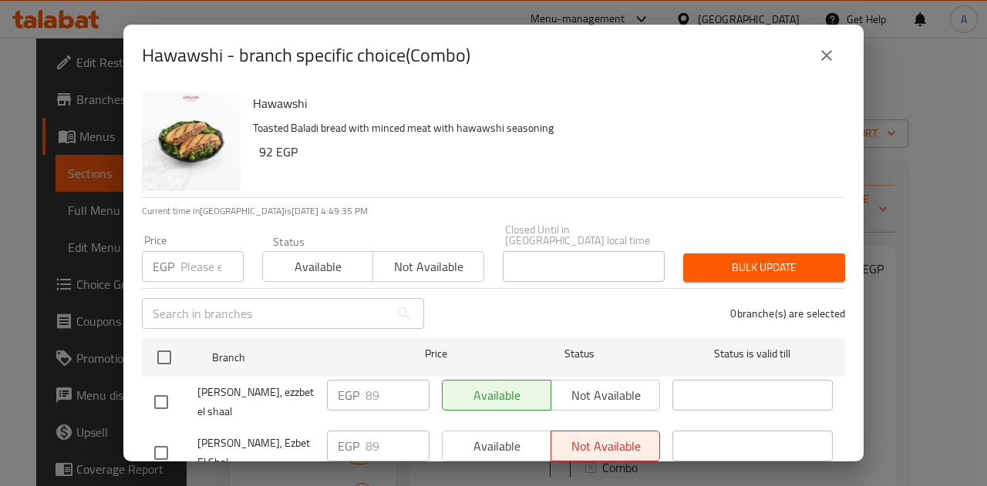
click at [159, 437] on input "checkbox" at bounding box center [161, 453] width 32 height 32
checkbox input "true"
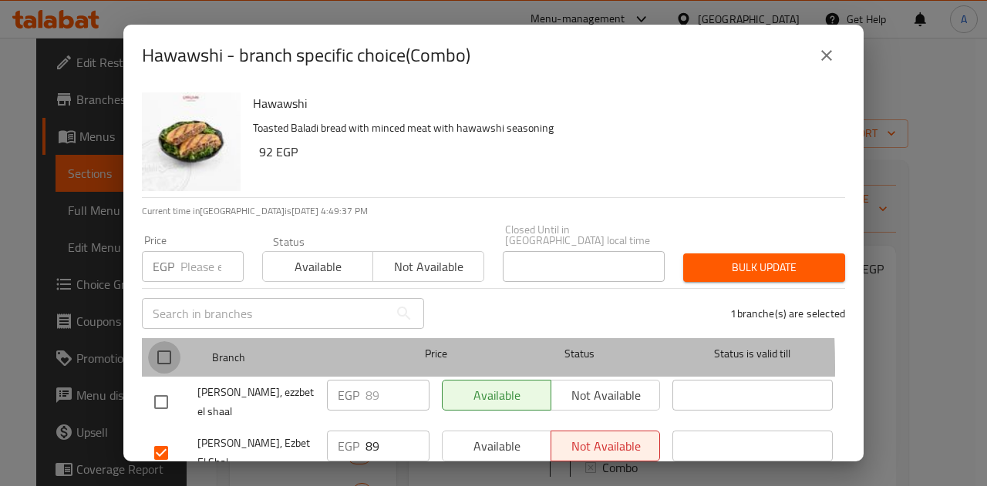
click at [177, 356] on input "checkbox" at bounding box center [164, 357] width 32 height 32
checkbox input "true"
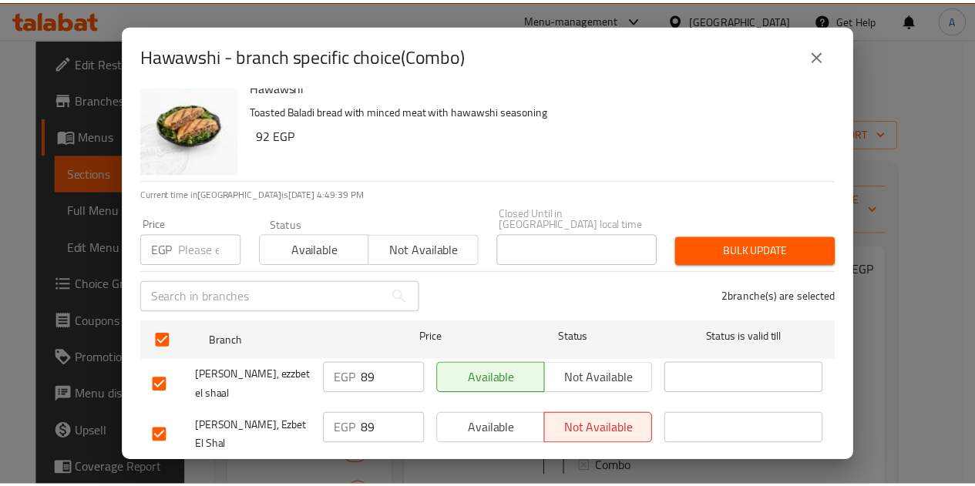
scroll to position [31, 0]
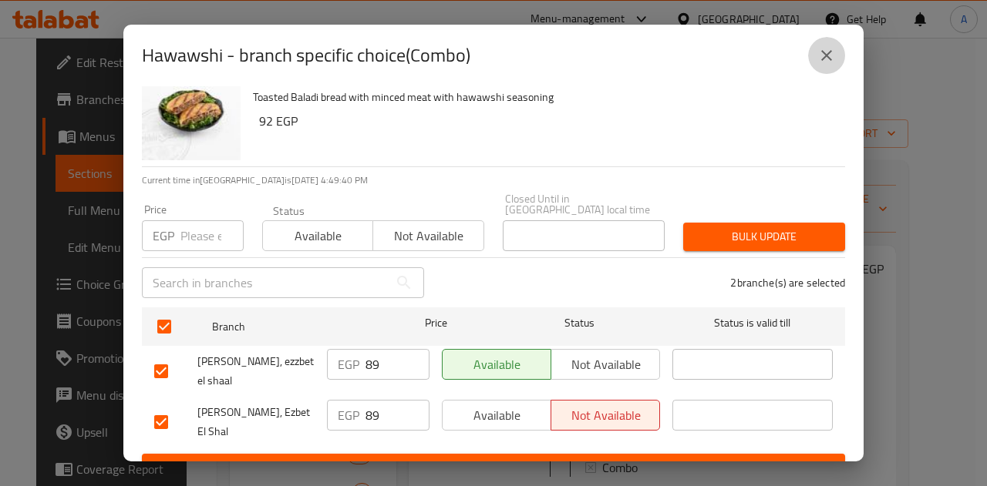
click at [831, 56] on icon "close" at bounding box center [826, 55] width 19 height 19
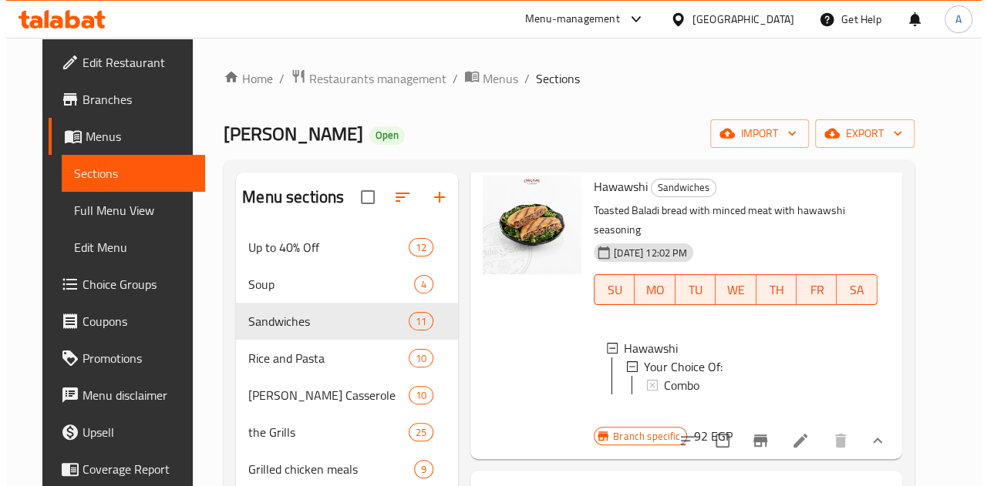
scroll to position [83, 0]
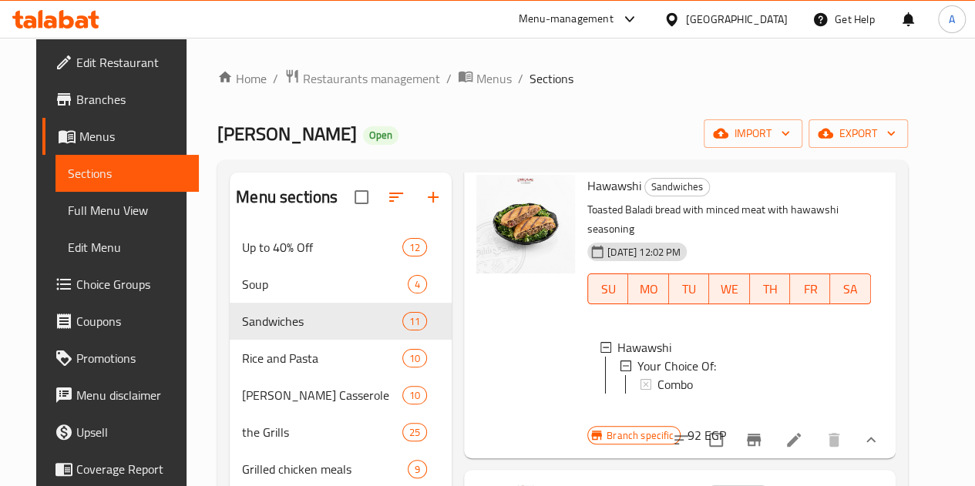
click at [673, 390] on div "Combo" at bounding box center [758, 384] width 201 height 19
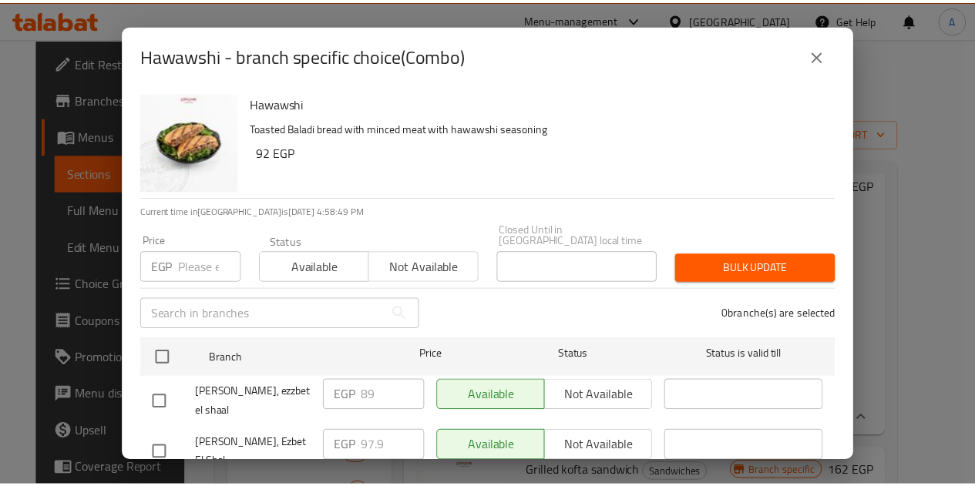
scroll to position [46, 0]
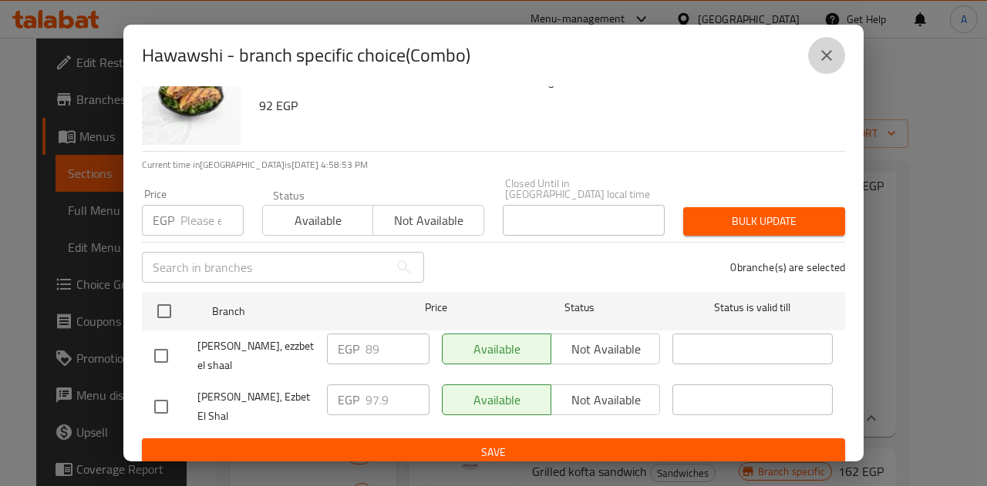
click at [837, 58] on button "close" at bounding box center [826, 55] width 37 height 37
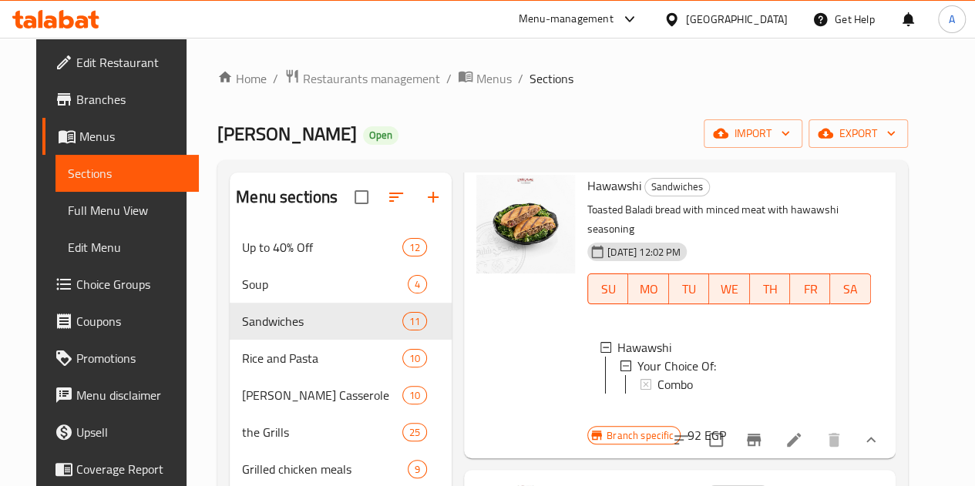
click at [477, 374] on div at bounding box center [525, 311] width 111 height 284
click at [470, 374] on div at bounding box center [525, 311] width 111 height 284
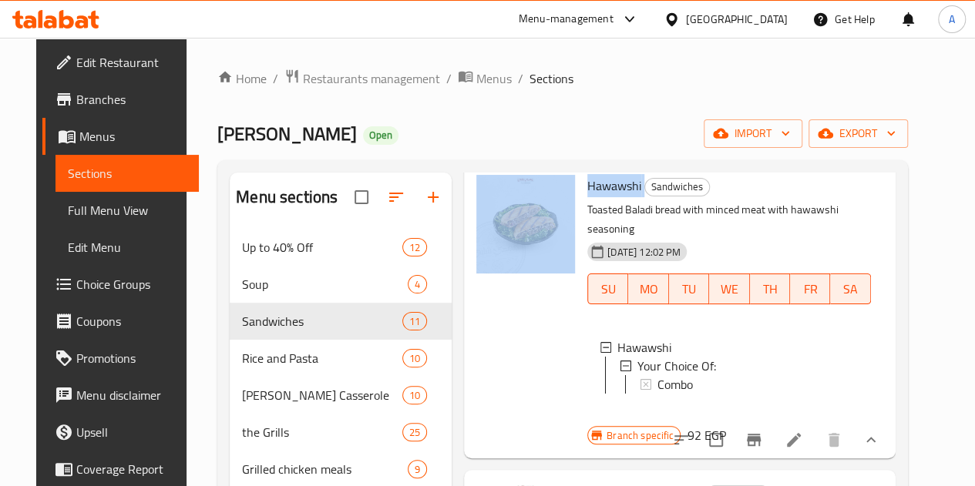
click at [470, 374] on div at bounding box center [525, 311] width 111 height 284
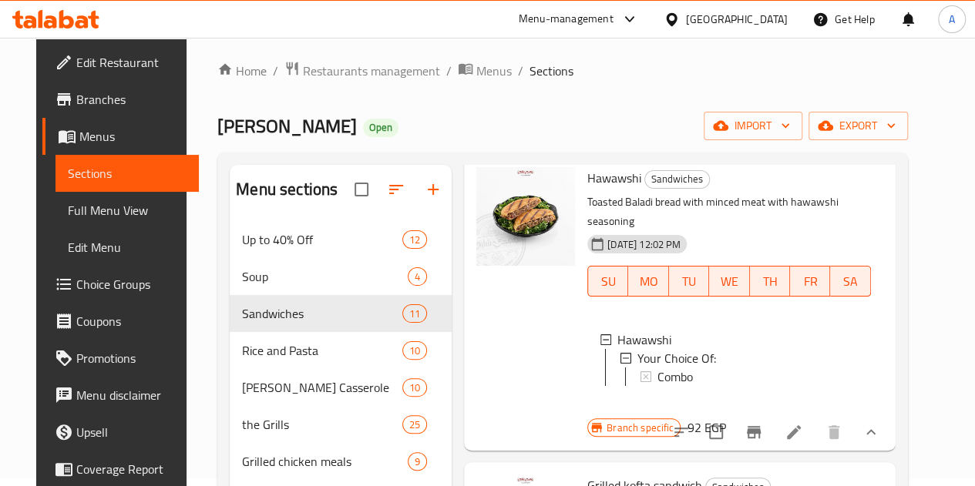
click at [725, 417] on div "Branch specific 92 EGP" at bounding box center [656, 428] width 138 height 22
